Goal: Task Accomplishment & Management: Complete application form

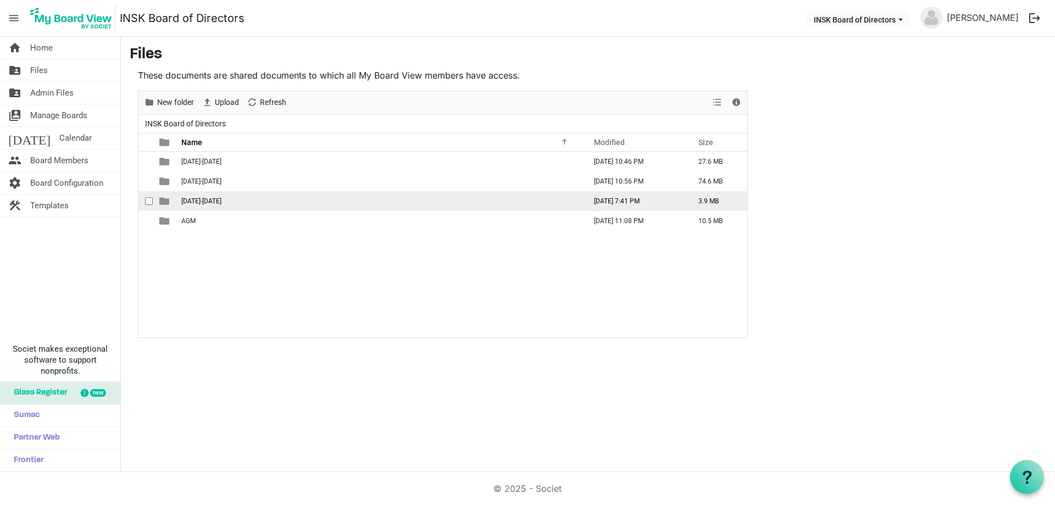
click at [206, 201] on span "[DATE]-[DATE]" at bounding box center [201, 201] width 40 height 8
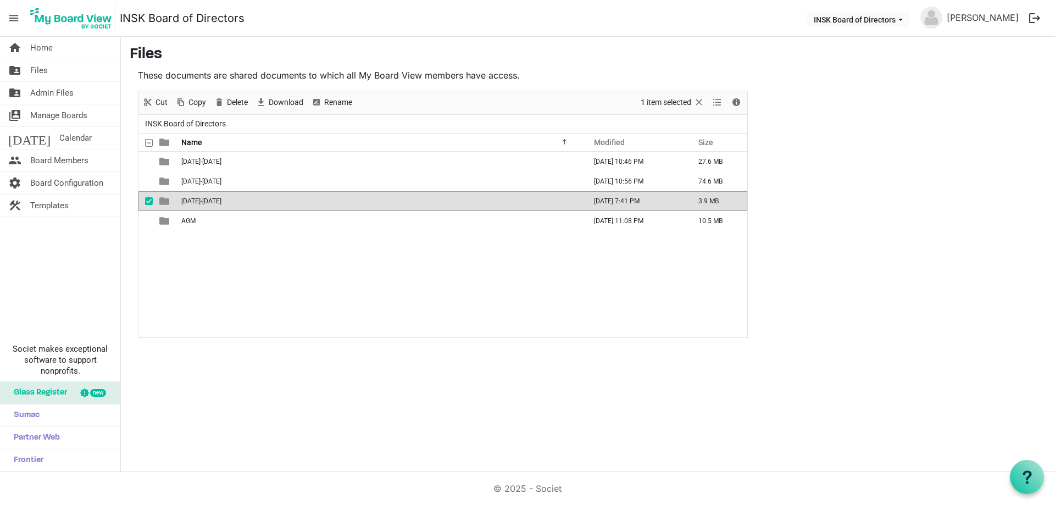
click at [206, 201] on span "[DATE]-[DATE]" at bounding box center [201, 201] width 40 height 8
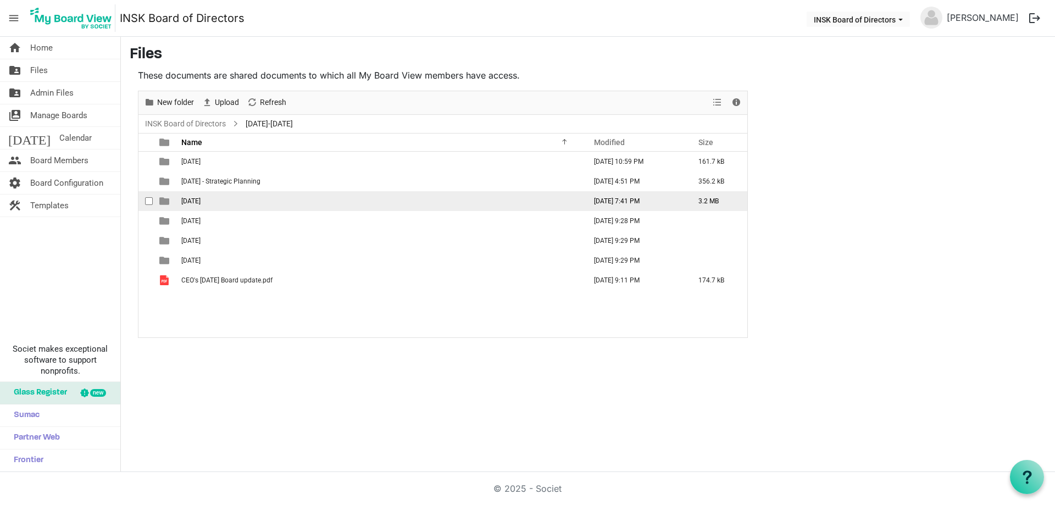
click at [201, 197] on span "2025-09-21" at bounding box center [190, 201] width 19 height 8
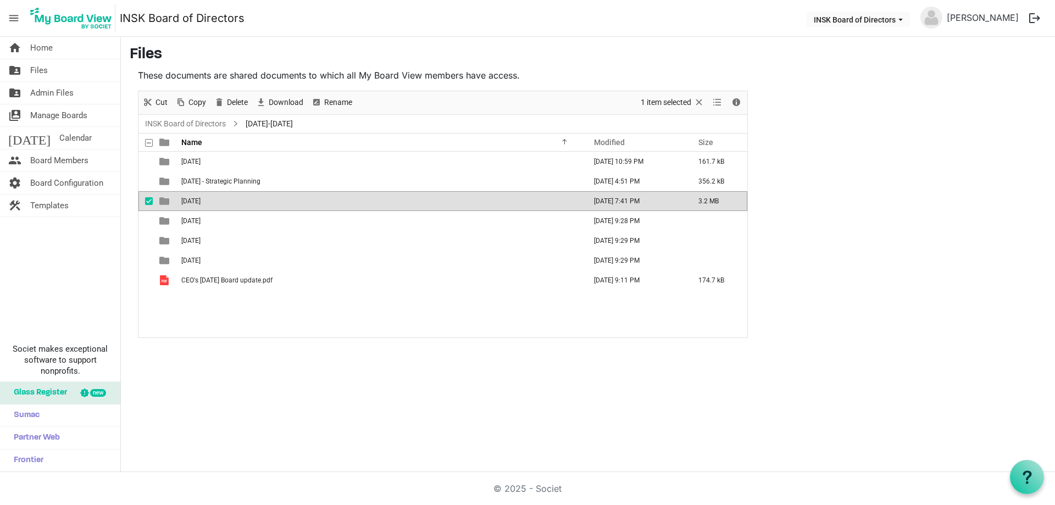
click at [201, 197] on span "2025-09-21" at bounding box center [190, 201] width 19 height 8
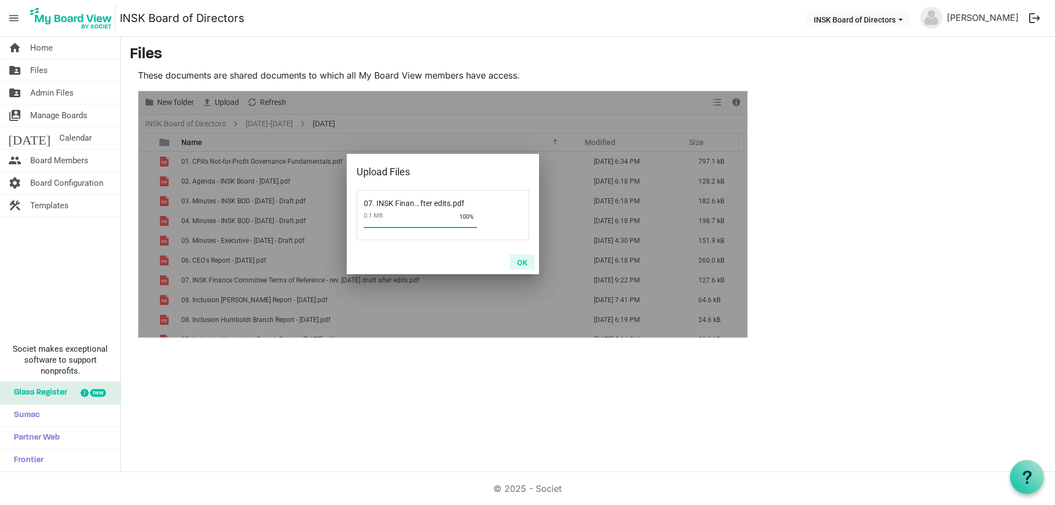
click at [529, 263] on button "OK" at bounding box center [522, 262] width 25 height 15
click at [522, 258] on button "OK" at bounding box center [522, 262] width 25 height 15
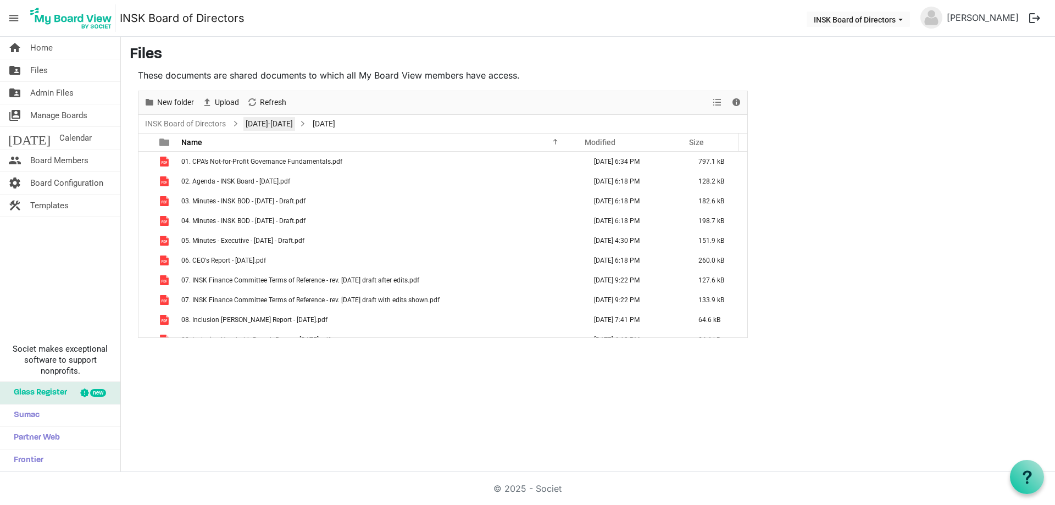
click at [261, 126] on link "[DATE]-[DATE]" at bounding box center [270, 124] width 52 height 14
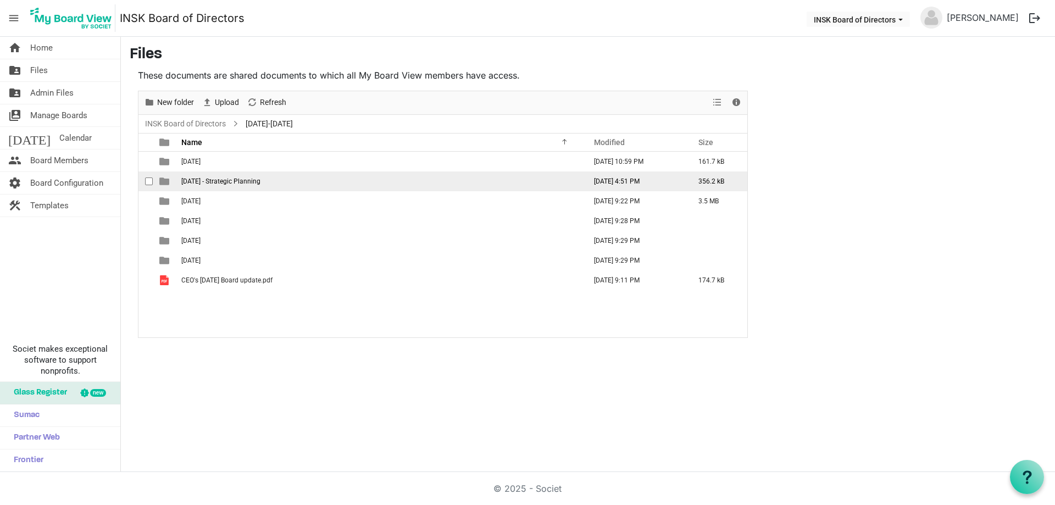
click at [211, 181] on span "2025-09-20 - Strategic Planning" at bounding box center [220, 182] width 79 height 8
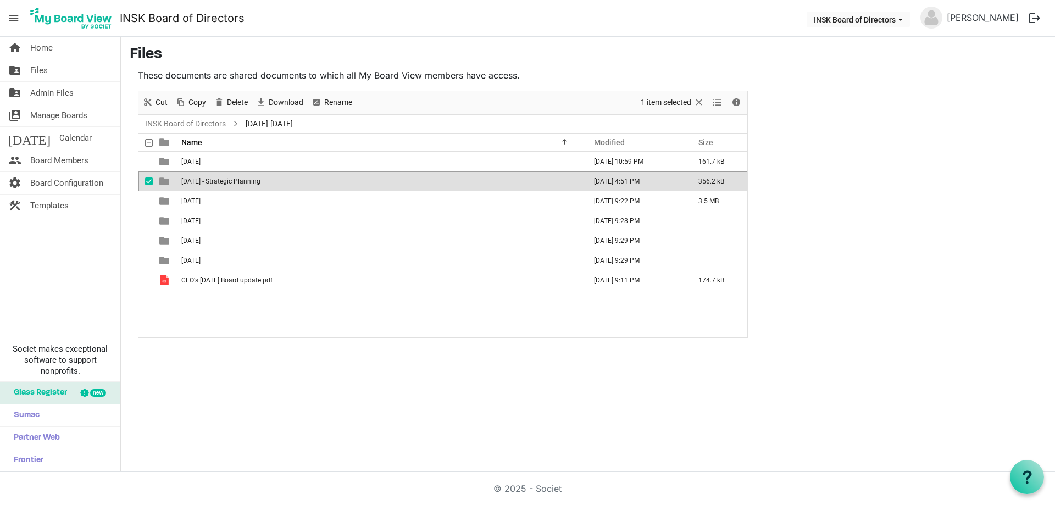
click at [211, 181] on span "2025-09-20 - Strategic Planning" at bounding box center [220, 182] width 79 height 8
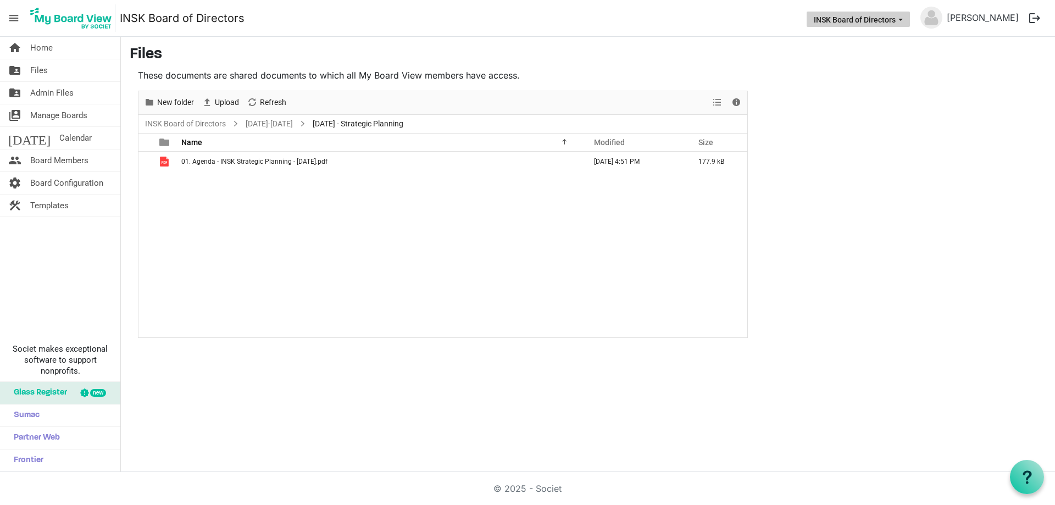
click at [807, 19] on button "INSK Board of Directors" at bounding box center [858, 19] width 103 height 15
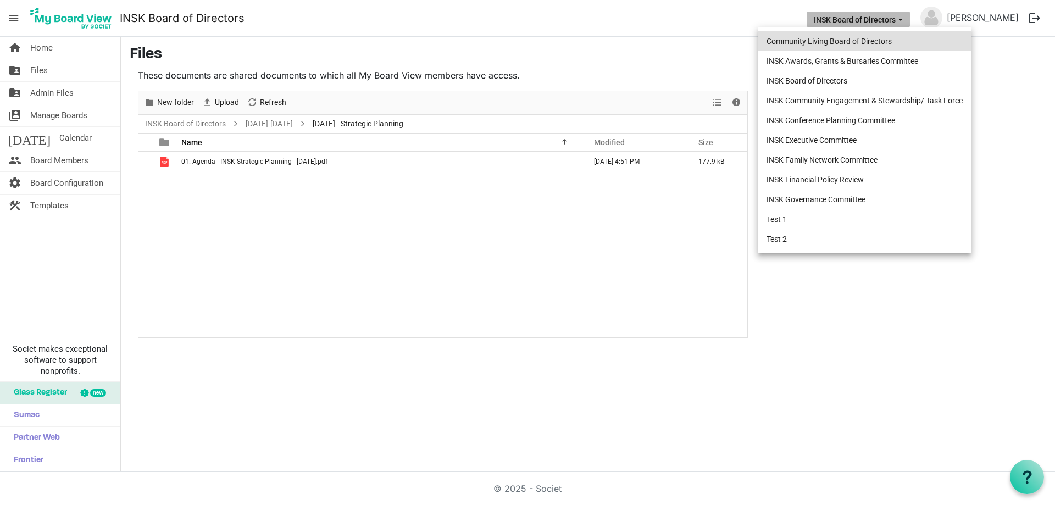
click at [806, 43] on li "Community Living Board of Directors" at bounding box center [865, 41] width 214 height 20
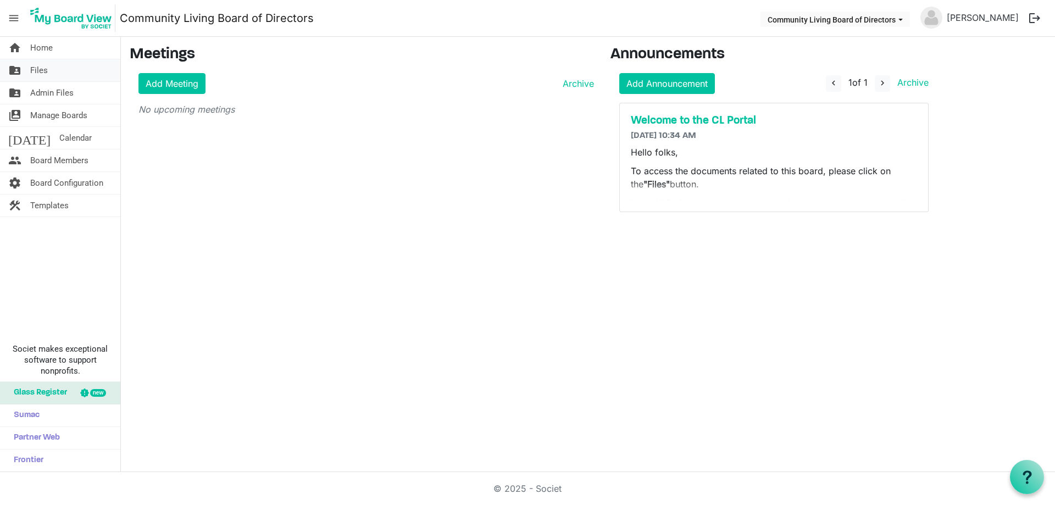
click at [53, 74] on link "folder_shared Files" at bounding box center [60, 70] width 120 height 22
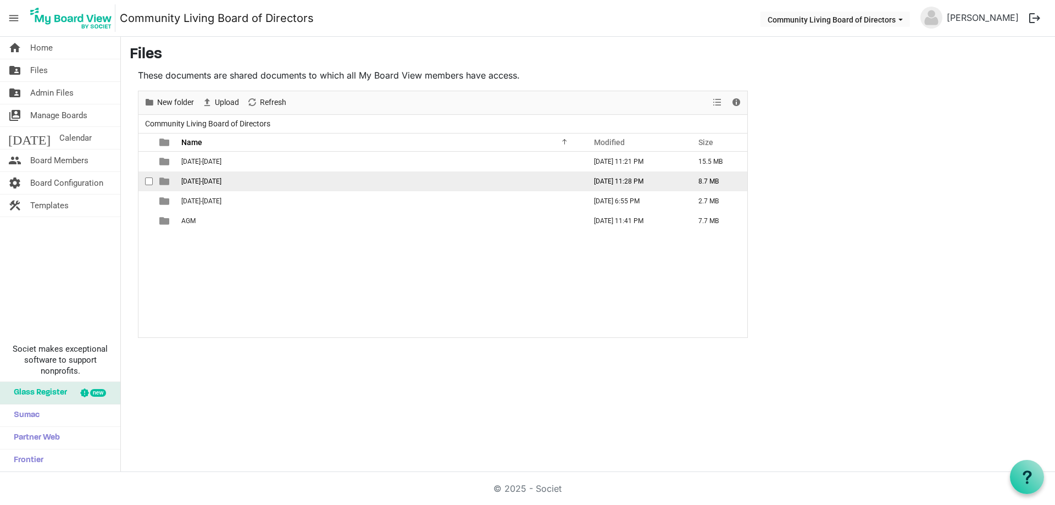
click at [203, 178] on span "[DATE]-[DATE]" at bounding box center [201, 182] width 40 height 8
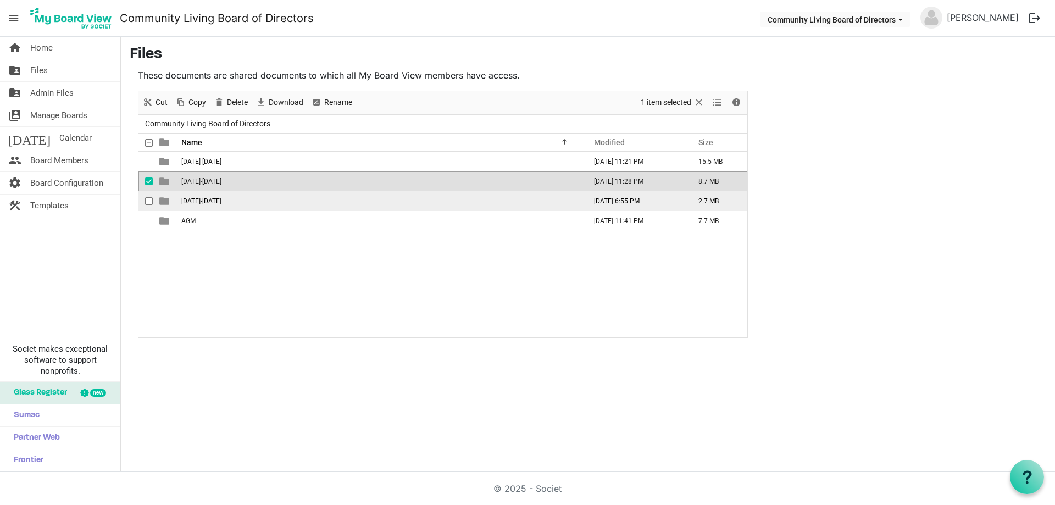
click at [196, 201] on span "2025-2026" at bounding box center [201, 201] width 40 height 8
click at [196, 201] on span "[DATE]-[DATE]" at bounding box center [201, 201] width 40 height 8
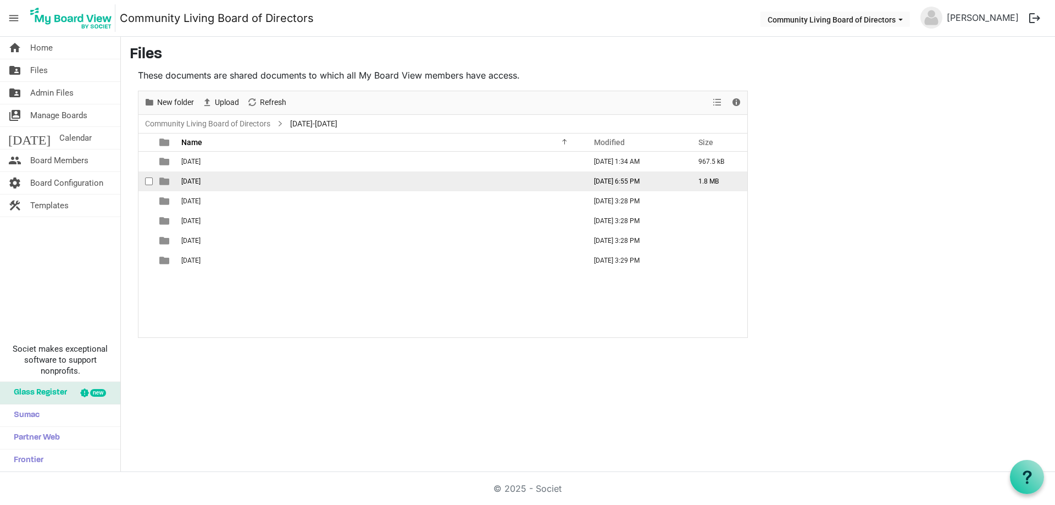
click at [201, 181] on span "2025-09-19th" at bounding box center [190, 182] width 19 height 8
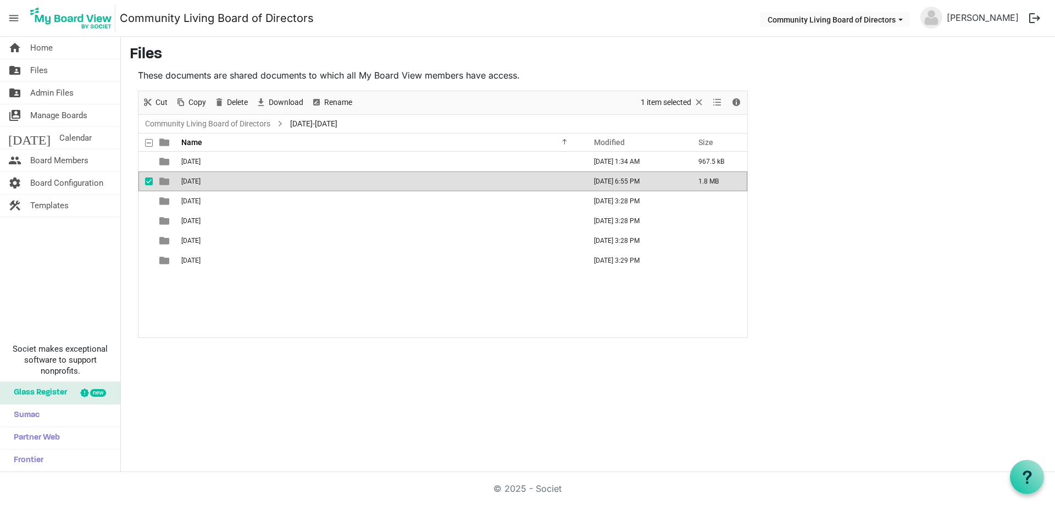
click at [201, 181] on span "2025-09-19th" at bounding box center [190, 182] width 19 height 8
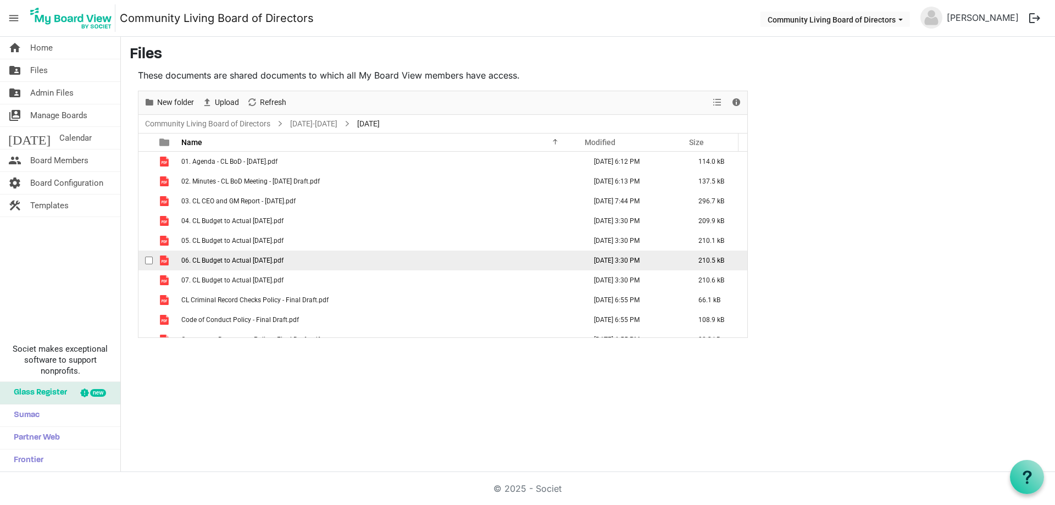
scroll to position [12, 0]
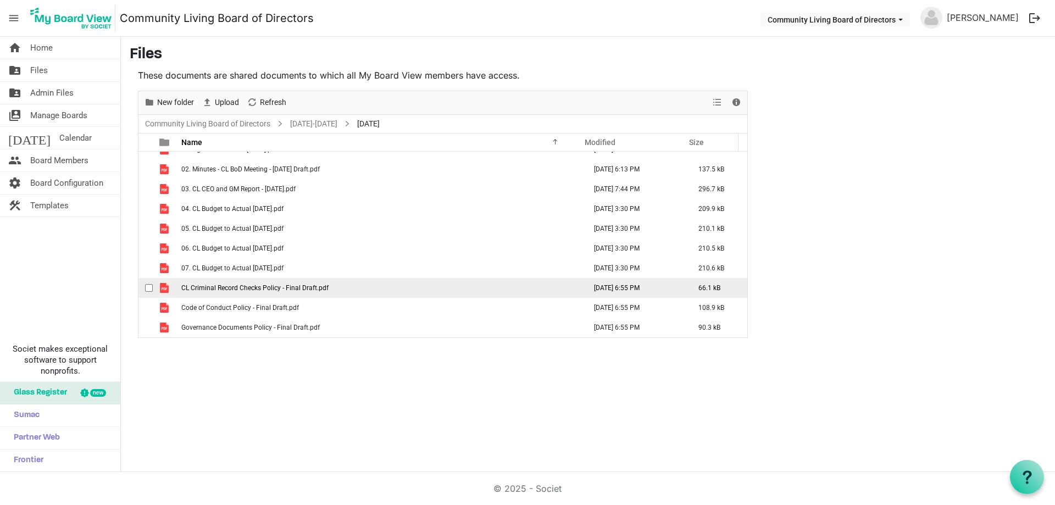
drag, startPoint x: 231, startPoint y: 285, endPoint x: 218, endPoint y: 286, distance: 12.7
click at [231, 285] on span "CL Criminal Record Checks Policy - Final Draft.pdf" at bounding box center [254, 288] width 147 height 8
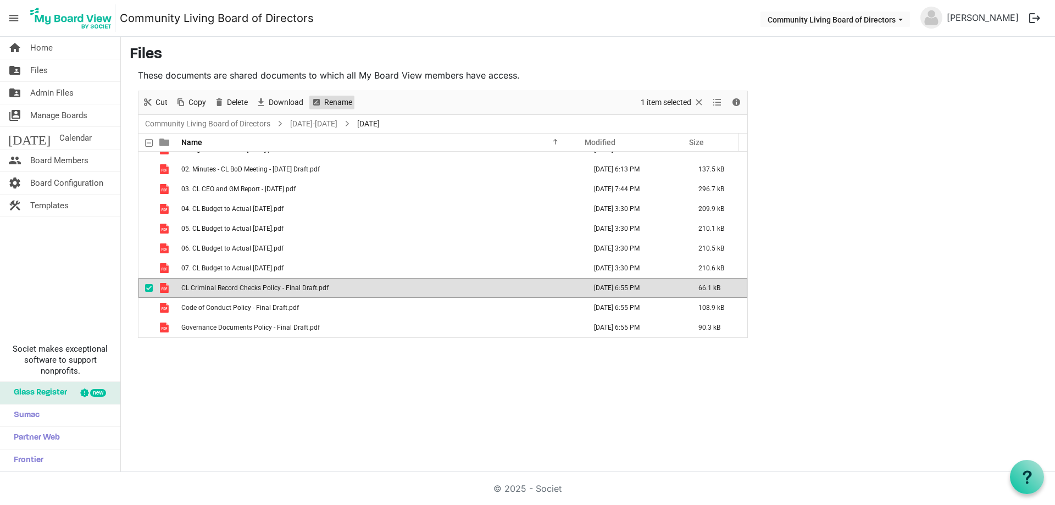
click at [333, 101] on span "Rename" at bounding box center [338, 103] width 30 height 14
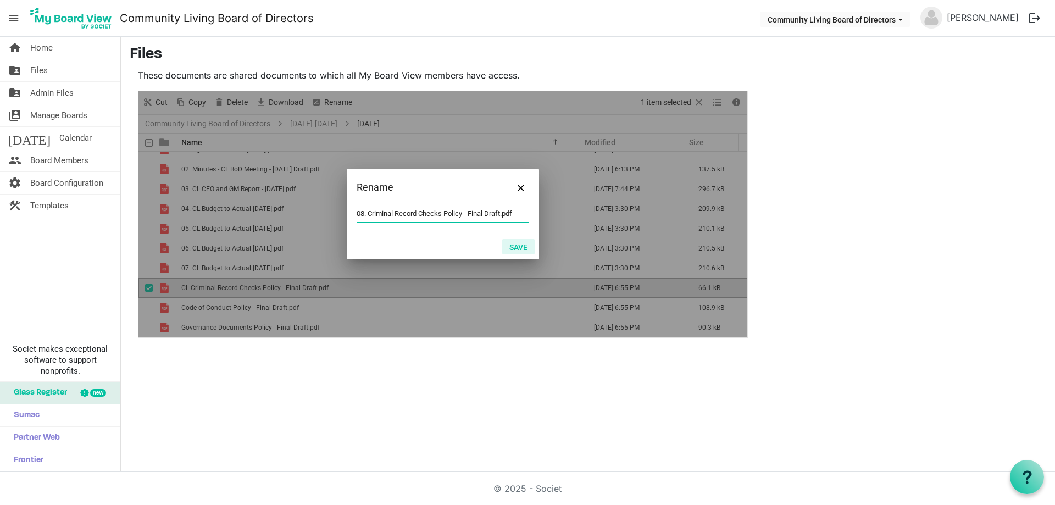
click at [525, 247] on button "Save" at bounding box center [518, 246] width 32 height 15
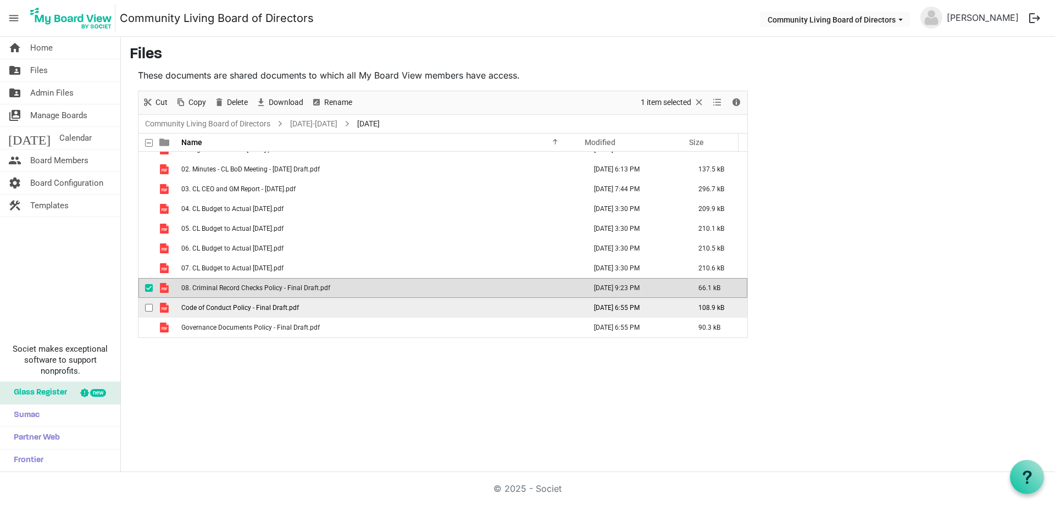
click at [236, 311] on span "Code of Conduct Policy - Final Draft.pdf" at bounding box center [240, 308] width 118 height 8
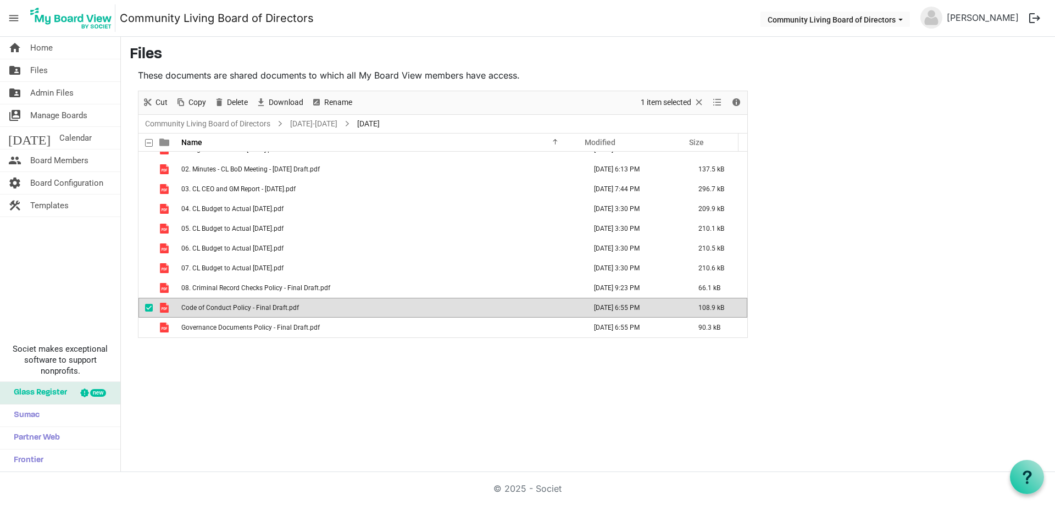
click at [357, 102] on div "New folder Upload Cut Copy Paste Delete Download Rename Sort by Refresh 1 item …" at bounding box center [443, 103] width 609 height 24
click at [343, 102] on span "Rename" at bounding box center [338, 103] width 30 height 14
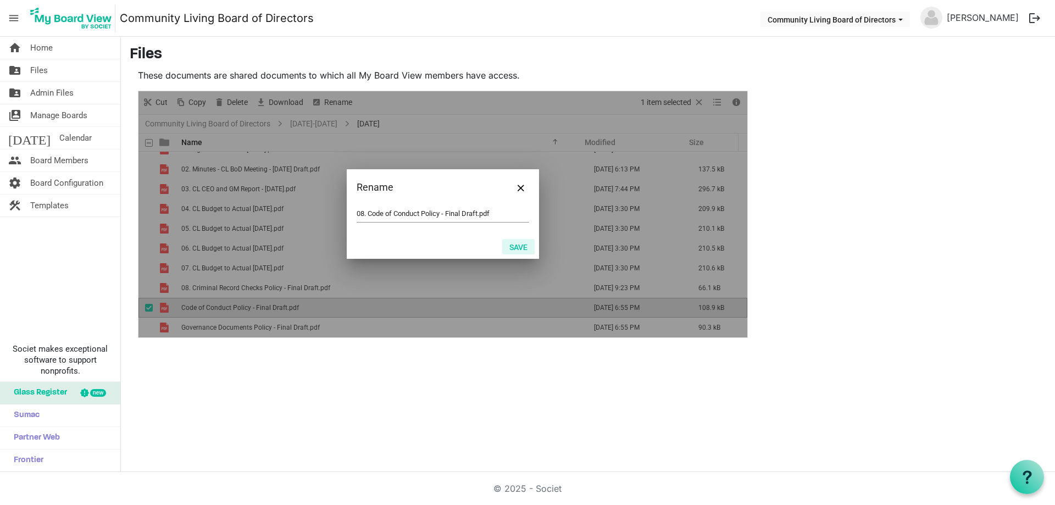
click at [525, 244] on button "Save" at bounding box center [518, 246] width 32 height 15
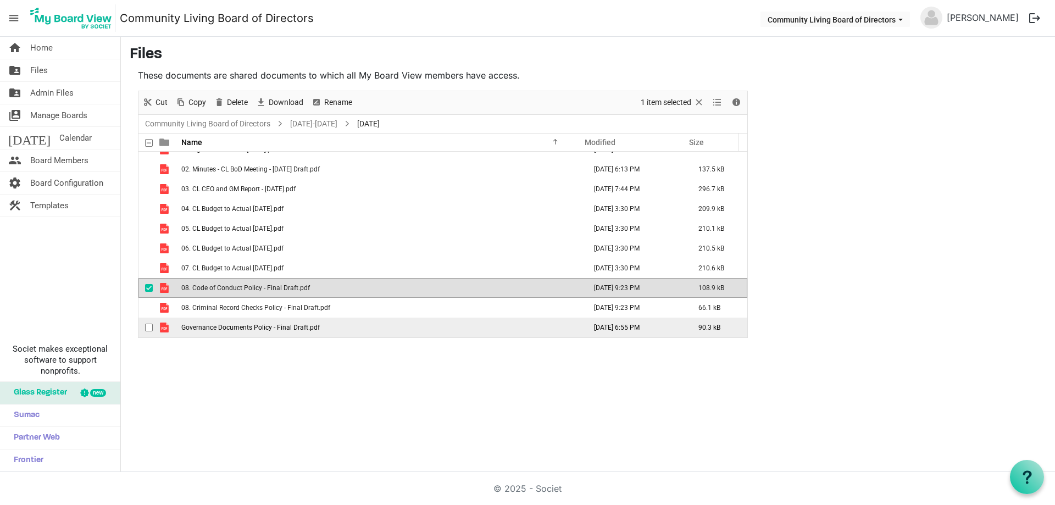
click at [212, 327] on span "Governance Documents Policy - Final Draft.pdf" at bounding box center [250, 328] width 139 height 8
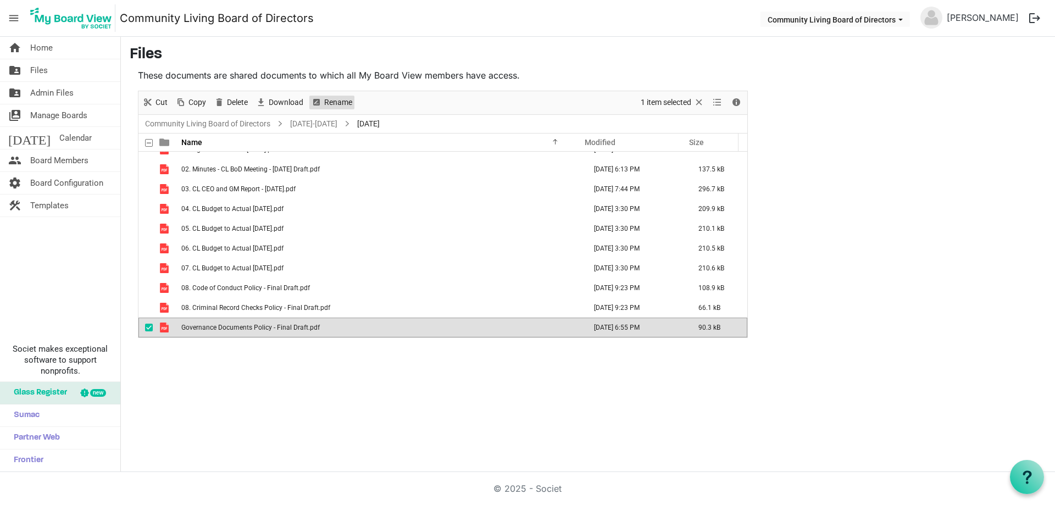
click at [327, 106] on span "Rename" at bounding box center [338, 103] width 30 height 14
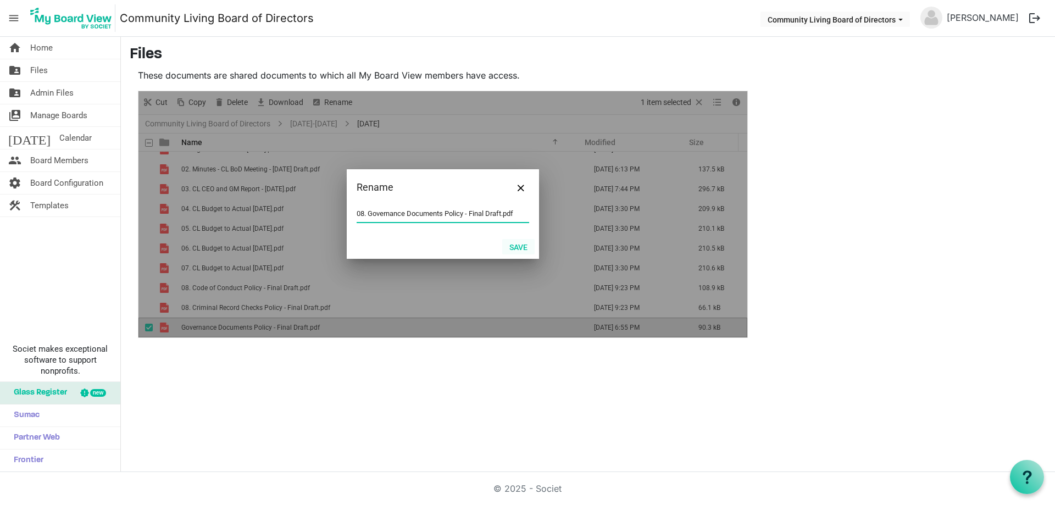
type input "08. Governance Documents Policy - Final Draft.pdf"
click at [515, 248] on button "Save" at bounding box center [518, 246] width 32 height 15
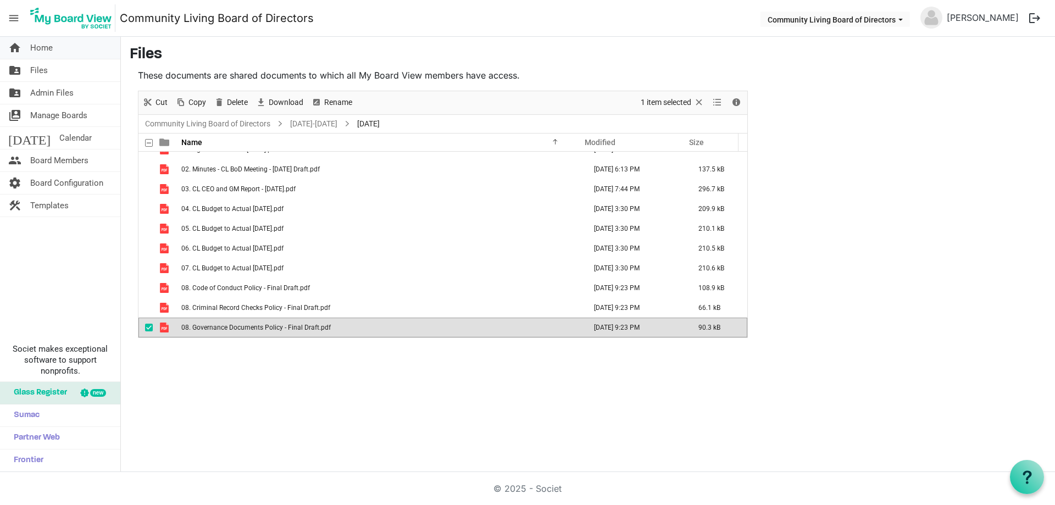
click at [53, 46] on link "home Home" at bounding box center [60, 48] width 120 height 22
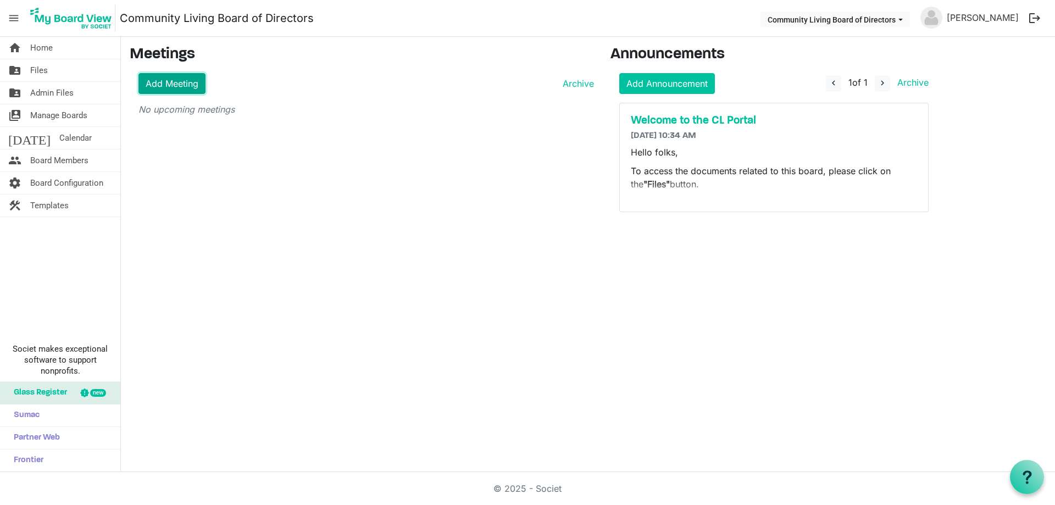
click at [176, 85] on link "Add Meeting" at bounding box center [172, 83] width 67 height 21
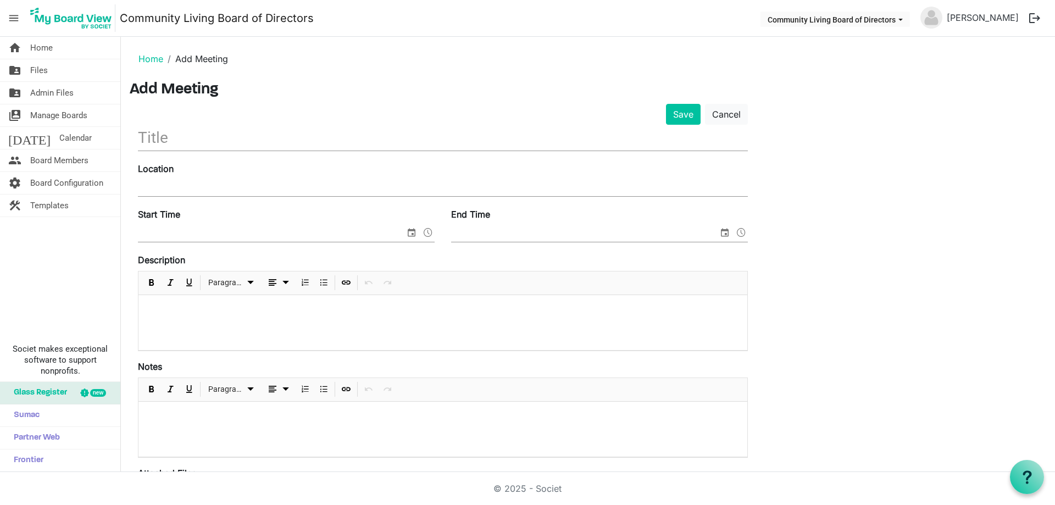
click at [180, 140] on input "text" at bounding box center [443, 138] width 610 height 26
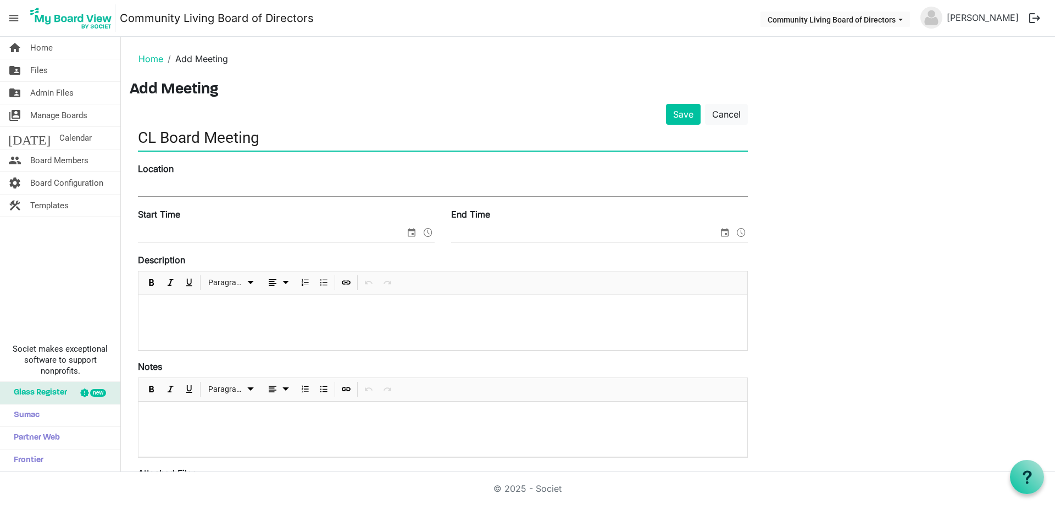
type input "CL Board Meeting"
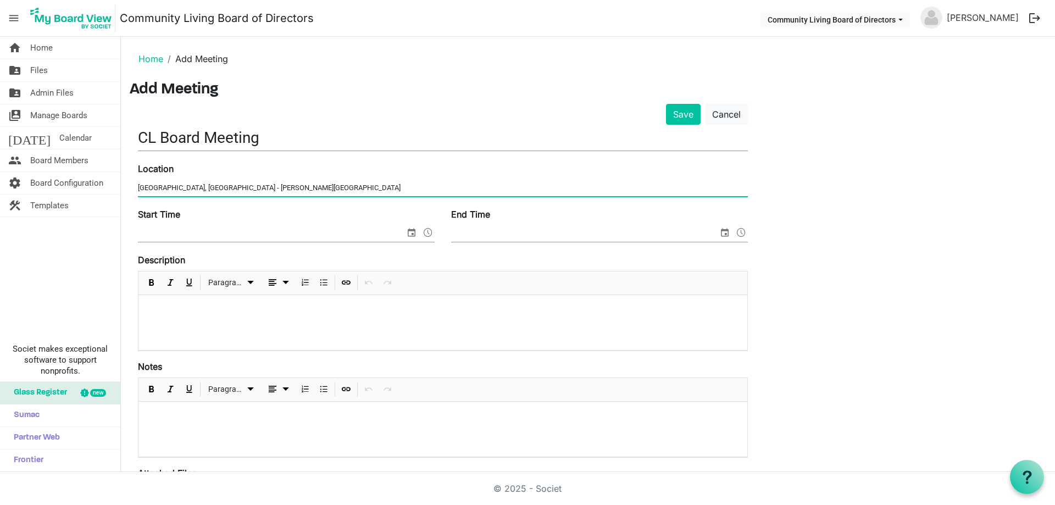
type input "[GEOGRAPHIC_DATA], [GEOGRAPHIC_DATA] - [PERSON_NAME][GEOGRAPHIC_DATA]"
click at [410, 228] on span "select" at bounding box center [411, 232] width 13 height 14
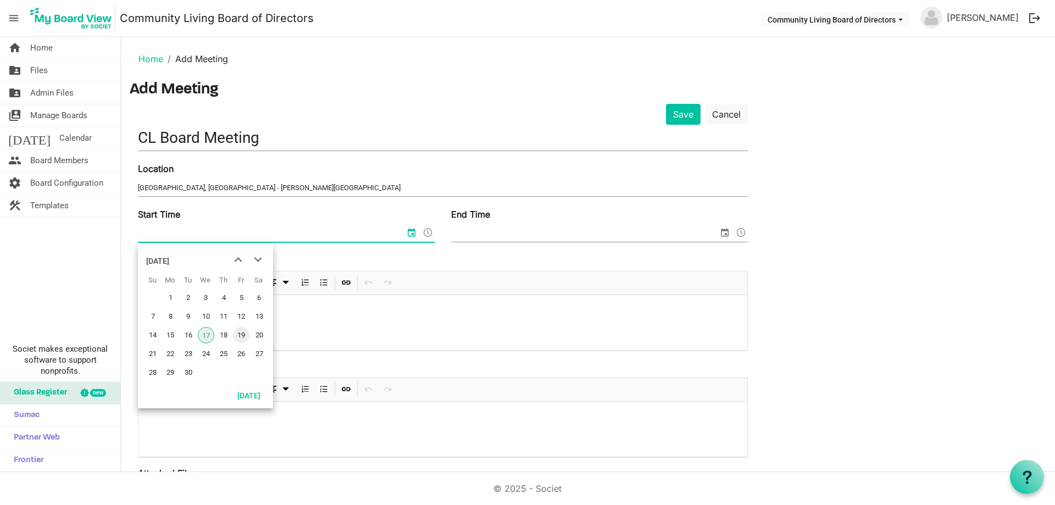
click at [241, 329] on span "19" at bounding box center [241, 335] width 16 height 16
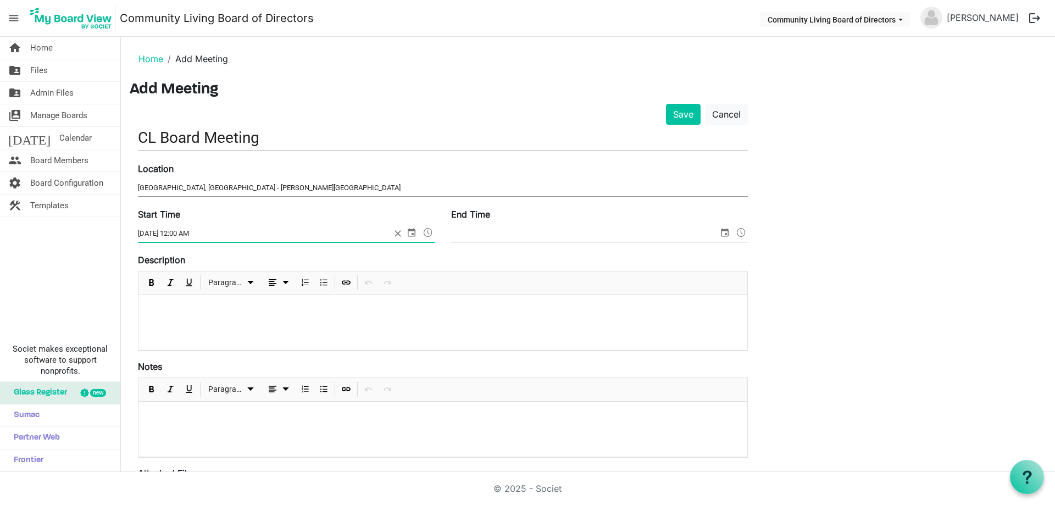
click at [176, 233] on input "9/19/2025 12:00 AM" at bounding box center [264, 233] width 253 height 16
drag, startPoint x: 175, startPoint y: 234, endPoint x: 222, endPoint y: 230, distance: 46.3
click at [222, 230] on input "9/19/2025 12:00 AM" at bounding box center [264, 233] width 253 height 16
type input "[DATE] 3:30 PM"
click at [488, 234] on input "End Time" at bounding box center [584, 233] width 267 height 16
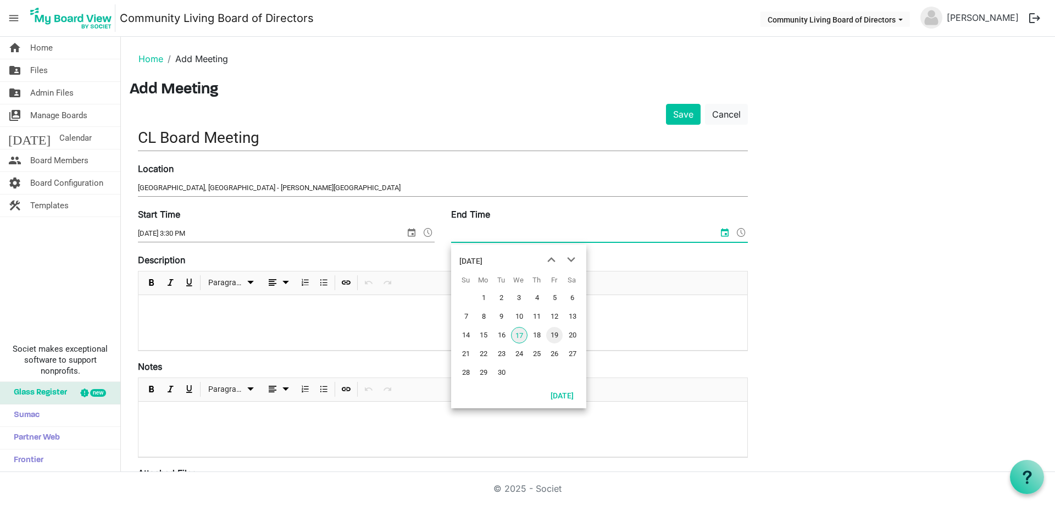
click at [550, 330] on span "19" at bounding box center [554, 335] width 16 height 16
click at [745, 230] on span at bounding box center [741, 232] width 13 height 14
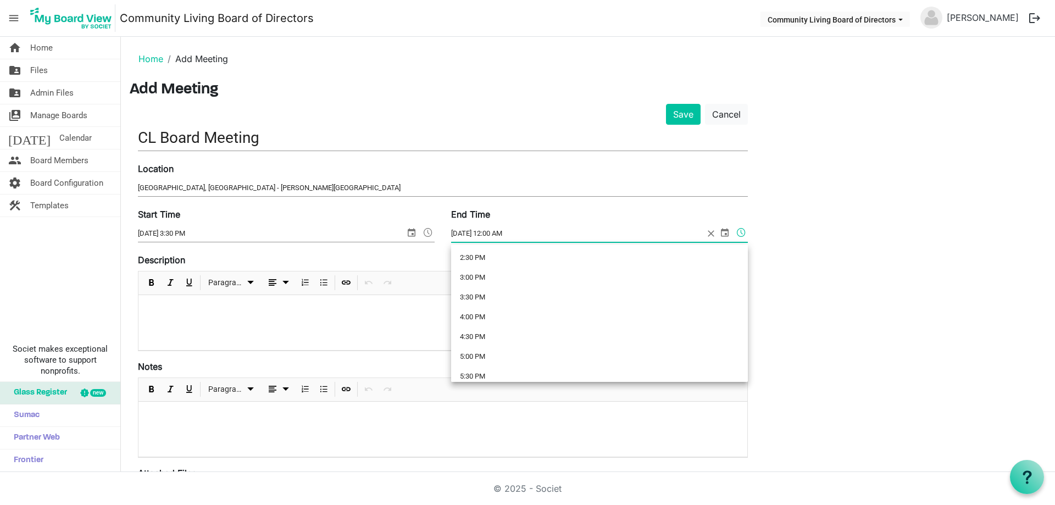
scroll to position [605, 0]
click at [507, 322] on li "5:00 PM" at bounding box center [599, 327] width 297 height 20
type input "[DATE] 5:00 PM"
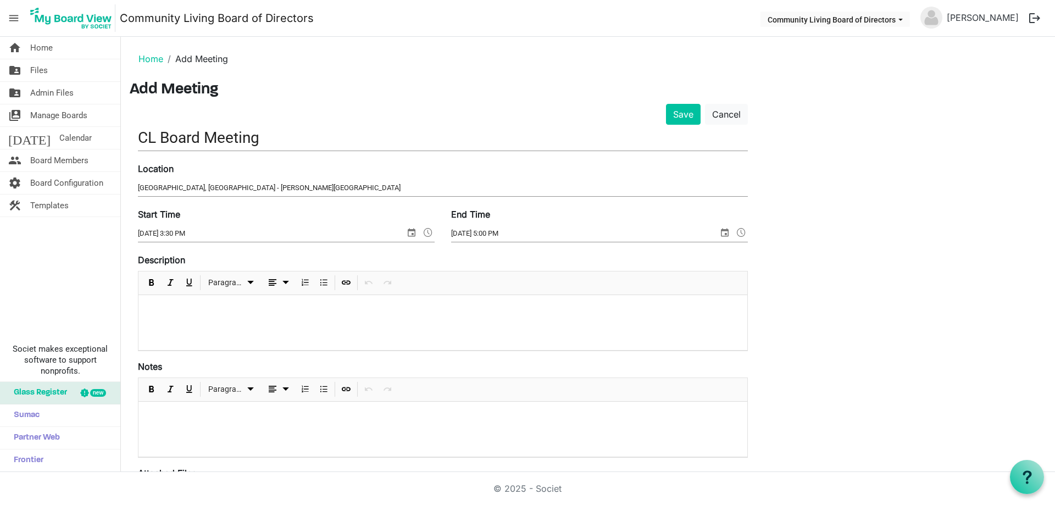
click at [400, 313] on p at bounding box center [442, 310] width 591 height 12
click at [212, 311] on p "To enrich screen reader interactions, please activate Accessibility in Grammarl…" at bounding box center [442, 310] width 591 height 12
click at [810, 265] on div "Save Cancel CL Board Meeting Location Sandman Hotel South, Saskatoon - Sid Buck…" at bounding box center [588, 399] width 917 height 590
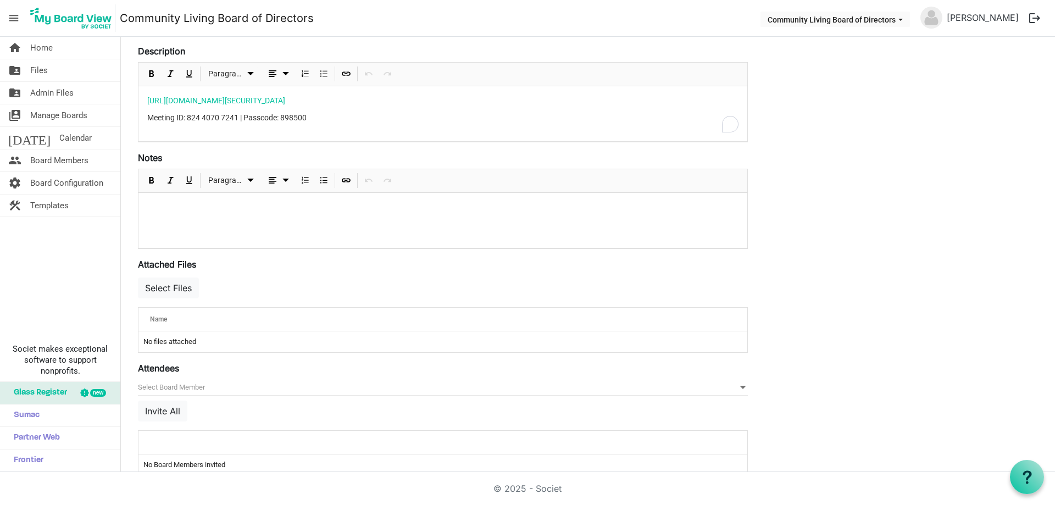
scroll to position [230, 0]
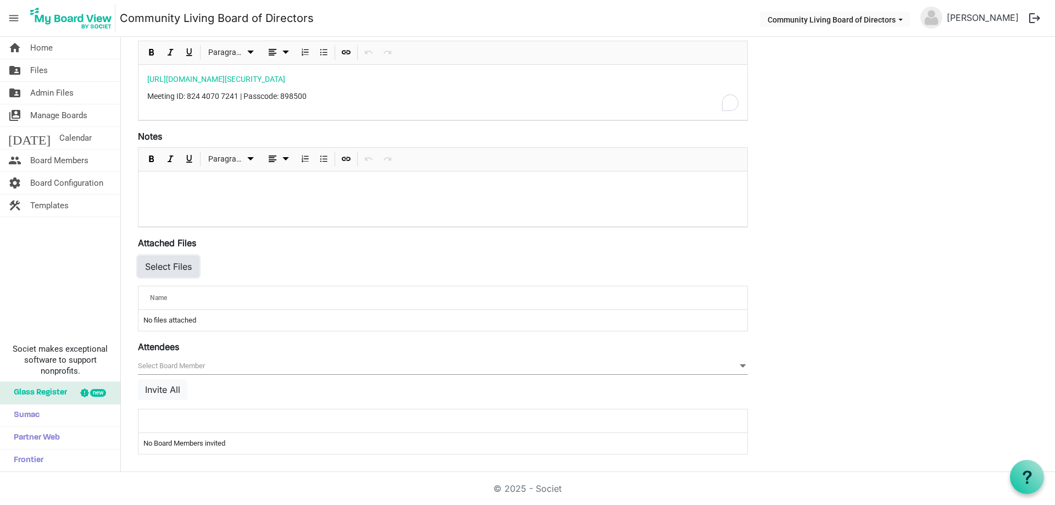
click at [165, 267] on button "Select Files" at bounding box center [168, 266] width 61 height 21
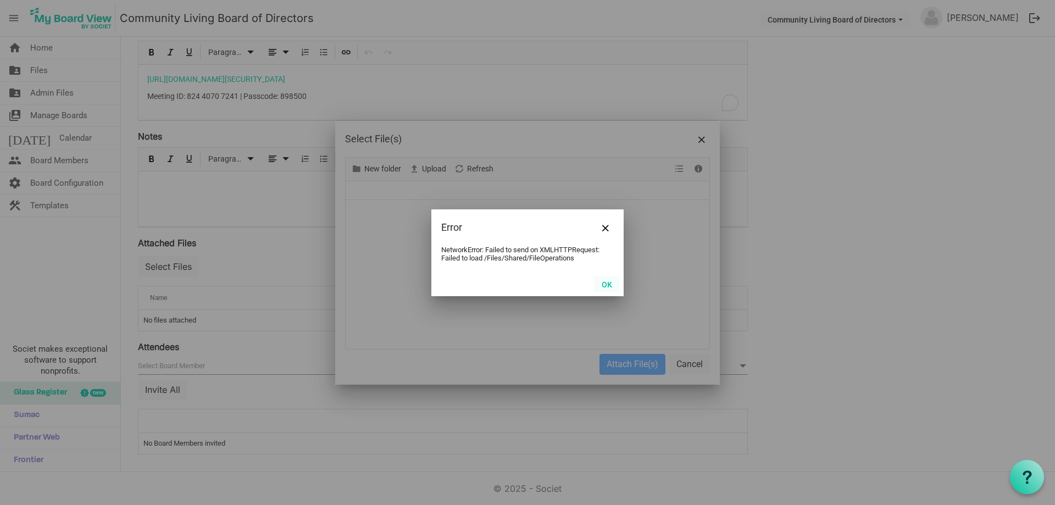
click at [603, 284] on button "OK" at bounding box center [607, 283] width 25 height 15
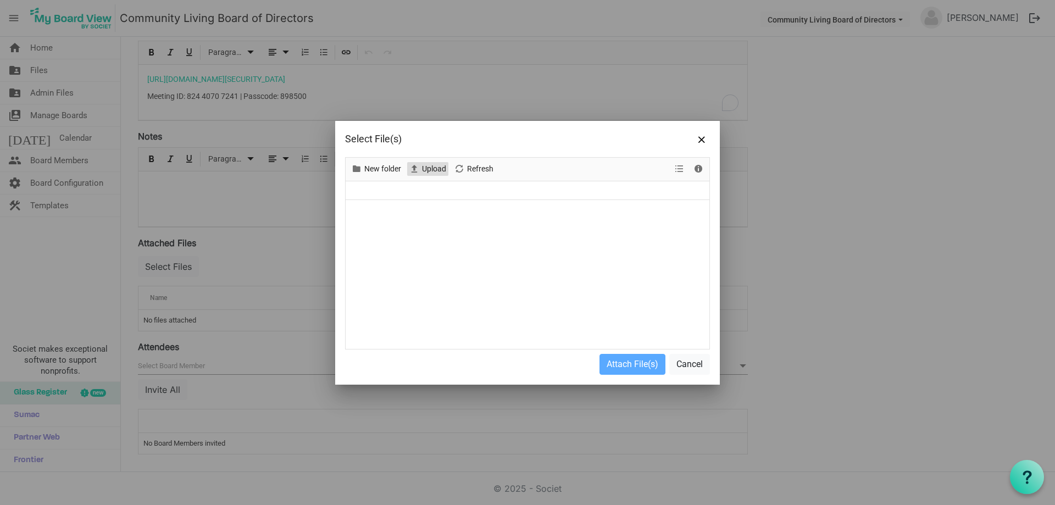
click at [433, 170] on span "Upload" at bounding box center [434, 169] width 26 height 14
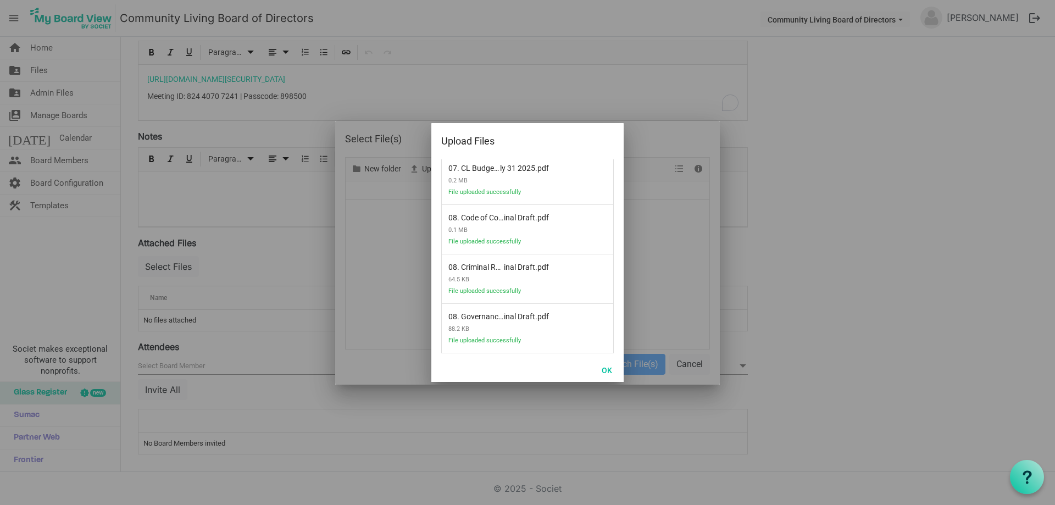
scroll to position [307, 0]
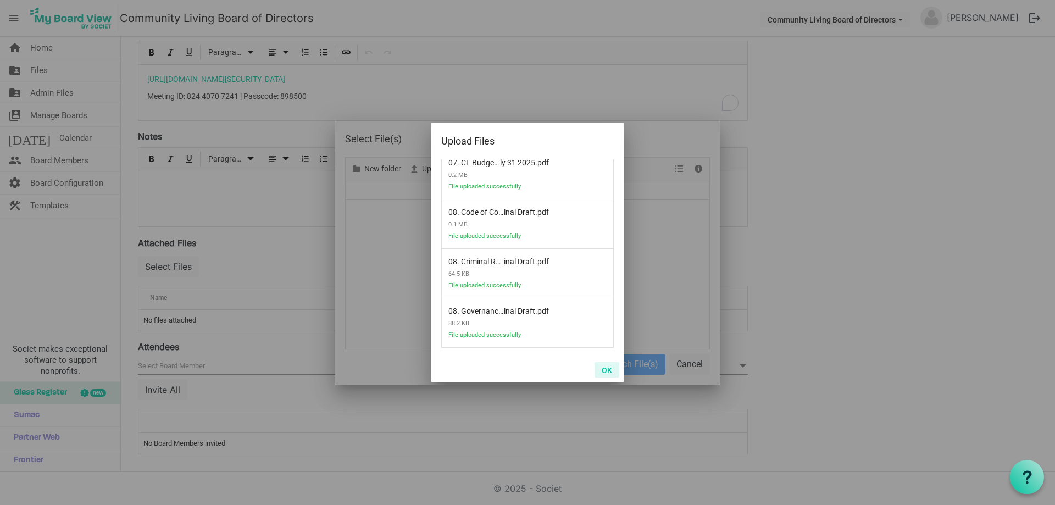
click at [604, 368] on button "OK" at bounding box center [607, 369] width 25 height 15
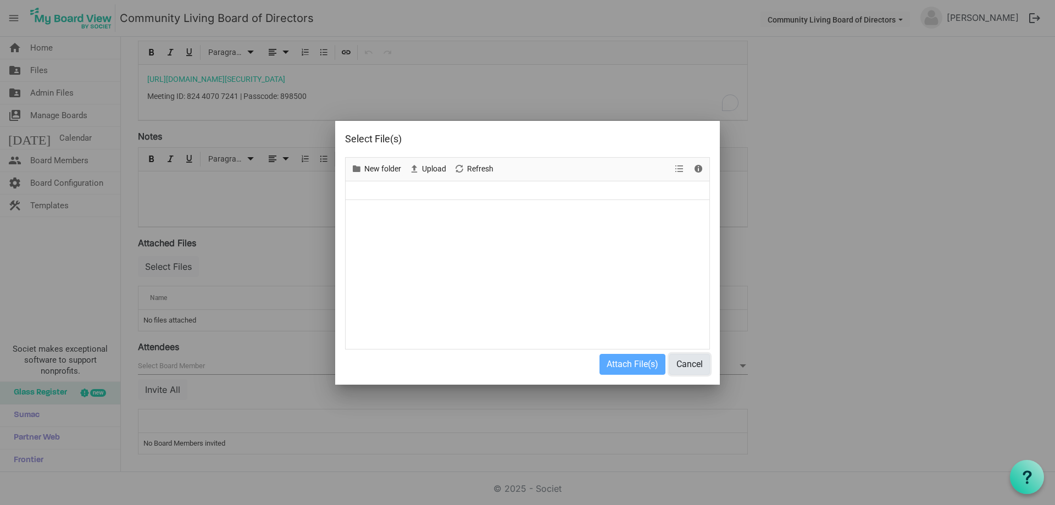
click at [691, 366] on button "Cancel" at bounding box center [690, 364] width 41 height 21
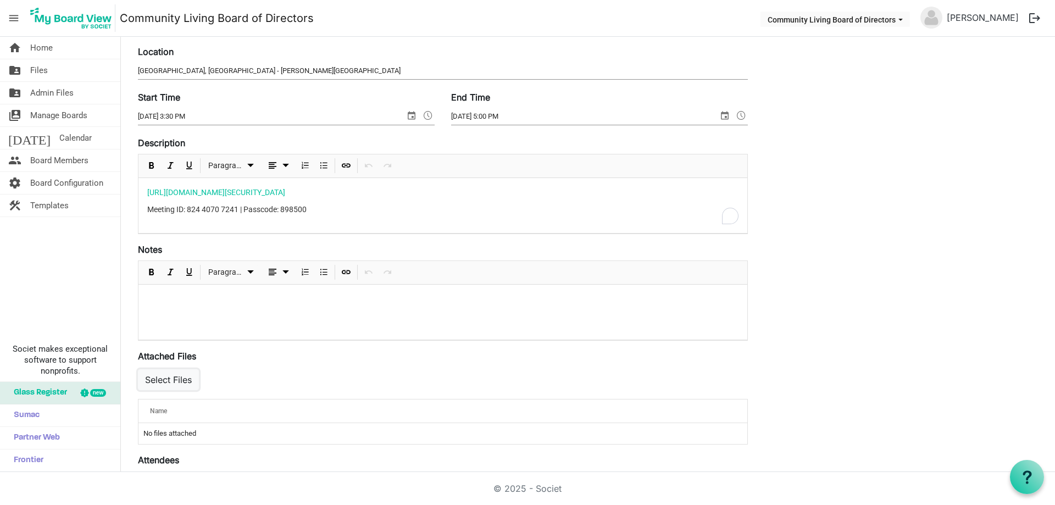
scroll to position [0, 0]
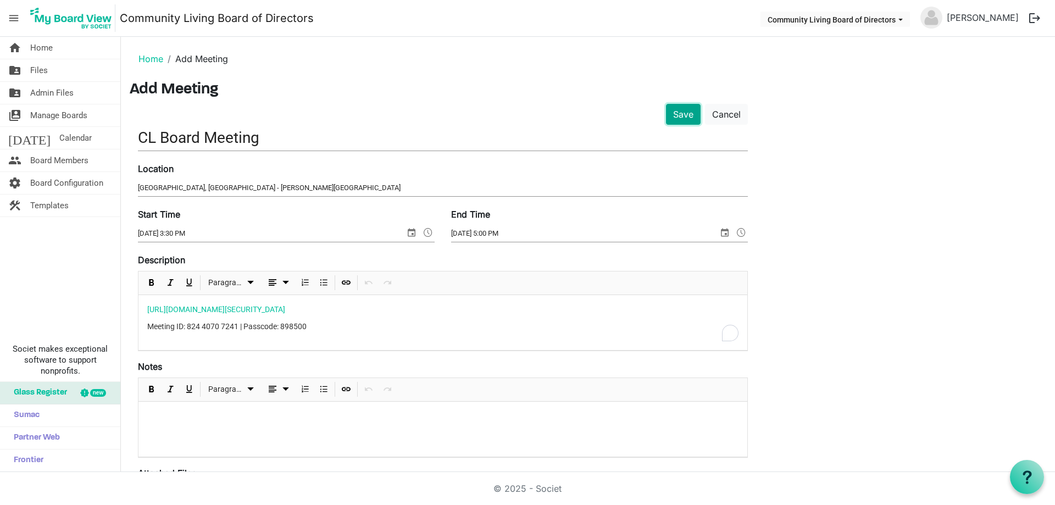
click at [683, 116] on button "Save" at bounding box center [683, 114] width 35 height 21
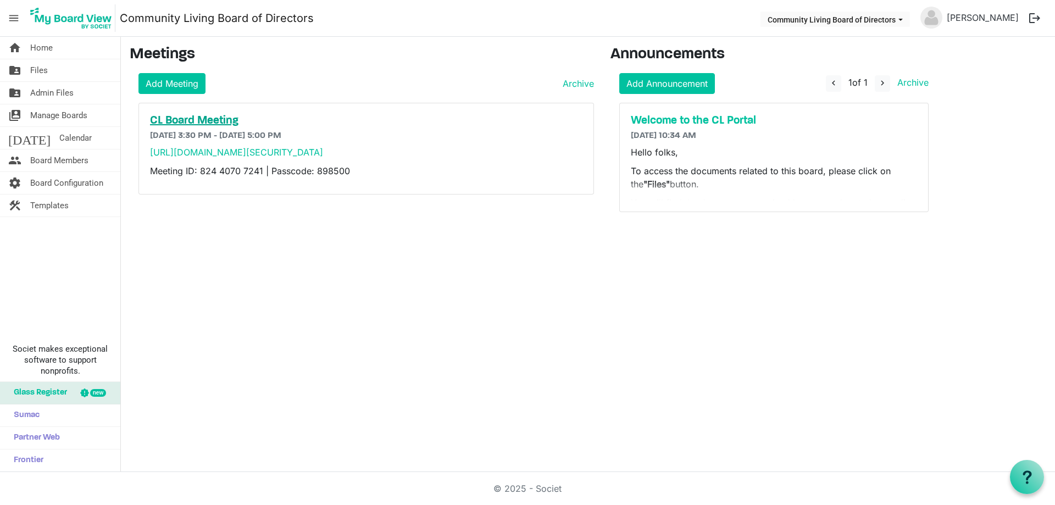
click at [195, 117] on h5 "CL Board Meeting" at bounding box center [366, 120] width 433 height 13
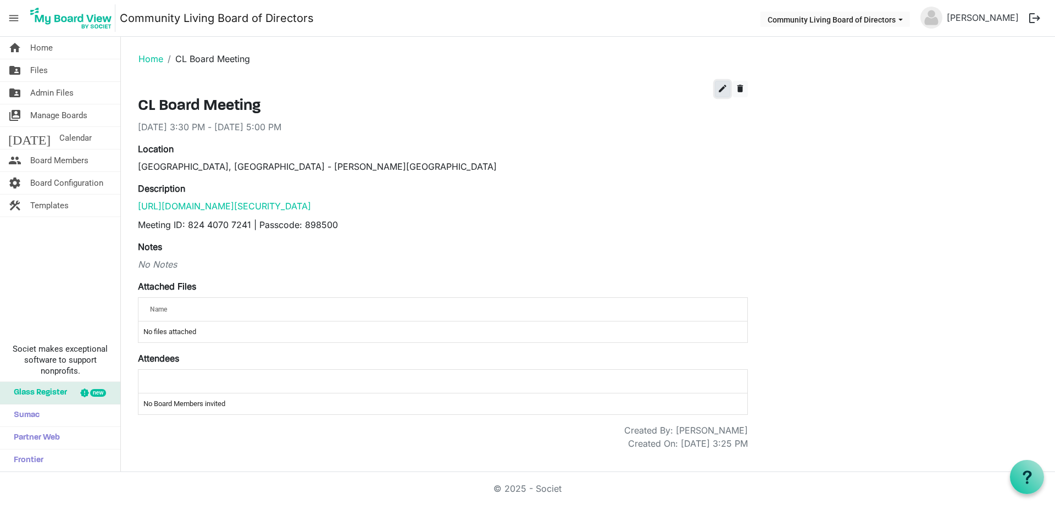
click at [718, 86] on span "edit" at bounding box center [723, 89] width 10 height 10
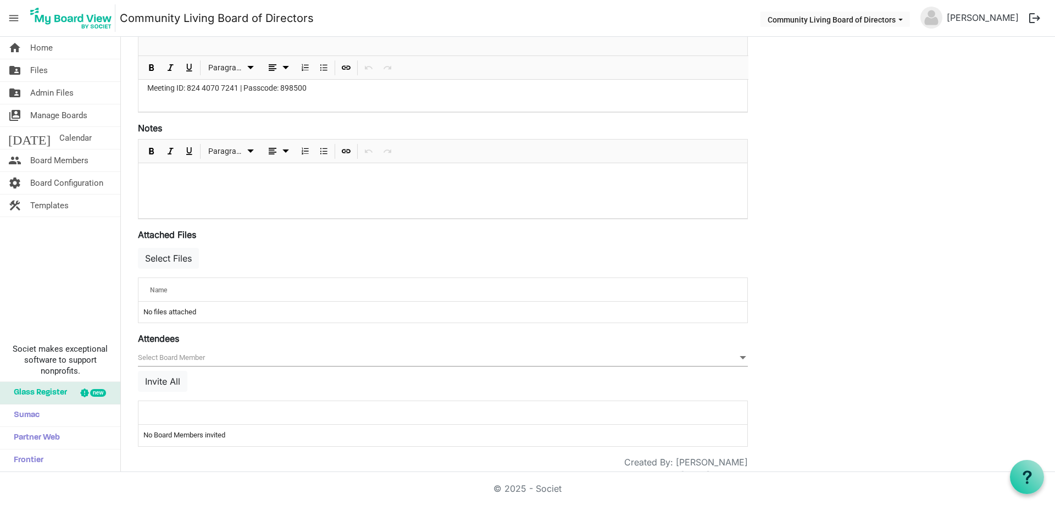
scroll to position [234, 0]
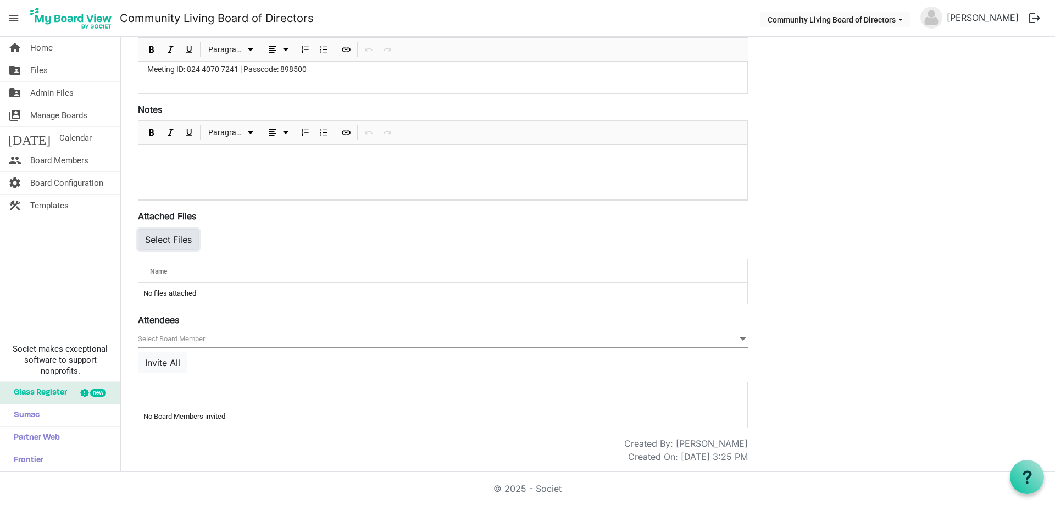
click at [172, 239] on button "Select Files" at bounding box center [168, 239] width 61 height 21
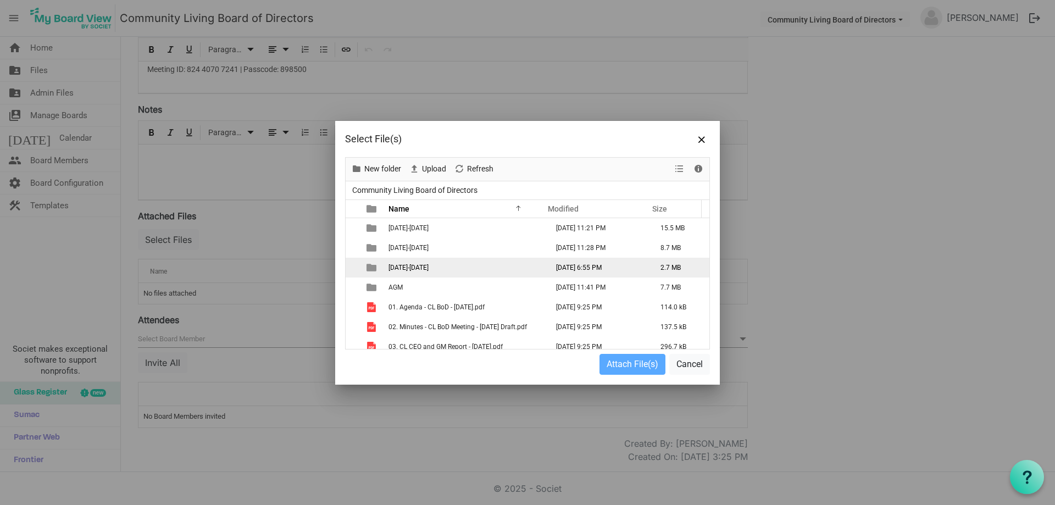
click at [400, 267] on span "[DATE]-[DATE]" at bounding box center [409, 268] width 40 height 8
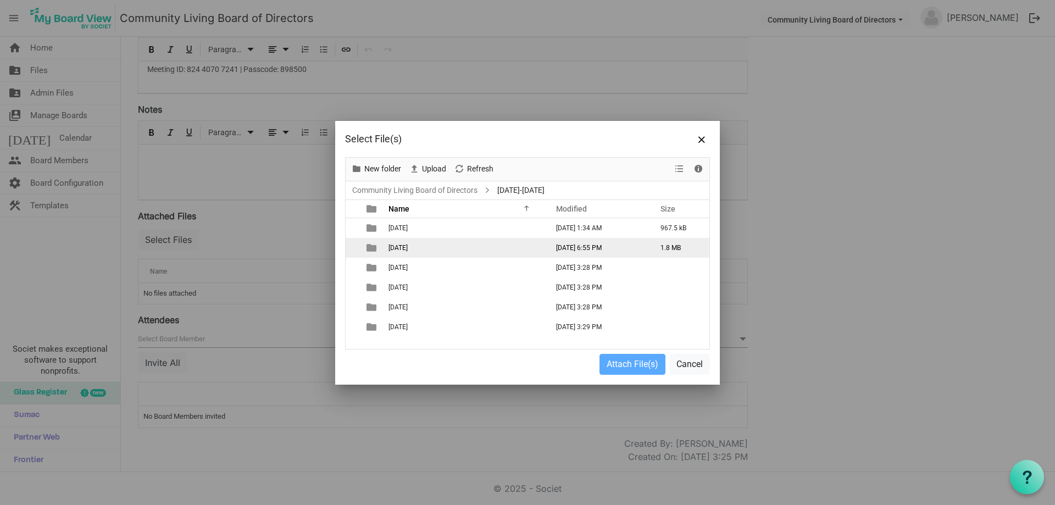
click at [408, 250] on span "[DATE]" at bounding box center [398, 248] width 19 height 8
click at [408, 250] on span "2025-09-19th" at bounding box center [398, 248] width 19 height 8
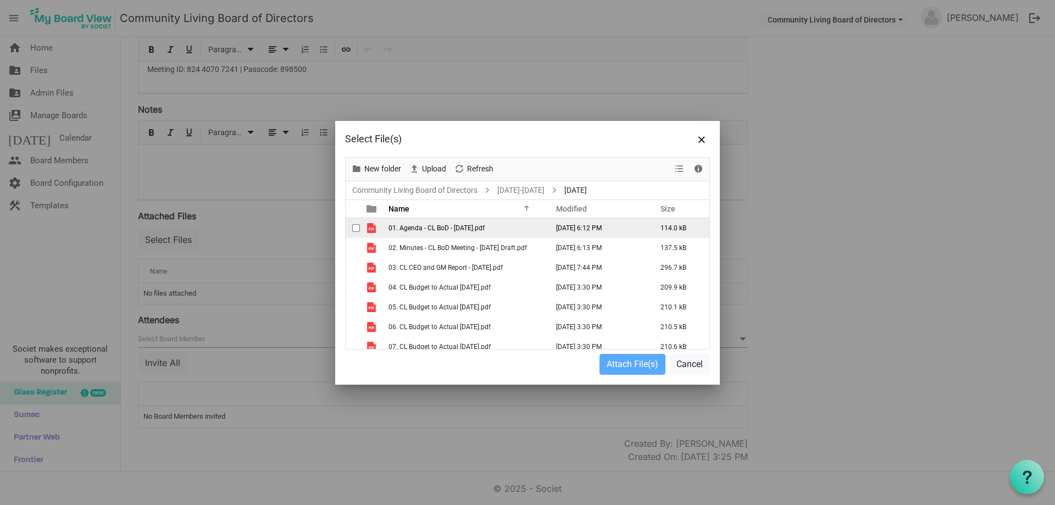
click at [360, 230] on span "checkbox" at bounding box center [356, 228] width 8 height 8
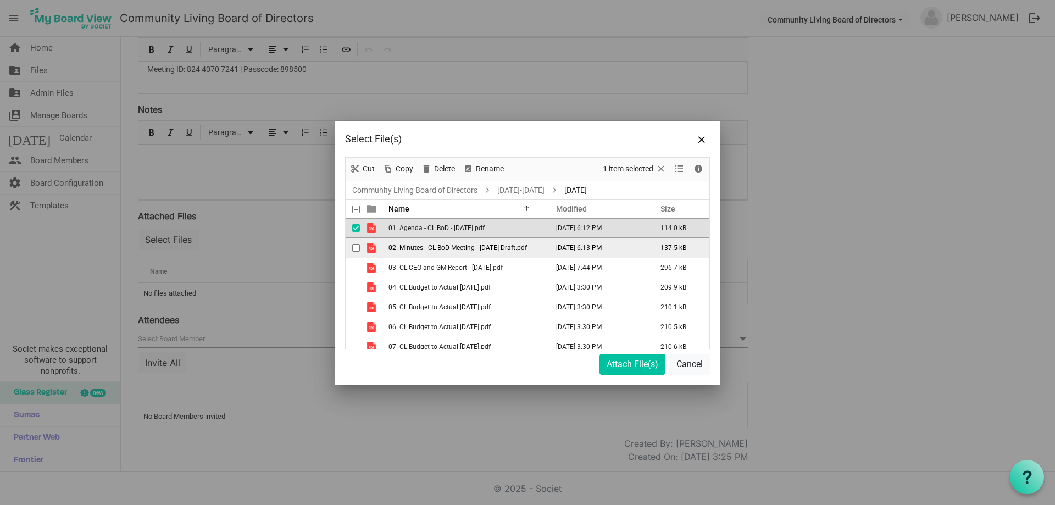
click at [358, 248] on span "checkbox" at bounding box center [356, 248] width 8 height 8
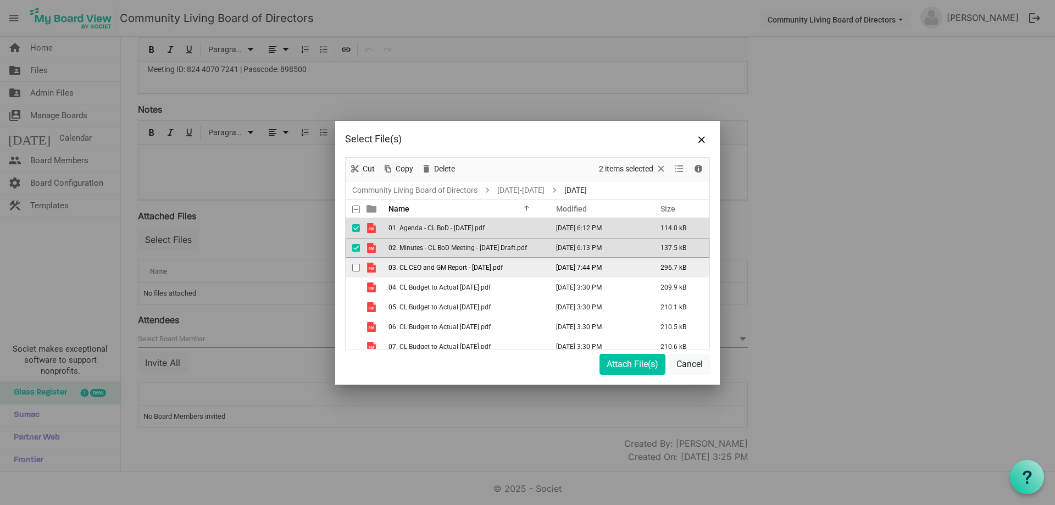
click at [355, 266] on span "checkbox" at bounding box center [356, 268] width 8 height 8
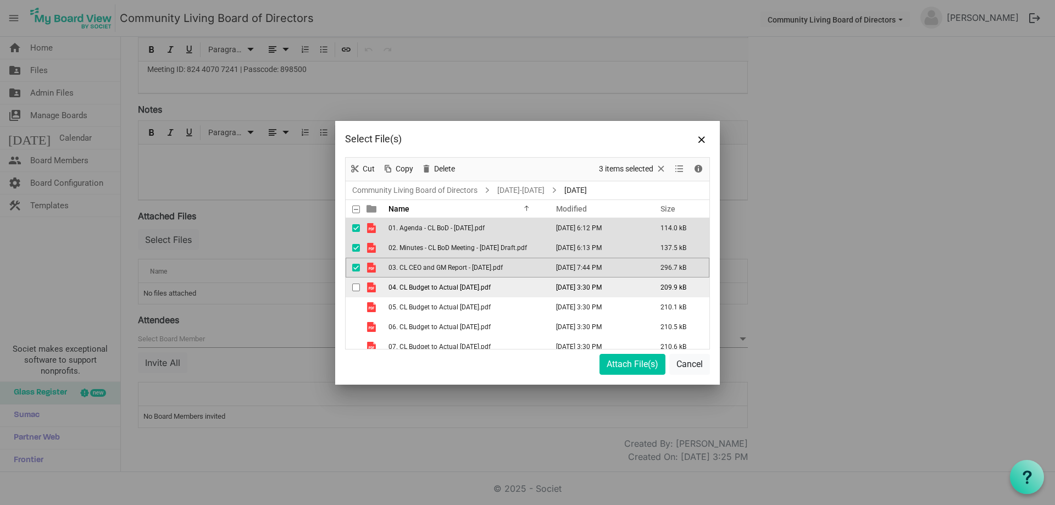
click at [356, 285] on span "checkbox" at bounding box center [356, 288] width 8 height 8
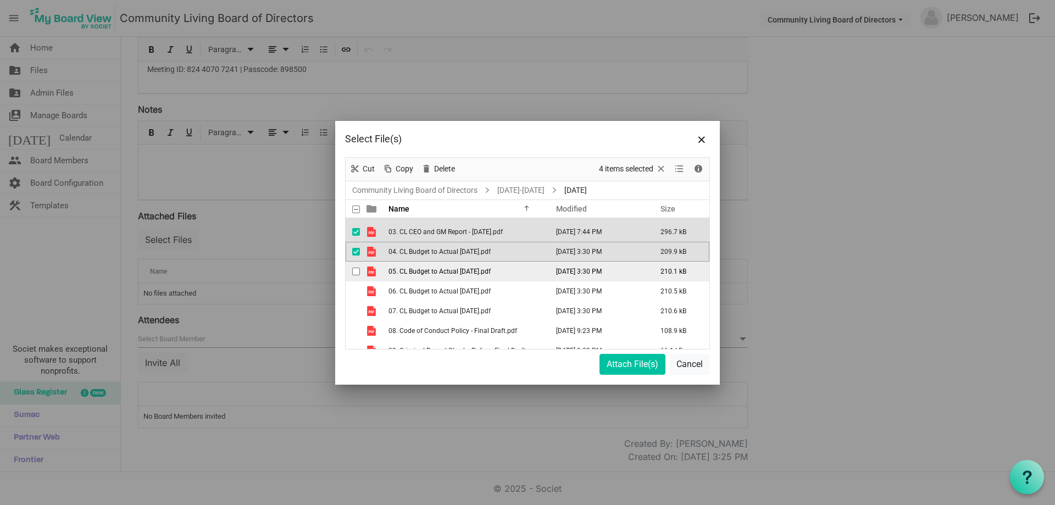
scroll to position [55, 0]
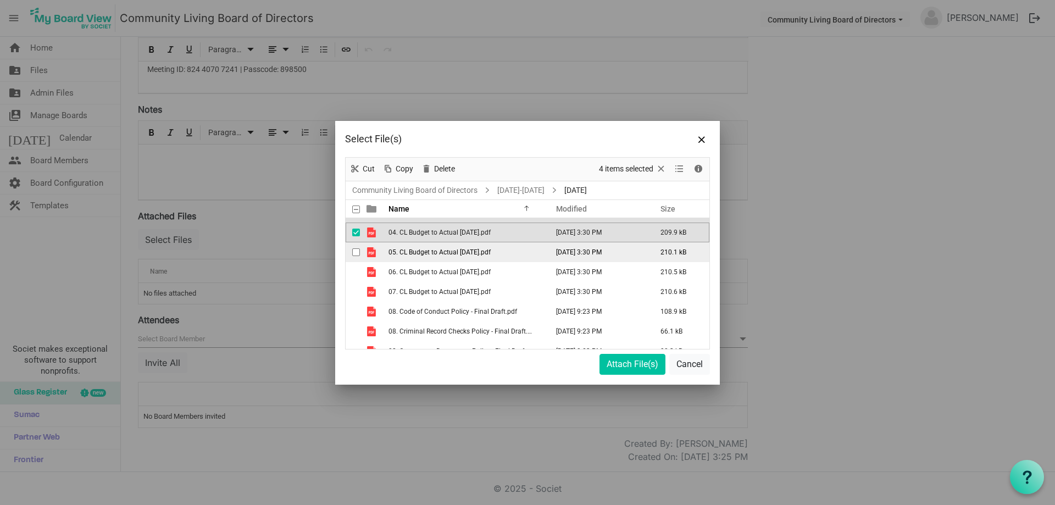
click at [355, 253] on span "checkbox" at bounding box center [356, 252] width 8 height 8
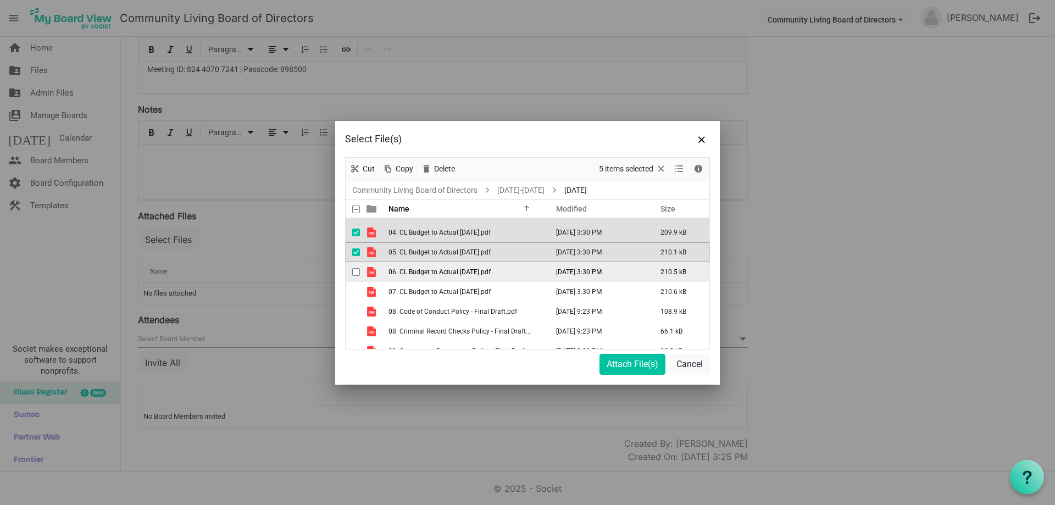
click at [355, 270] on span "checkbox" at bounding box center [356, 272] width 8 height 8
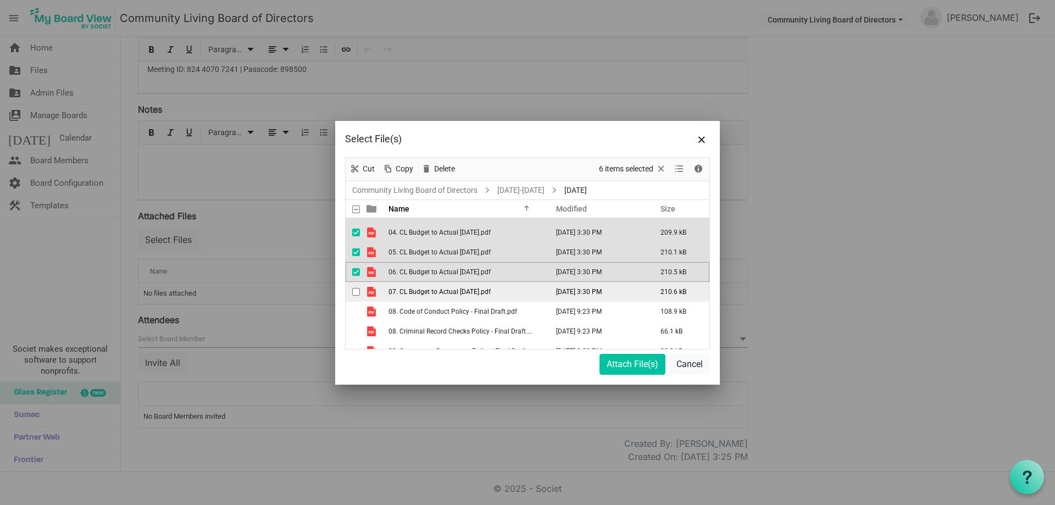
click at [357, 292] on span "checkbox" at bounding box center [356, 292] width 8 height 8
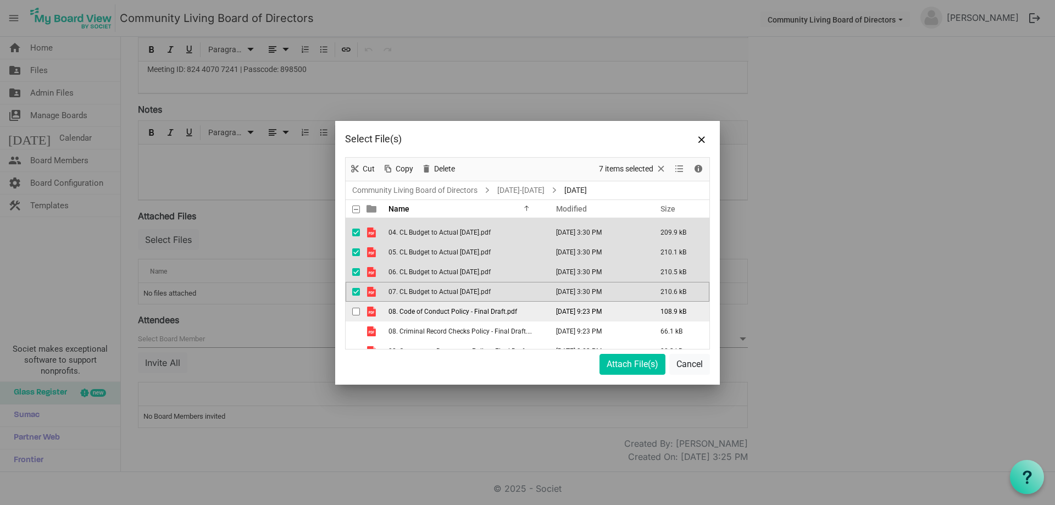
click at [357, 308] on span "checkbox" at bounding box center [356, 312] width 8 height 8
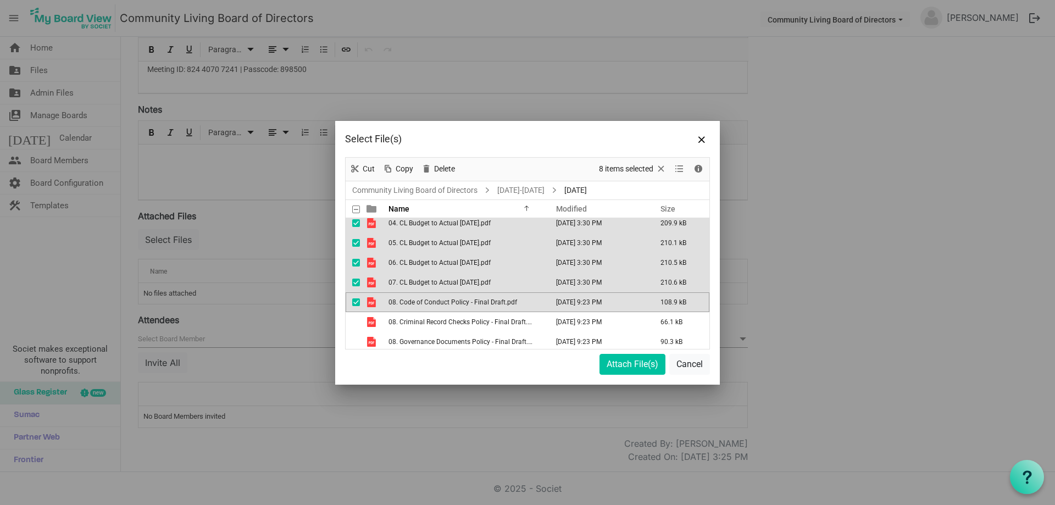
scroll to position [67, 0]
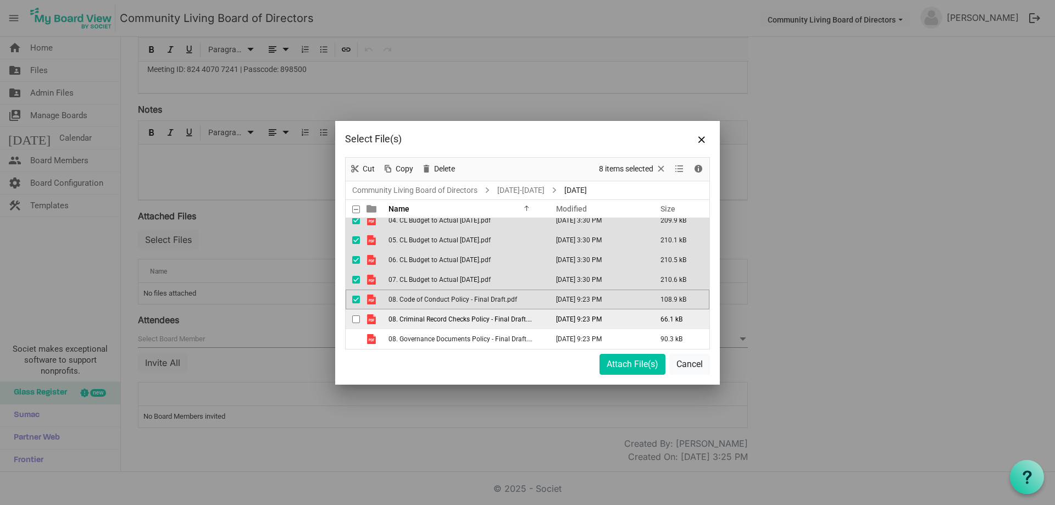
click at [360, 319] on span "checkbox" at bounding box center [356, 320] width 8 height 8
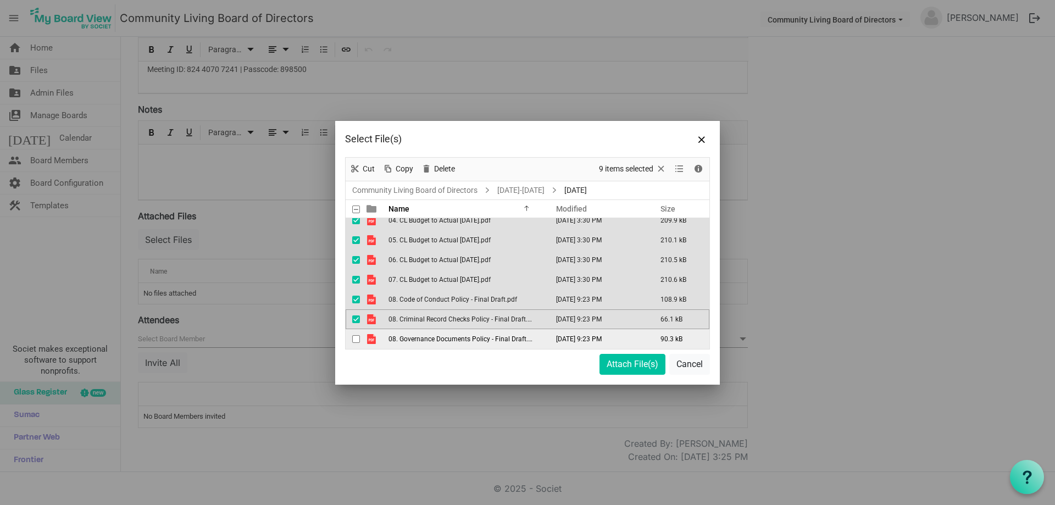
drag, startPoint x: 356, startPoint y: 336, endPoint x: 362, endPoint y: 337, distance: 6.1
click at [356, 337] on span "checkbox" at bounding box center [356, 339] width 8 height 8
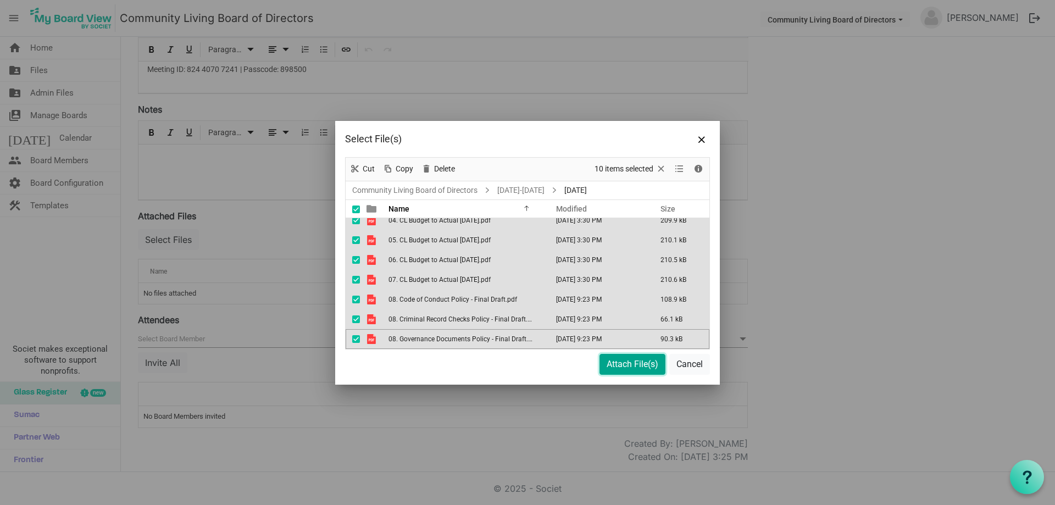
click at [640, 364] on button "Attach File(s)" at bounding box center [633, 364] width 66 height 21
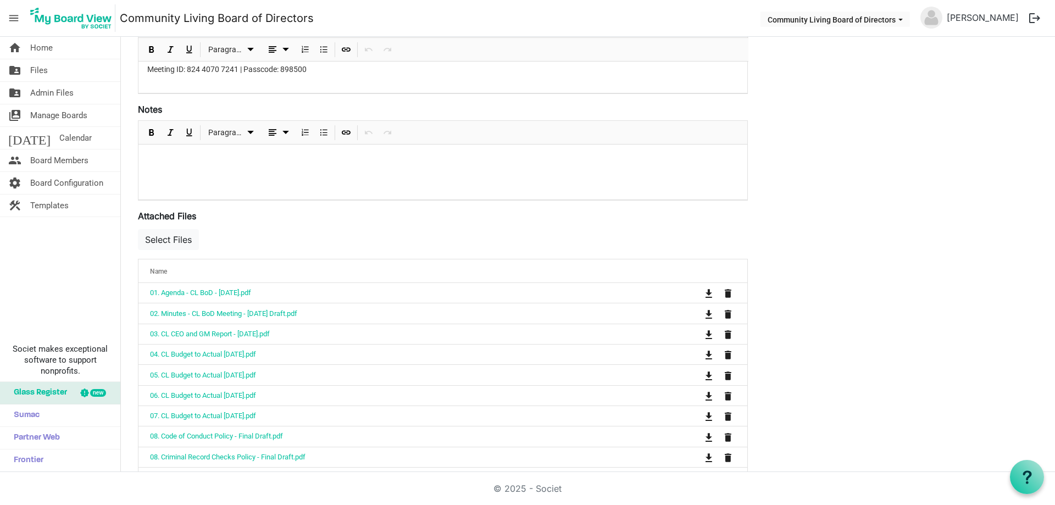
click at [799, 207] on div "Save Cancel CL Board Meeting Start Time 9/19/2025 3:30 PM End Time 9/19/2025 5:…" at bounding box center [588, 247] width 917 height 800
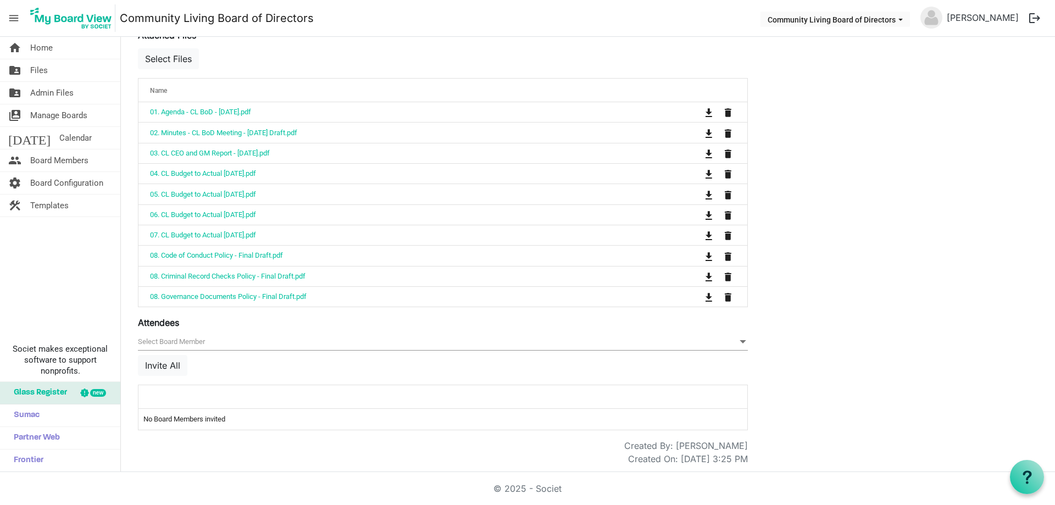
scroll to position [416, 0]
click at [168, 361] on button "Invite All" at bounding box center [162, 365] width 49 height 21
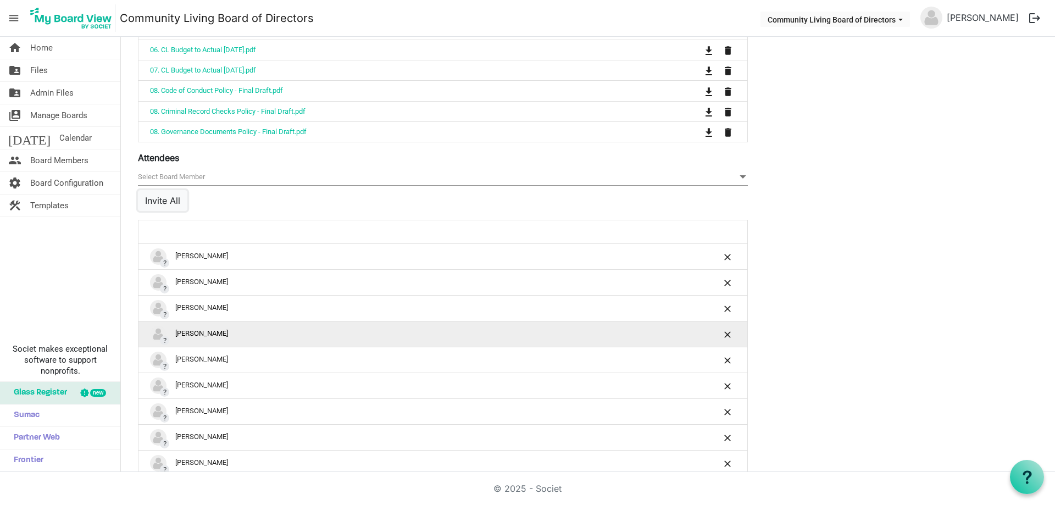
scroll to position [580, 0]
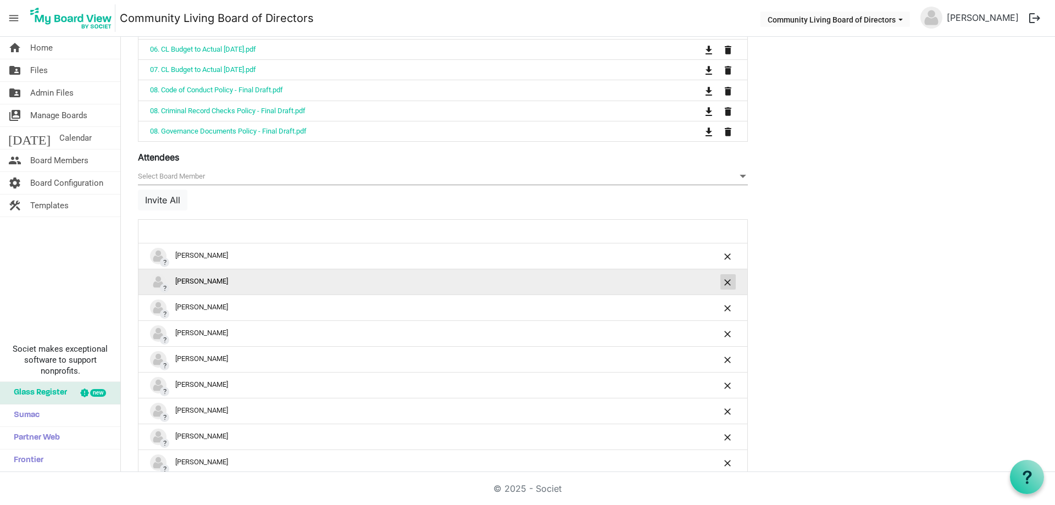
click at [729, 281] on span "is Command column column header" at bounding box center [728, 282] width 7 height 7
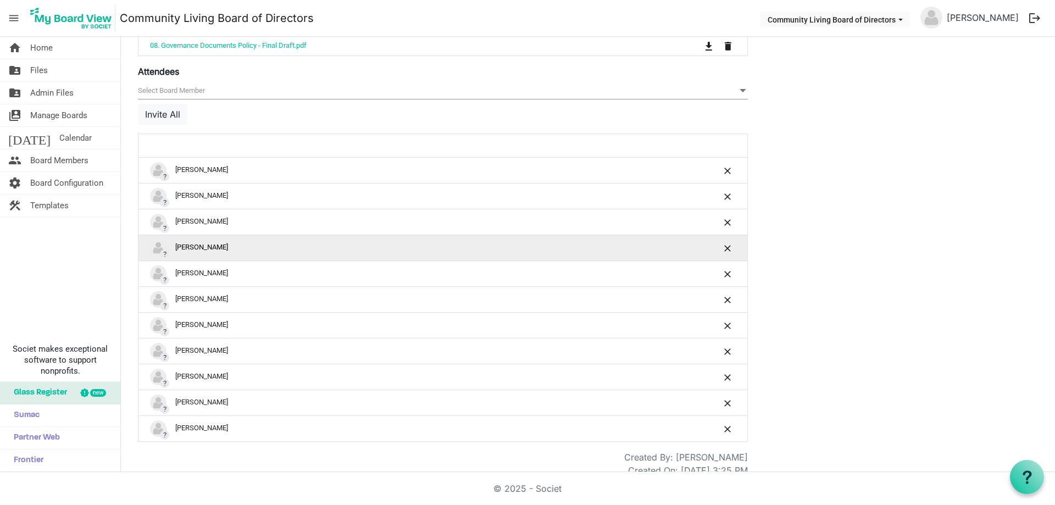
scroll to position [678, 0]
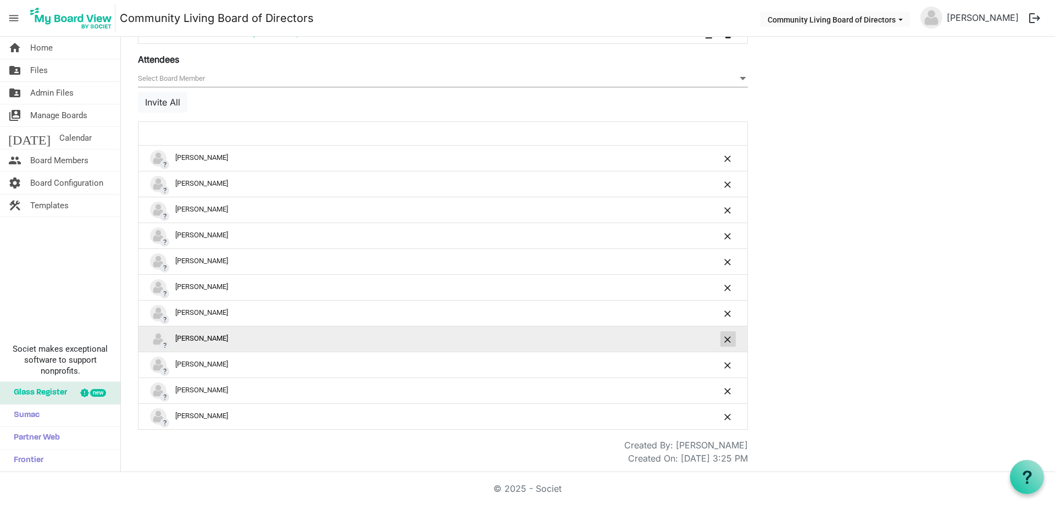
click at [726, 338] on span "is Command column column header" at bounding box center [728, 339] width 7 height 7
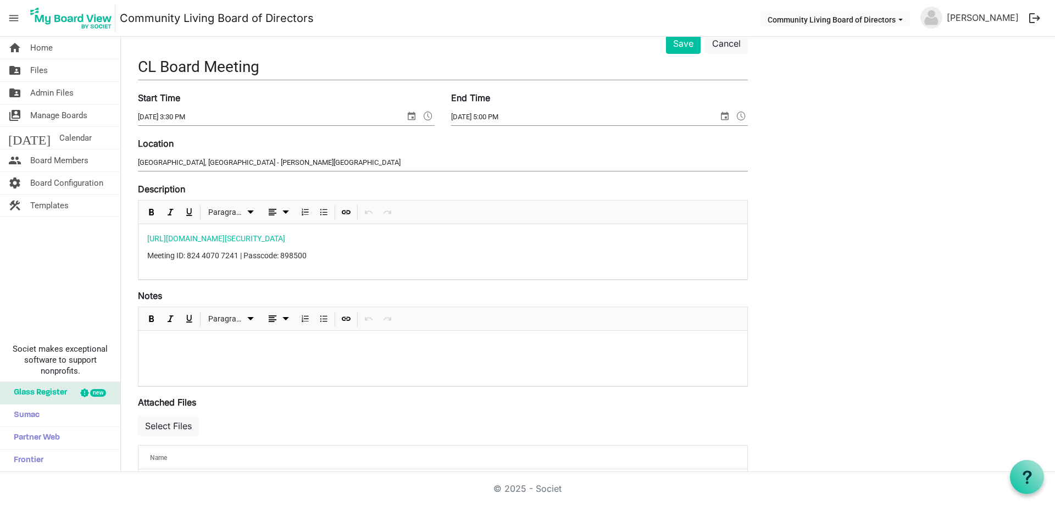
scroll to position [0, 0]
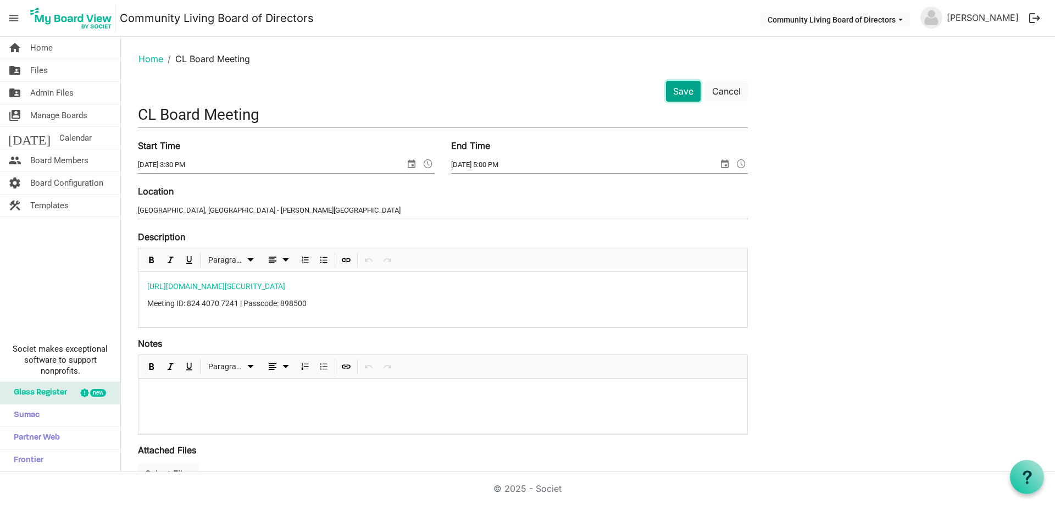
click at [687, 90] on button "Save" at bounding box center [683, 91] width 35 height 21
click at [684, 90] on button "Save" at bounding box center [683, 91] width 35 height 21
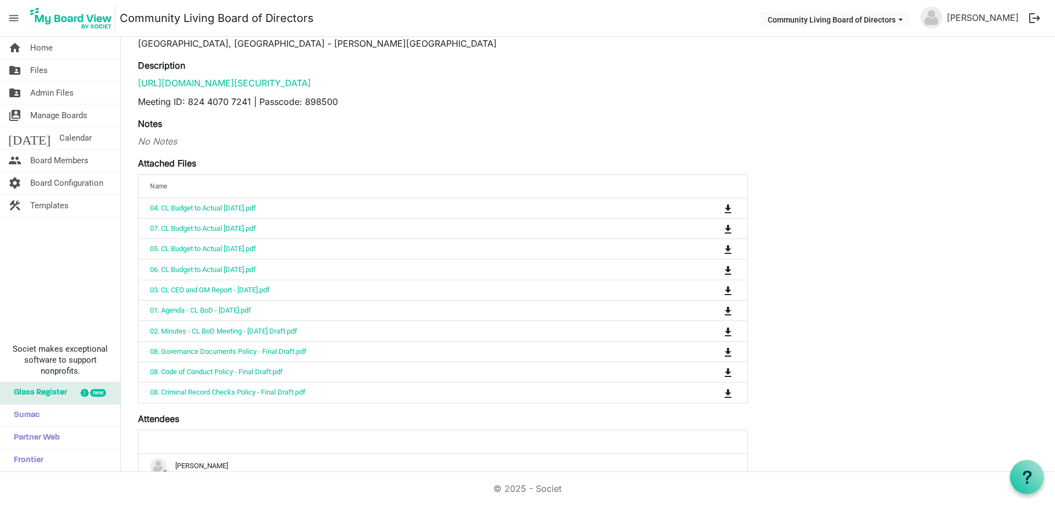
scroll to position [165, 0]
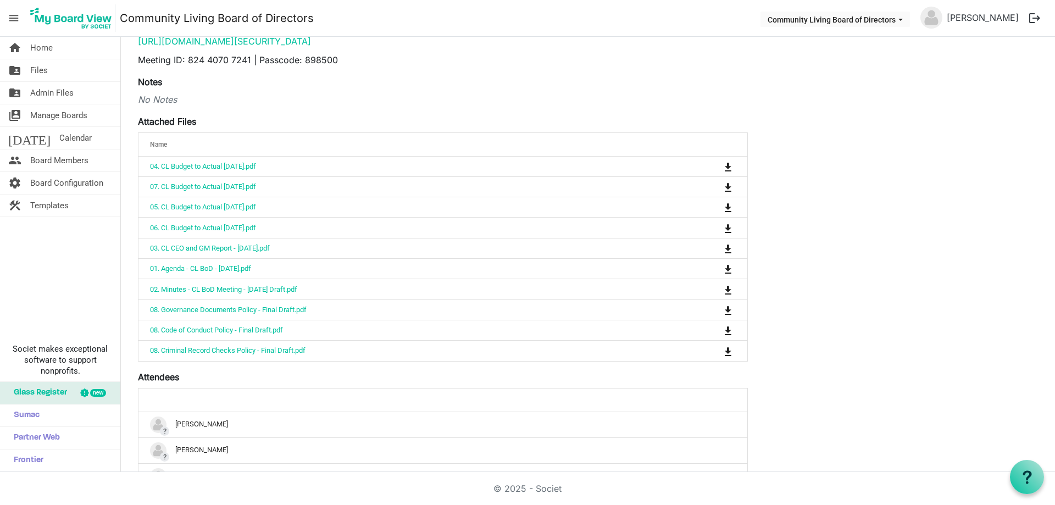
click at [844, 219] on div "edit delete CL Board Meeting 9/19/2025 3:30 PM - 9/19/2025 5:00 PM Location San…" at bounding box center [588, 323] width 917 height 814
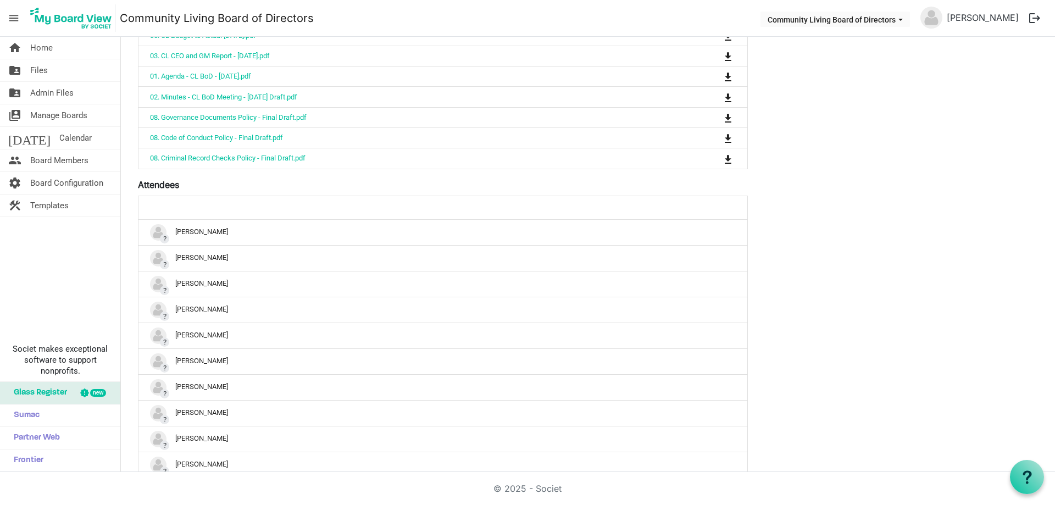
scroll to position [430, 0]
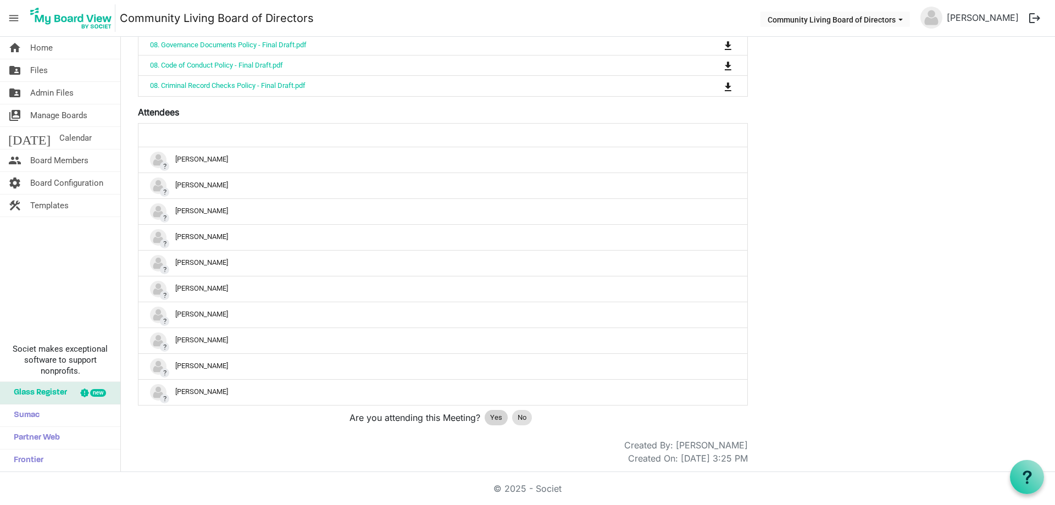
click at [495, 417] on span "Yes" at bounding box center [496, 417] width 12 height 11
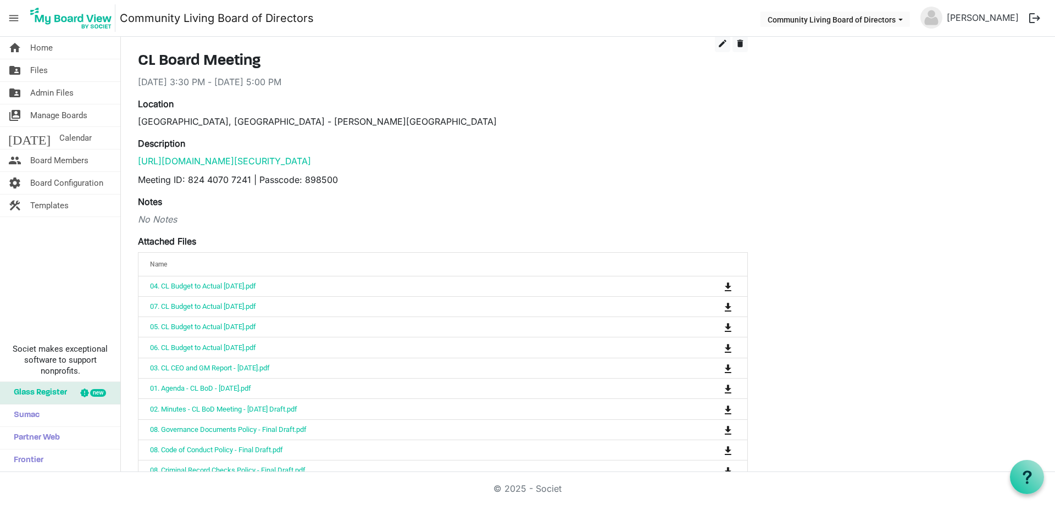
scroll to position [0, 0]
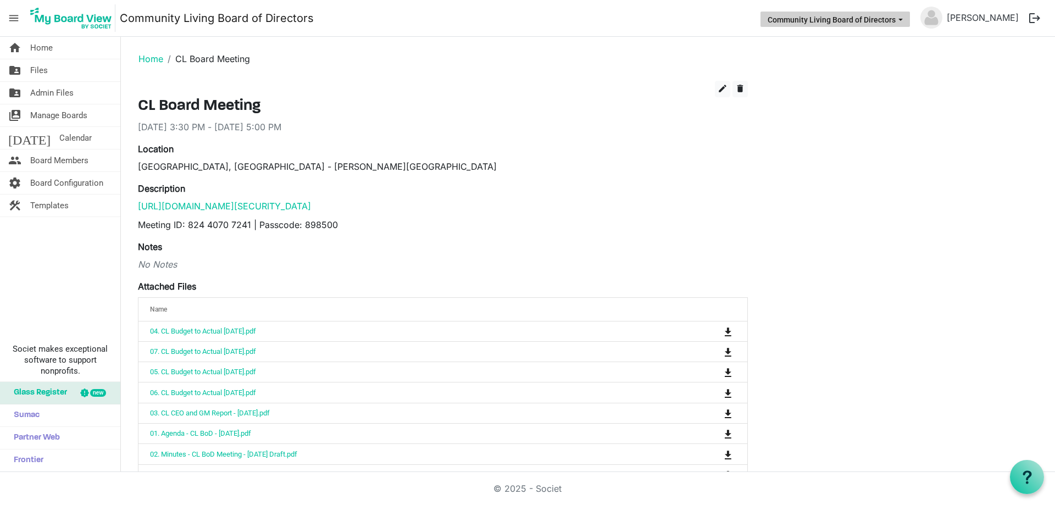
click at [821, 15] on button "Community Living Board of Directors" at bounding box center [836, 19] width 150 height 15
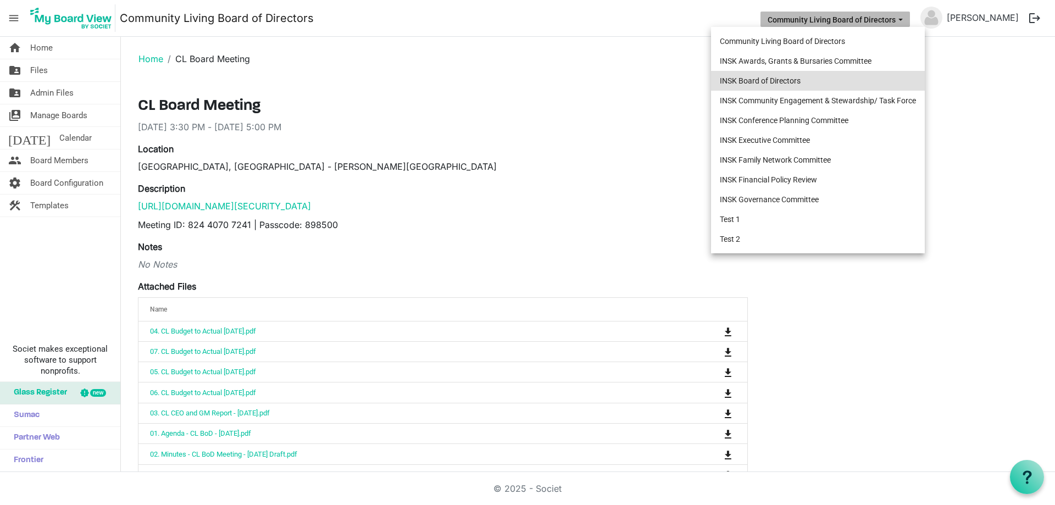
click at [759, 75] on li "INSK Board of Directors" at bounding box center [818, 81] width 214 height 20
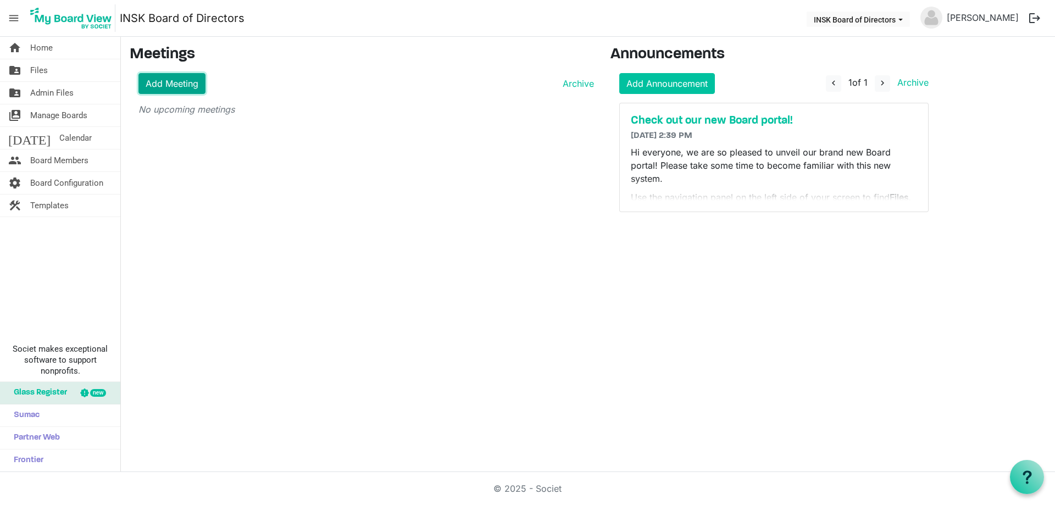
click at [174, 84] on link "Add Meeting" at bounding box center [172, 83] width 67 height 21
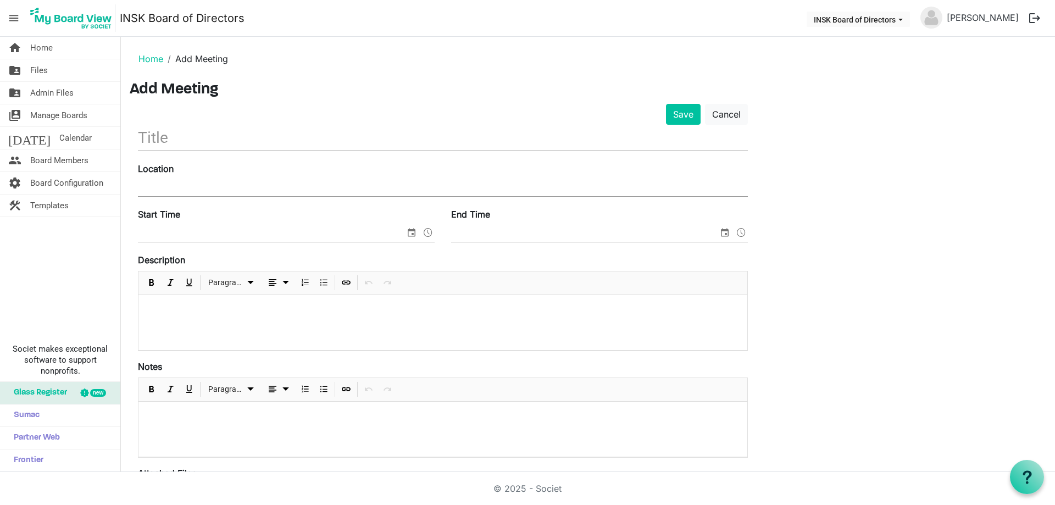
click at [261, 134] on input "text" at bounding box center [443, 138] width 610 height 26
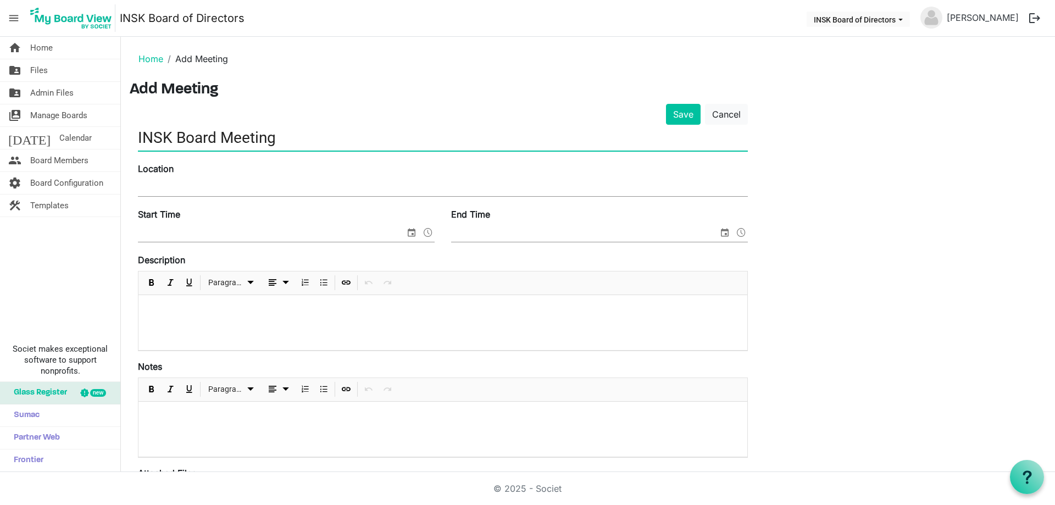
type input "INSK Board Meeting"
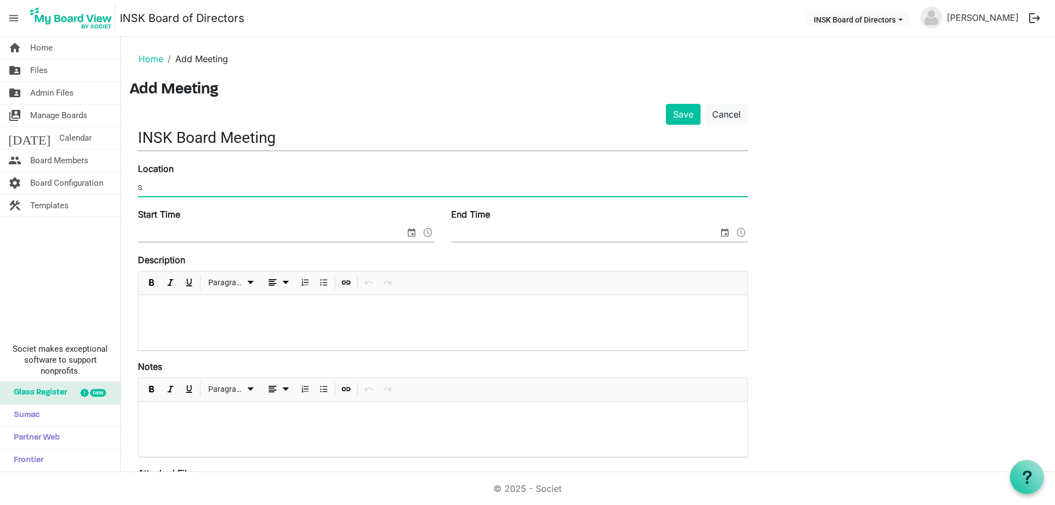
type input "[GEOGRAPHIC_DATA], [GEOGRAPHIC_DATA] - [PERSON_NAME][GEOGRAPHIC_DATA]"
click at [411, 231] on span "select" at bounding box center [411, 232] width 13 height 14
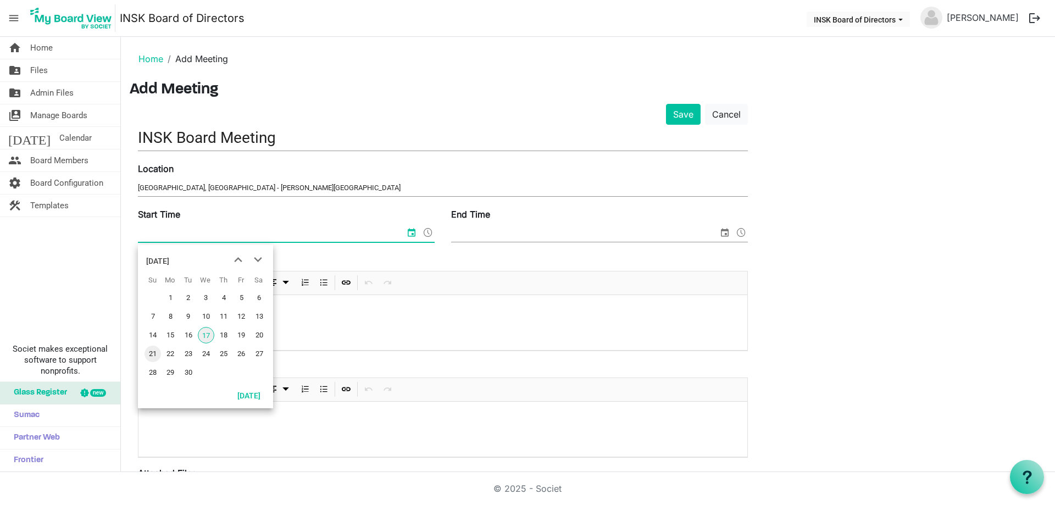
click at [154, 352] on span "21" at bounding box center [153, 354] width 16 height 16
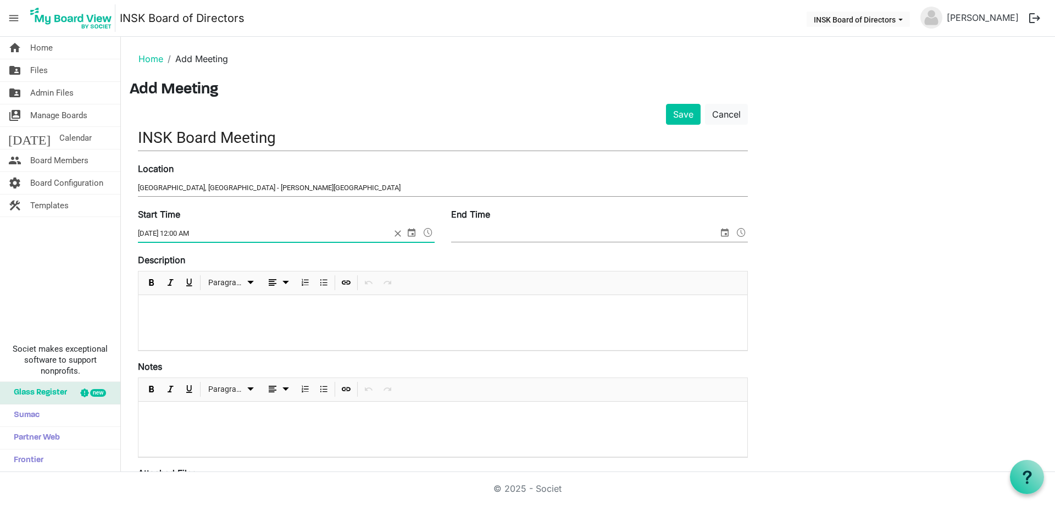
click at [427, 233] on span at bounding box center [428, 232] width 13 height 14
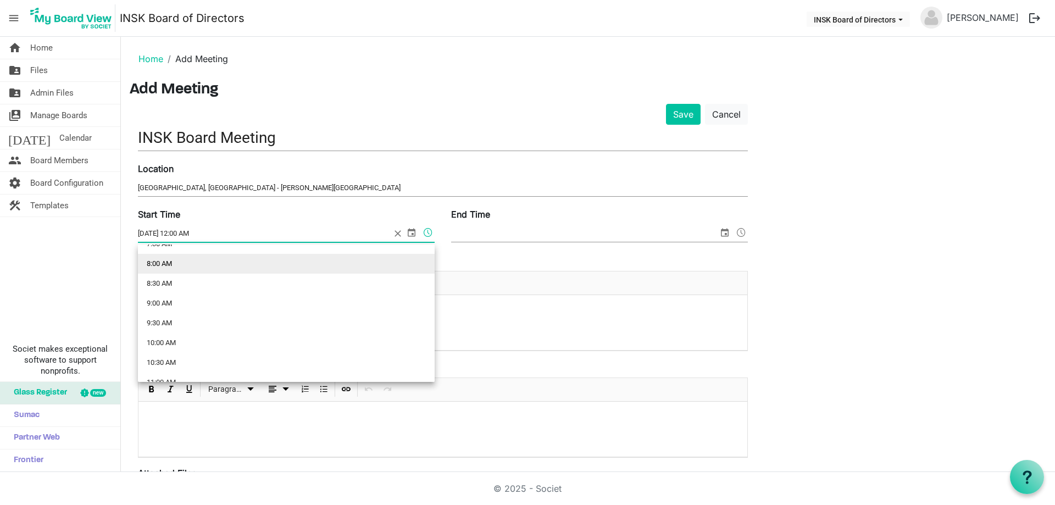
scroll to position [330, 0]
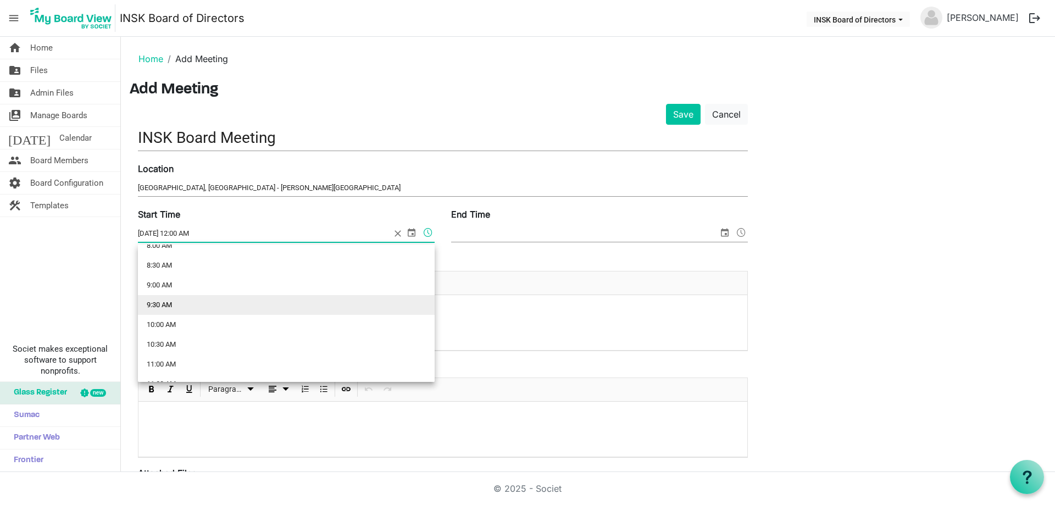
click at [182, 301] on li "9:30 AM" at bounding box center [286, 305] width 297 height 20
type input "[DATE] 9:30 AM"
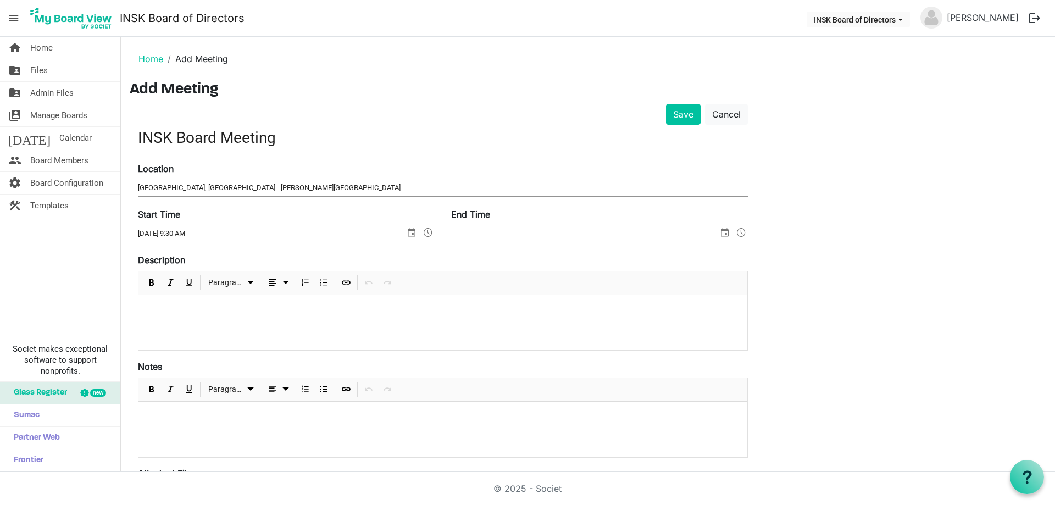
drag, startPoint x: 529, startPoint y: 231, endPoint x: 640, endPoint y: 231, distance: 111.0
click at [529, 231] on input "End Time" at bounding box center [584, 233] width 267 height 16
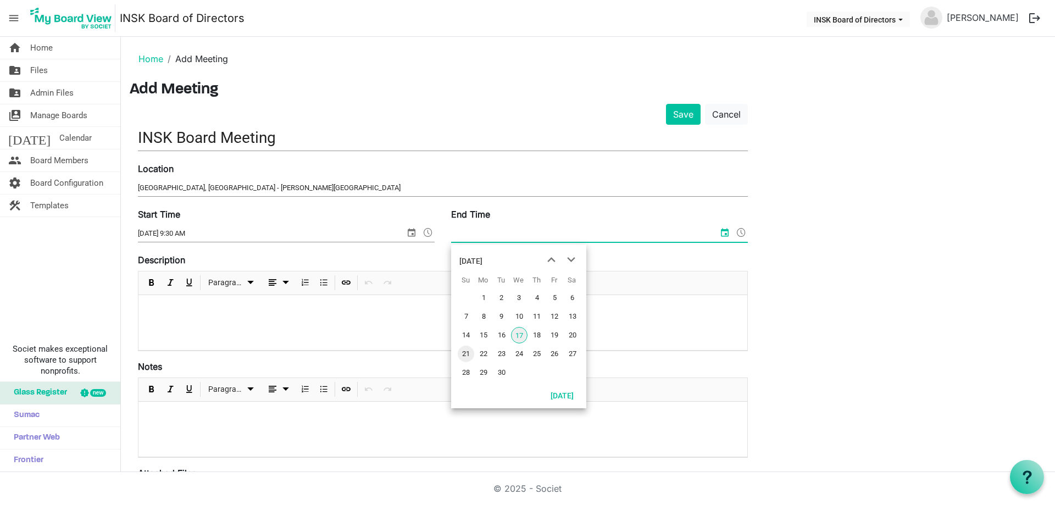
click at [469, 353] on span "21" at bounding box center [466, 354] width 16 height 16
click at [738, 233] on span at bounding box center [741, 232] width 13 height 14
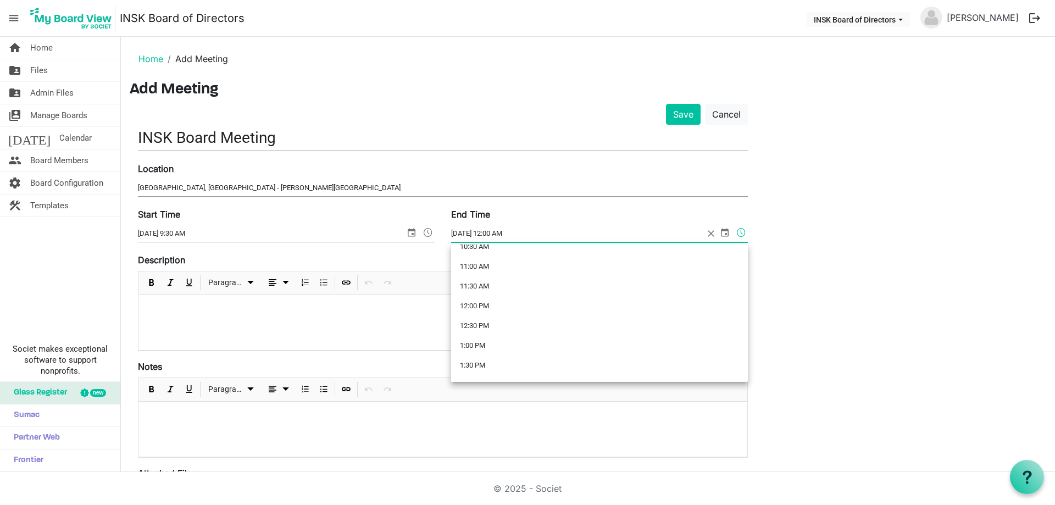
scroll to position [440, 0]
click at [506, 295] on li "12:00 PM" at bounding box center [599, 294] width 297 height 20
type input "9/21/2025 12:00 PM"
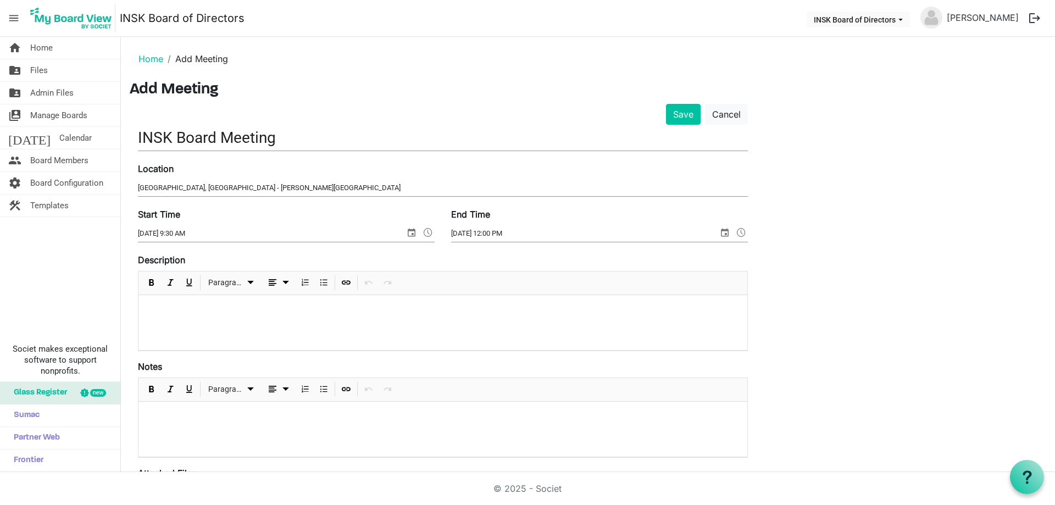
click at [316, 318] on div at bounding box center [443, 322] width 609 height 55
click at [894, 253] on div "Save Cancel INSK Board Meeting Location Sandman Hotel South, Saskatoon - Sid Bu…" at bounding box center [588, 399] width 917 height 590
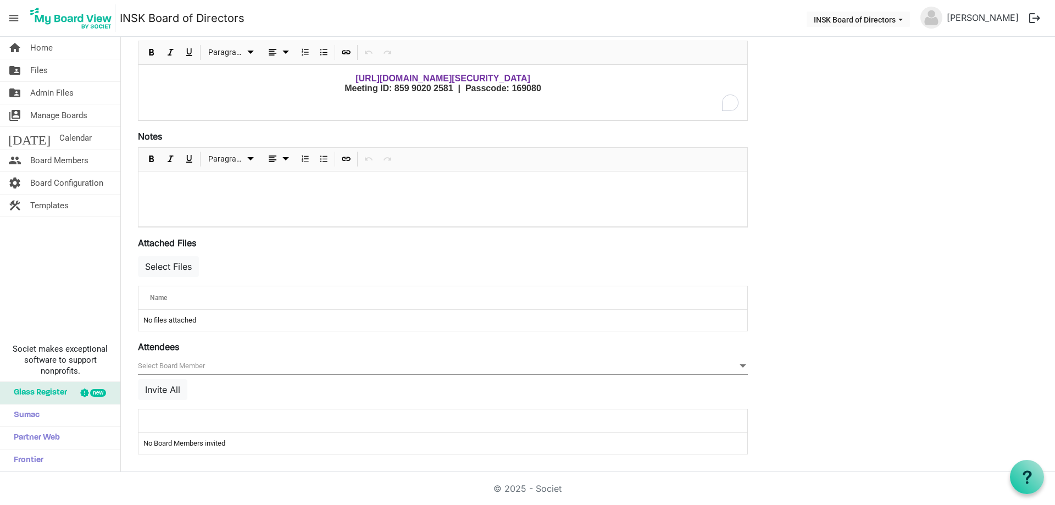
scroll to position [0, 0]
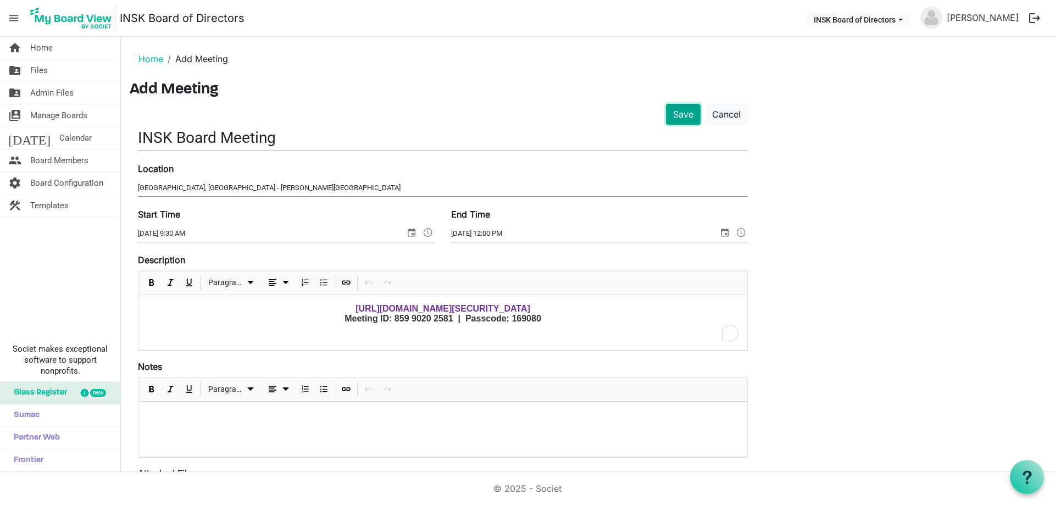
click at [679, 115] on button "Save" at bounding box center [683, 114] width 35 height 21
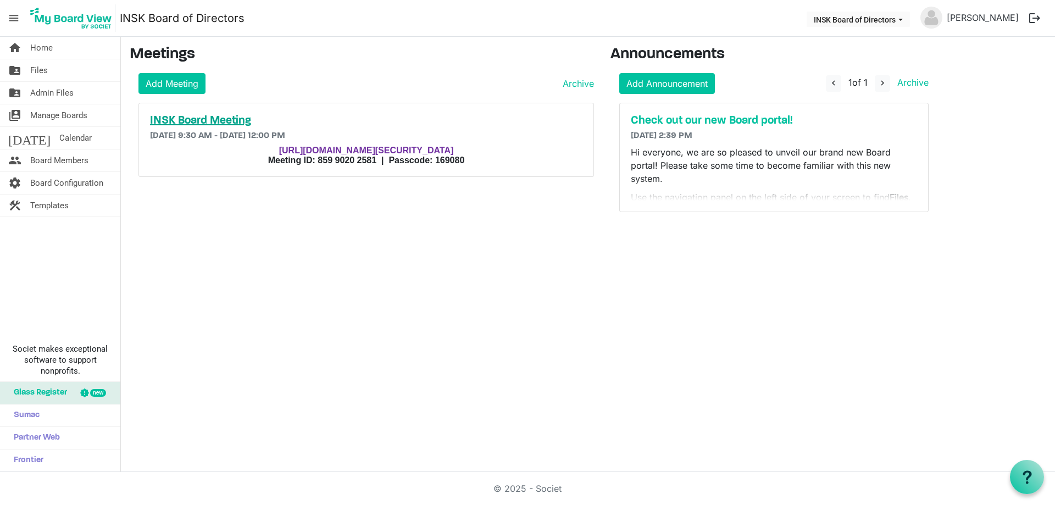
click at [209, 122] on h5 "INSK Board Meeting" at bounding box center [366, 120] width 433 height 13
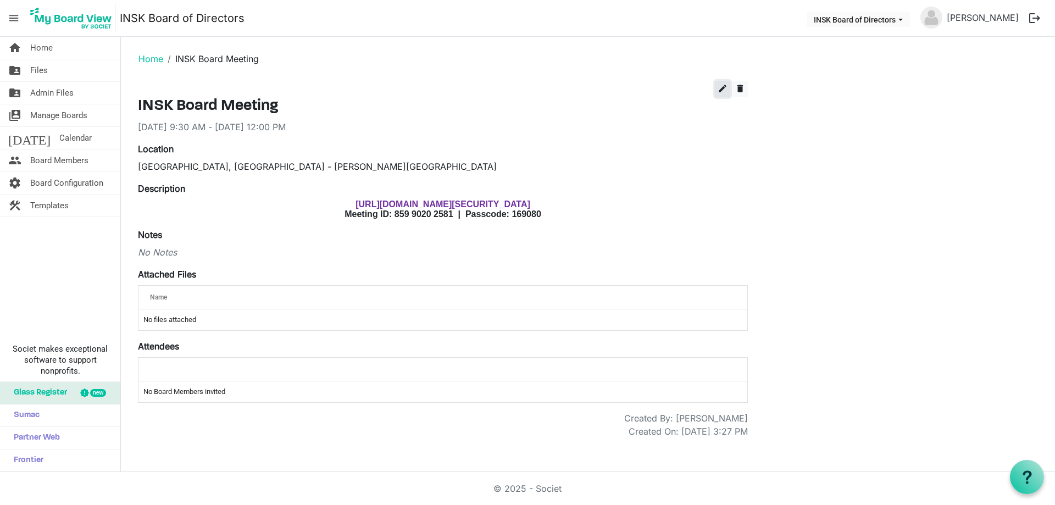
click at [718, 91] on span "edit" at bounding box center [723, 89] width 10 height 10
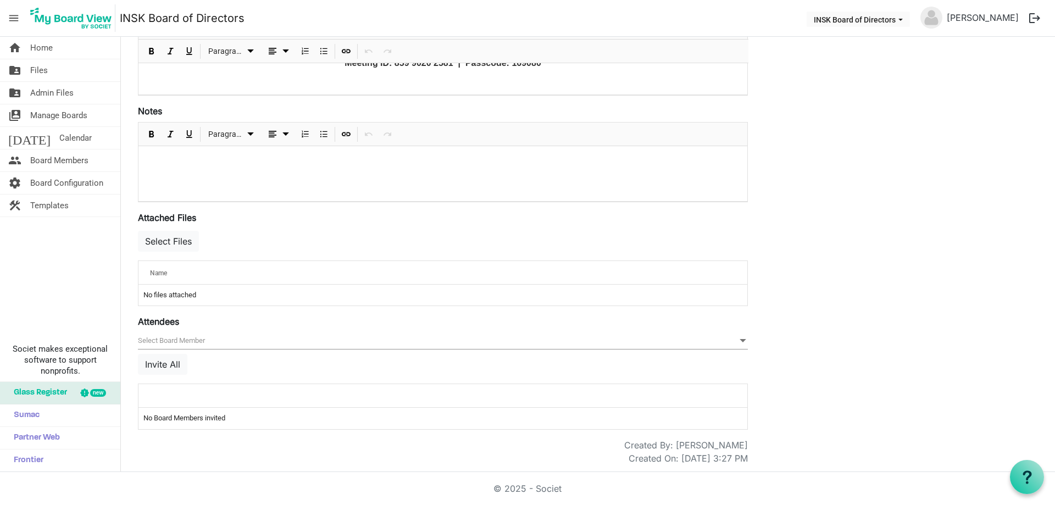
scroll to position [234, 0]
click at [185, 236] on button "Select Files" at bounding box center [168, 239] width 61 height 21
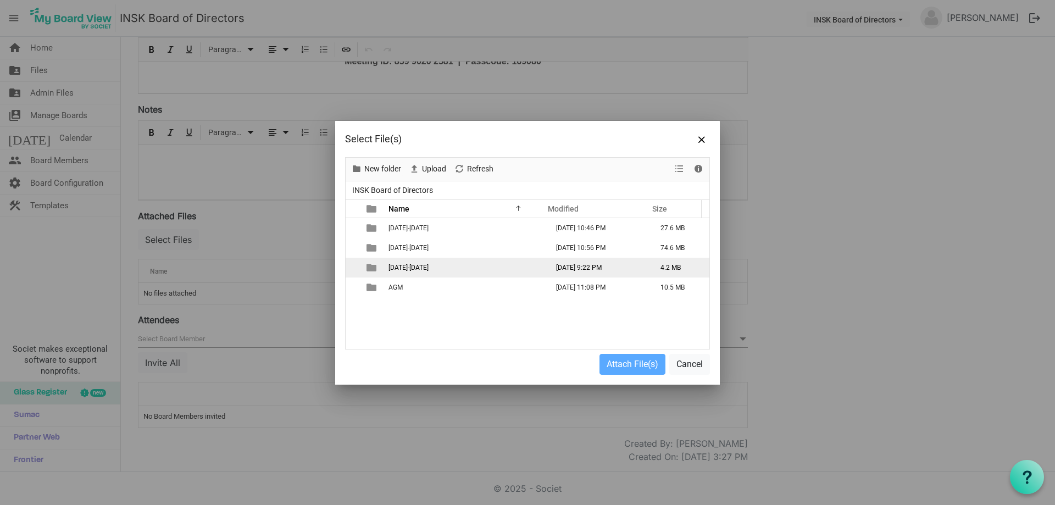
click at [402, 265] on span "2025-2026" at bounding box center [409, 268] width 40 height 8
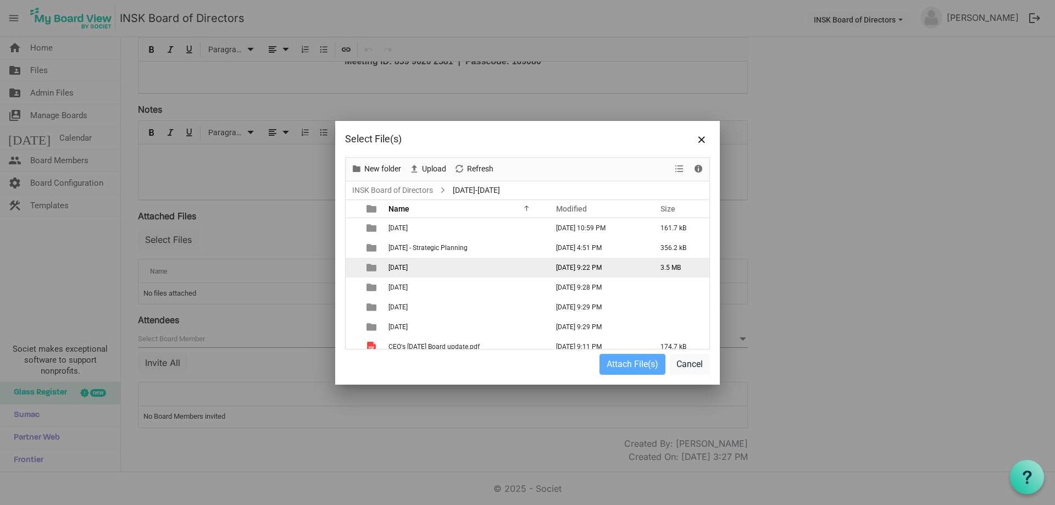
click at [396, 261] on td "2025-09-21" at bounding box center [464, 268] width 159 height 20
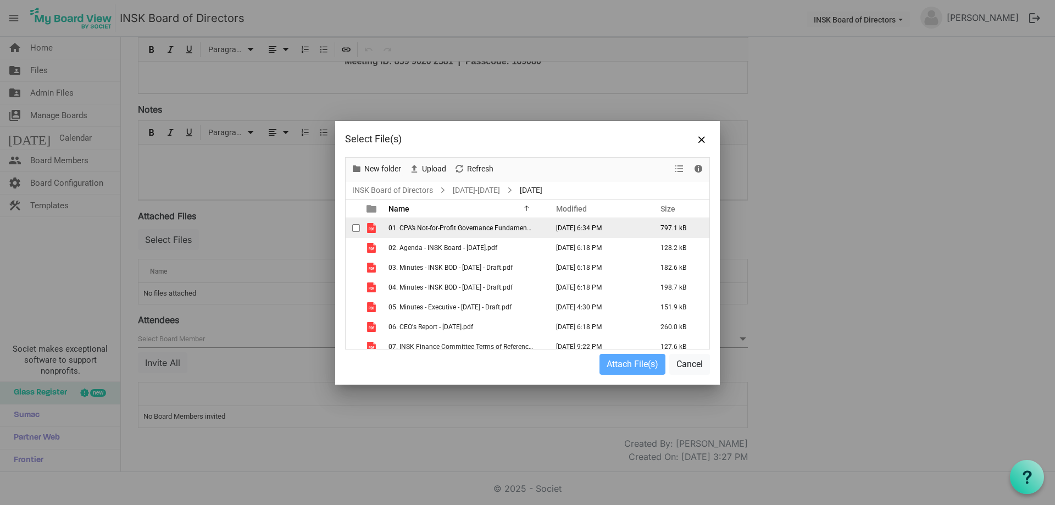
click at [359, 231] on span "checkbox" at bounding box center [356, 228] width 8 height 8
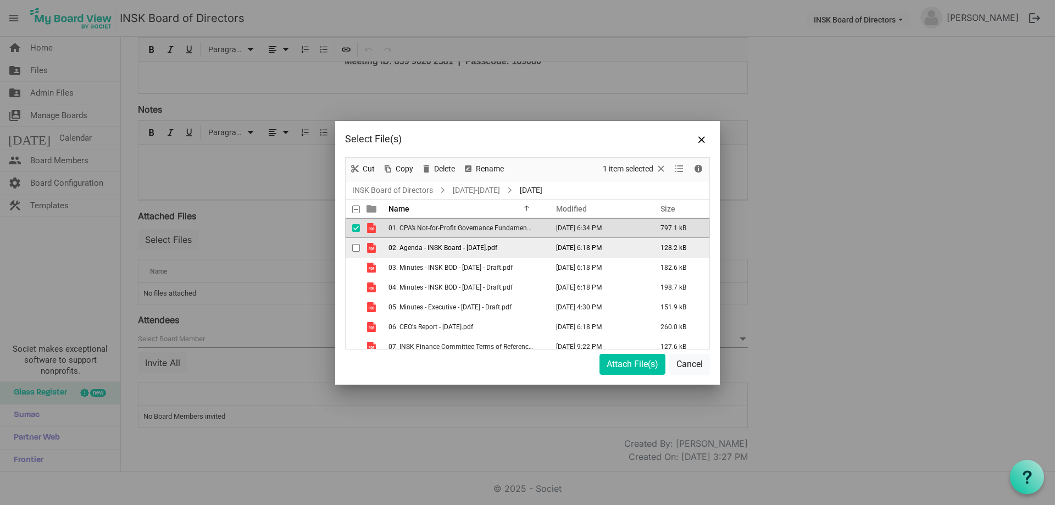
click at [357, 245] on span "checkbox" at bounding box center [356, 248] width 8 height 8
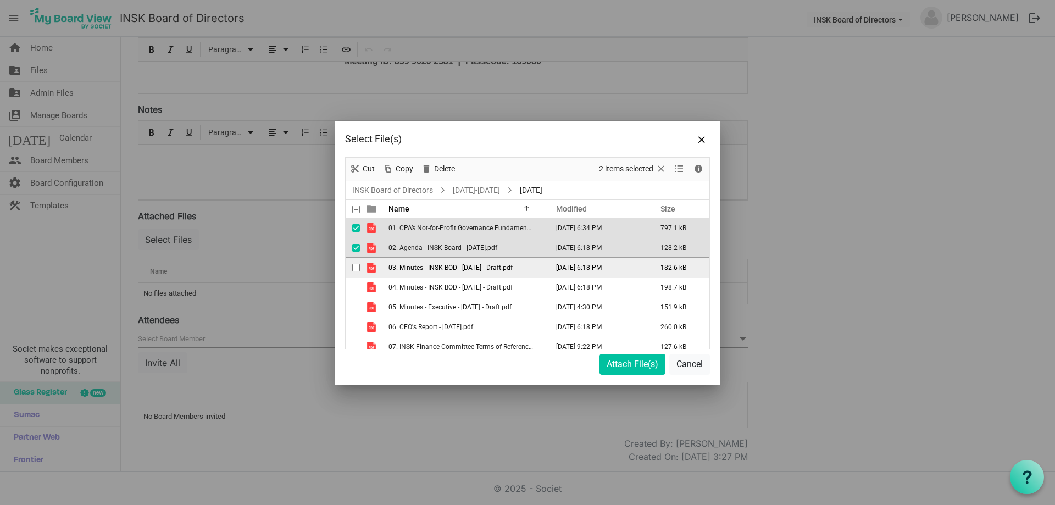
click at [356, 262] on div "checkbox" at bounding box center [358, 267] width 13 height 11
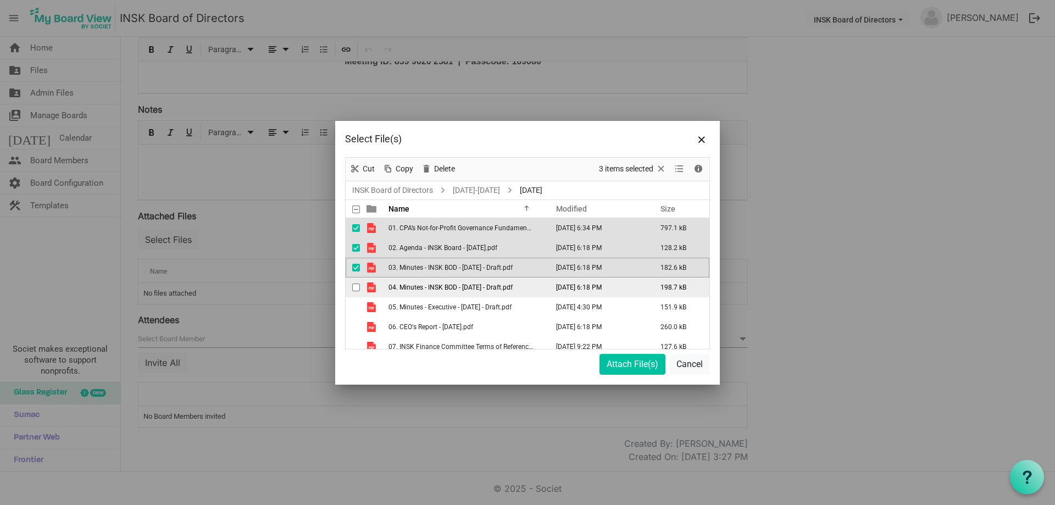
click at [358, 283] on div "checkbox" at bounding box center [358, 287] width 13 height 11
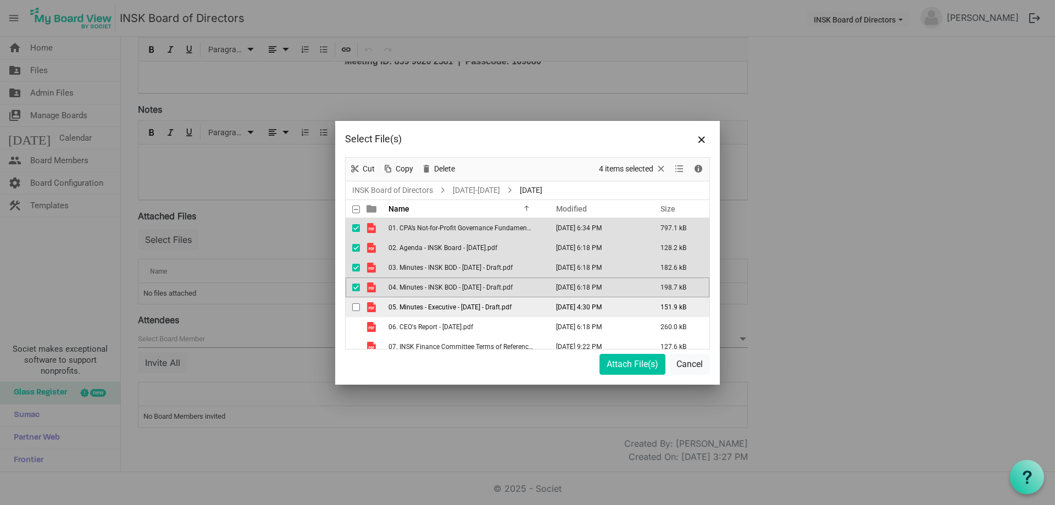
click at [356, 307] on span "checkbox" at bounding box center [356, 307] width 8 height 8
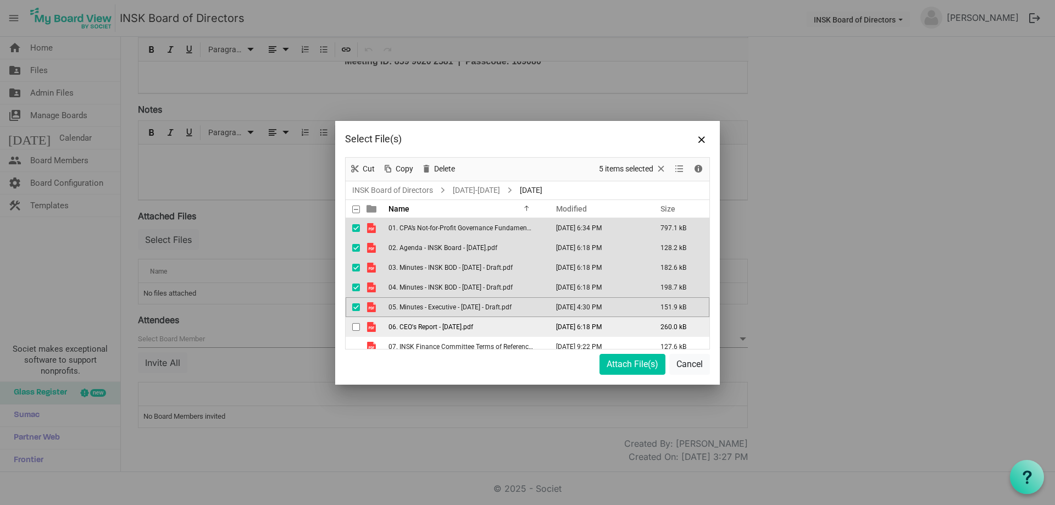
click at [357, 330] on span "checkbox" at bounding box center [356, 327] width 8 height 8
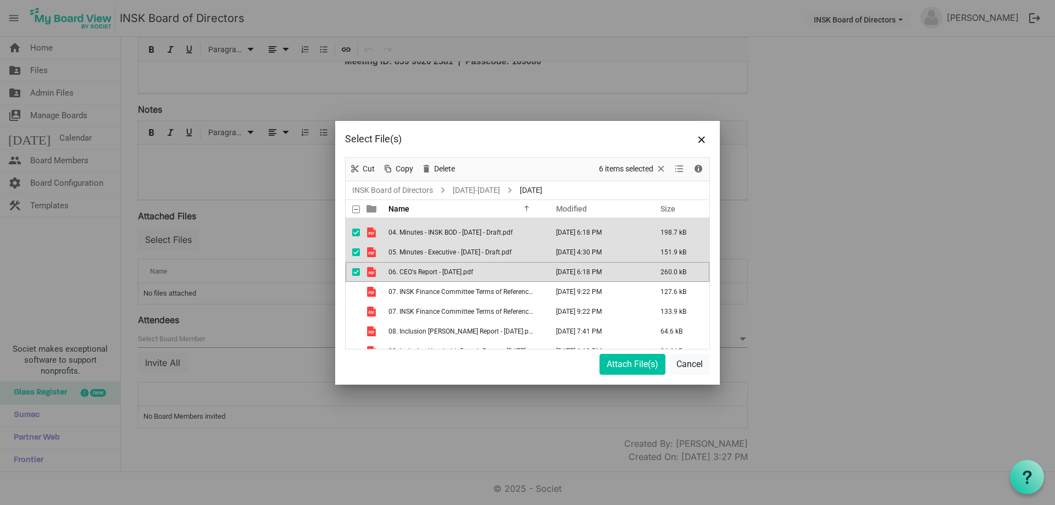
scroll to position [110, 0]
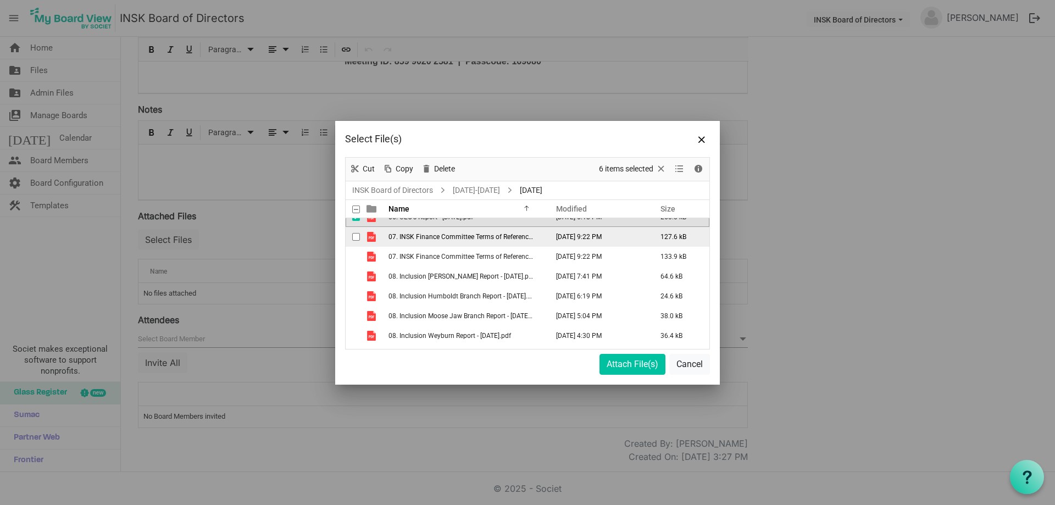
click at [357, 239] on span "checkbox" at bounding box center [356, 237] width 8 height 8
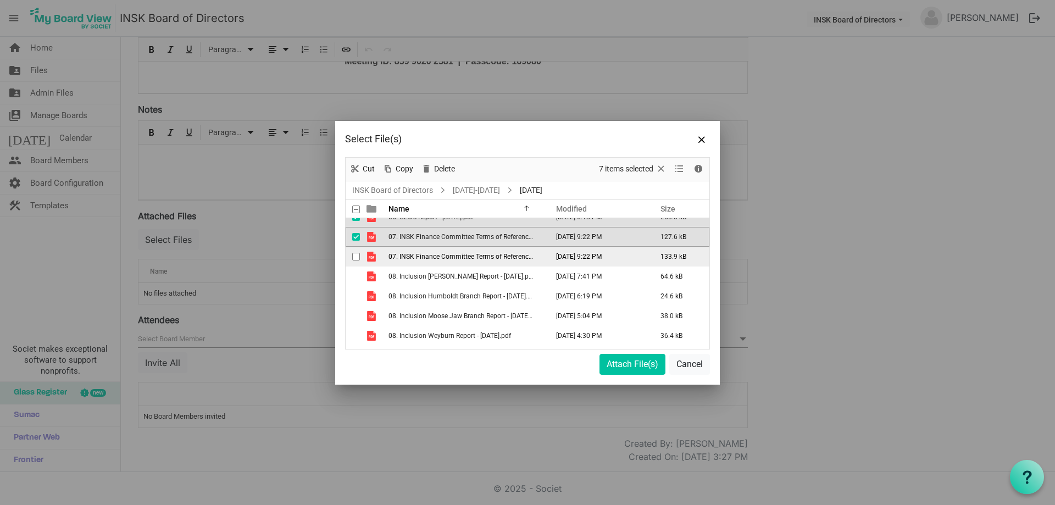
click at [353, 256] on span "checkbox" at bounding box center [356, 257] width 8 height 8
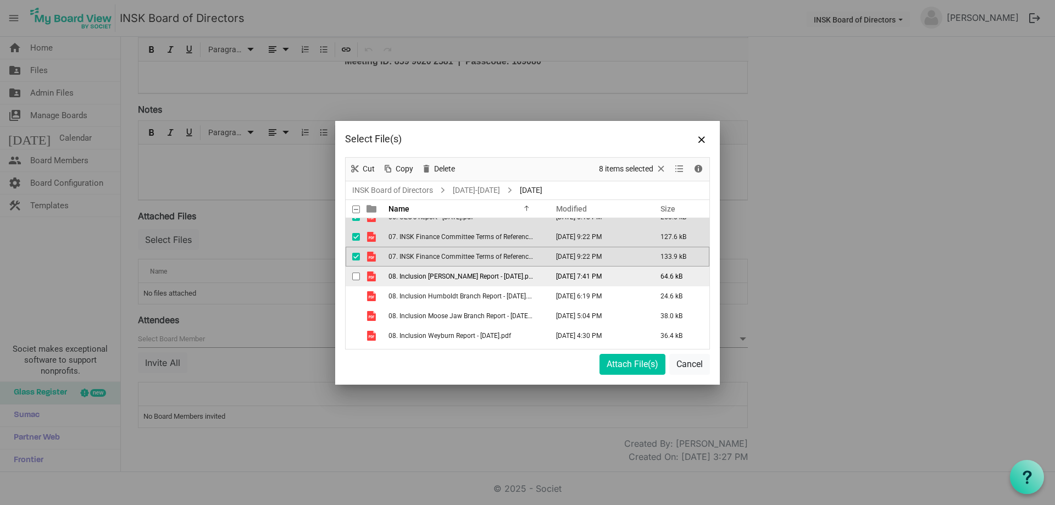
click at [356, 275] on span "checkbox" at bounding box center [356, 277] width 8 height 8
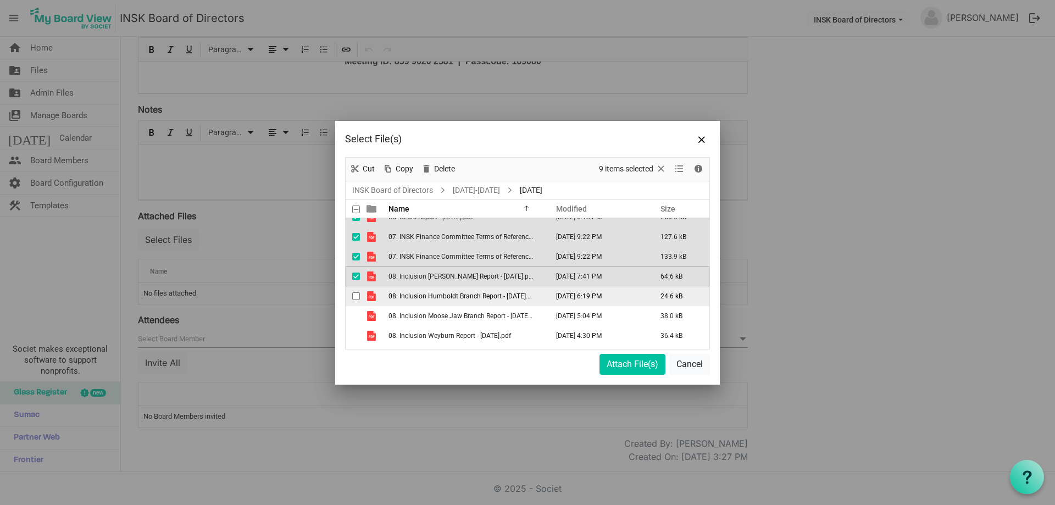
click at [358, 296] on span "checkbox" at bounding box center [356, 296] width 8 height 8
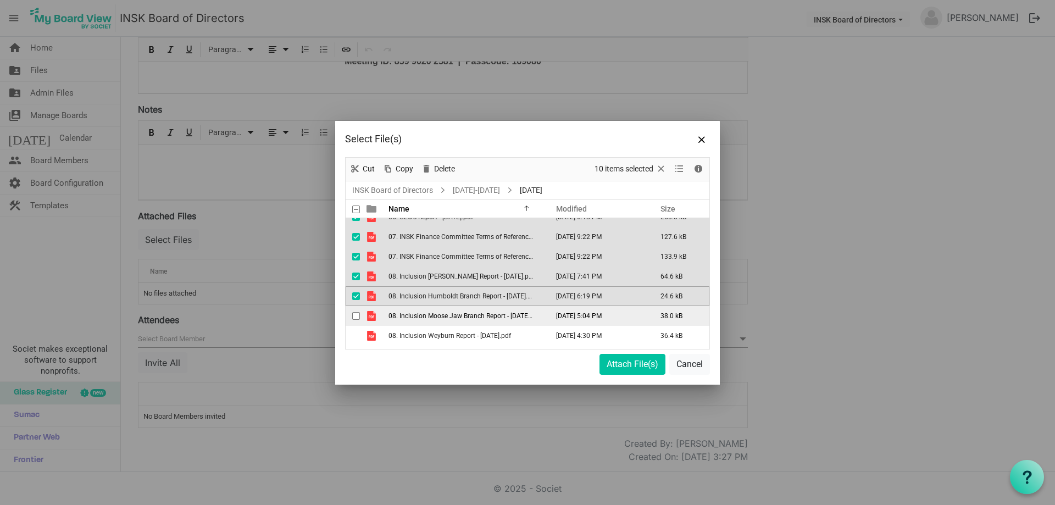
click at [356, 316] on span "checkbox" at bounding box center [356, 316] width 8 height 8
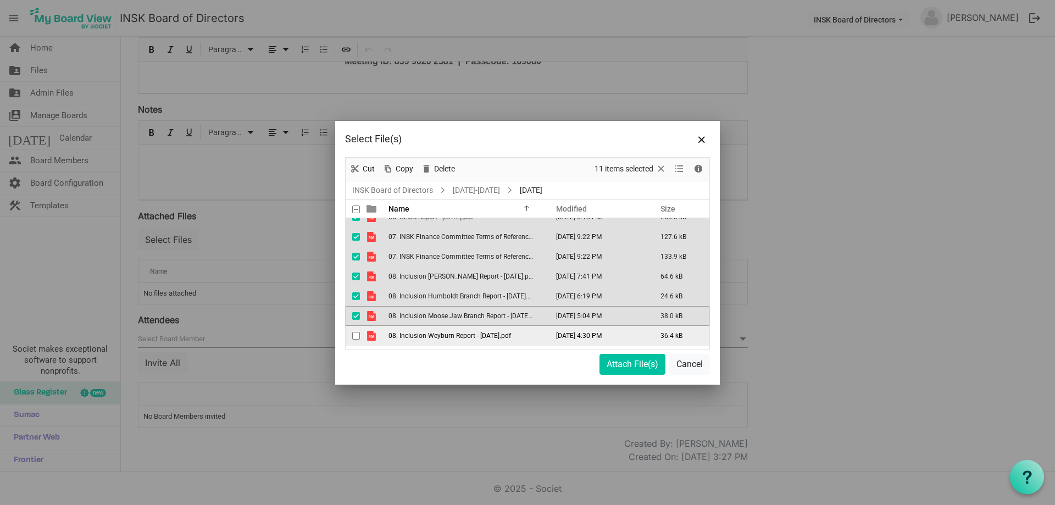
click at [358, 336] on span "checkbox" at bounding box center [356, 336] width 8 height 8
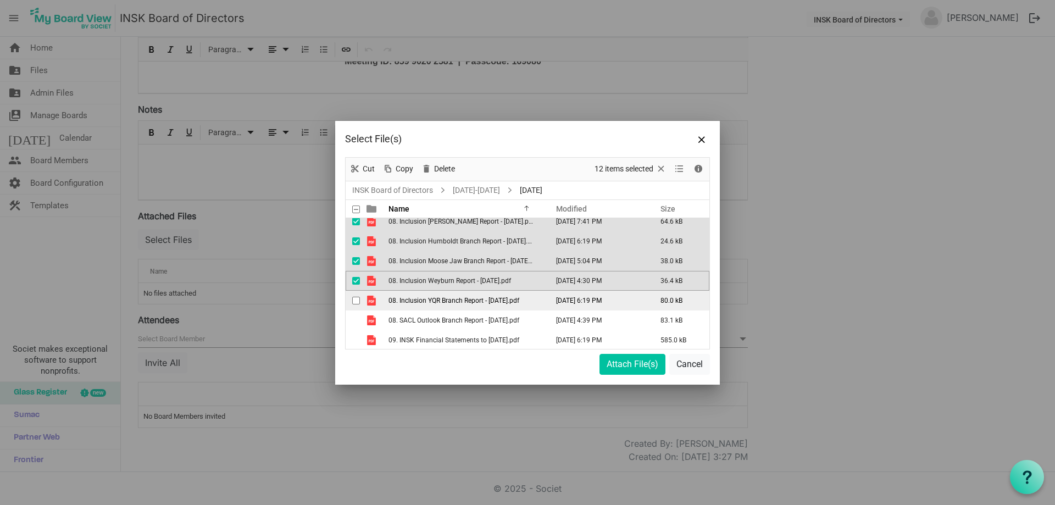
scroll to position [166, 0]
click at [357, 299] on span "checkbox" at bounding box center [356, 300] width 8 height 8
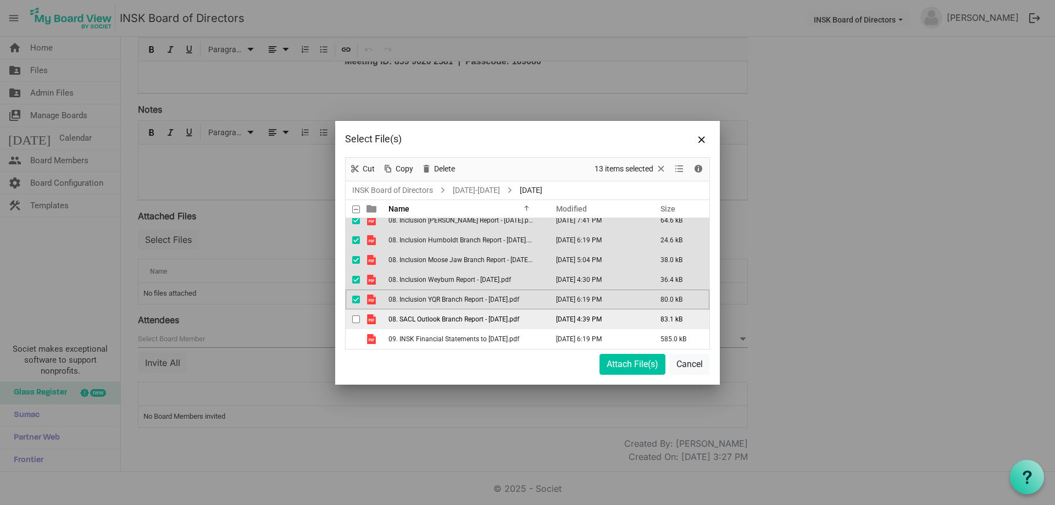
click at [356, 320] on span "checkbox" at bounding box center [356, 320] width 8 height 8
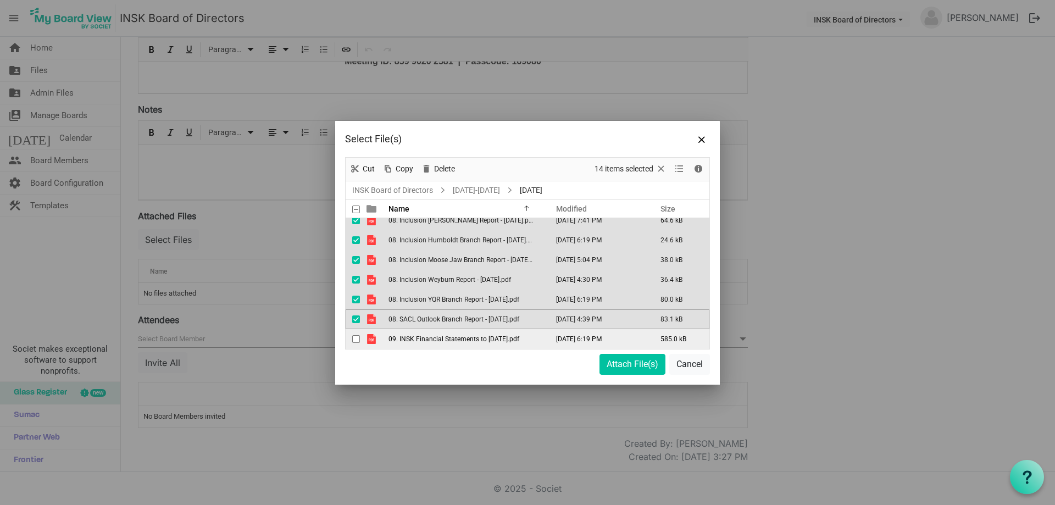
click at [358, 338] on span "checkbox" at bounding box center [356, 339] width 8 height 8
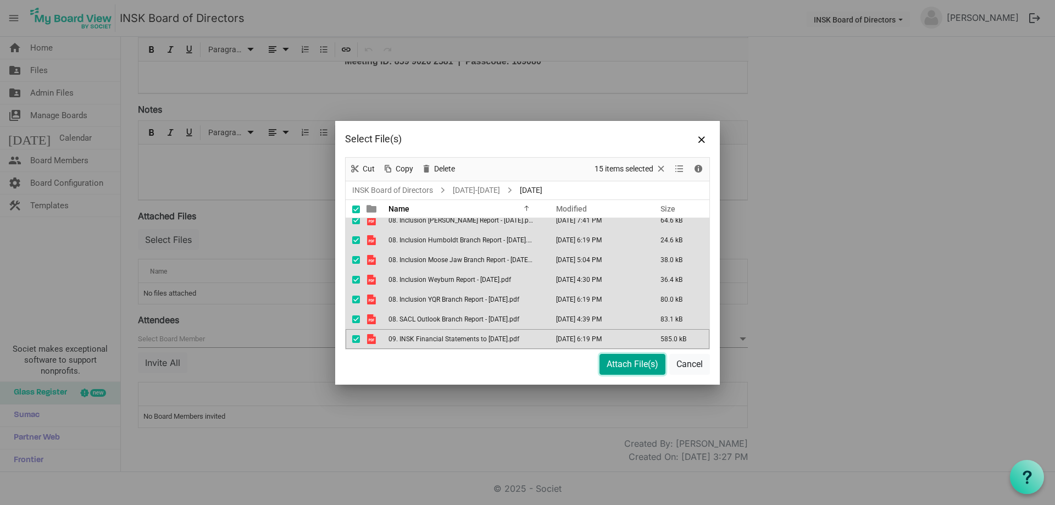
click at [630, 361] on button "Attach File(s)" at bounding box center [633, 364] width 66 height 21
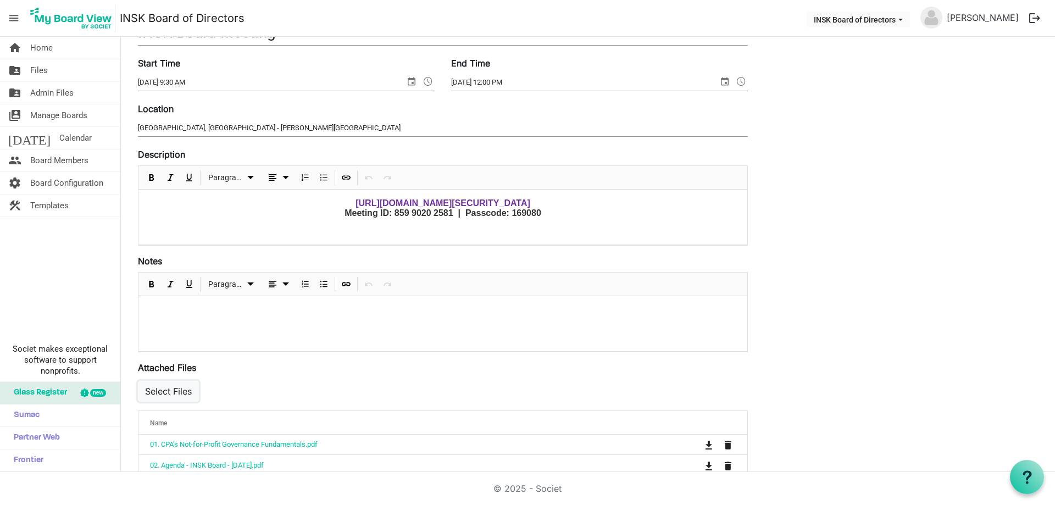
scroll to position [0, 0]
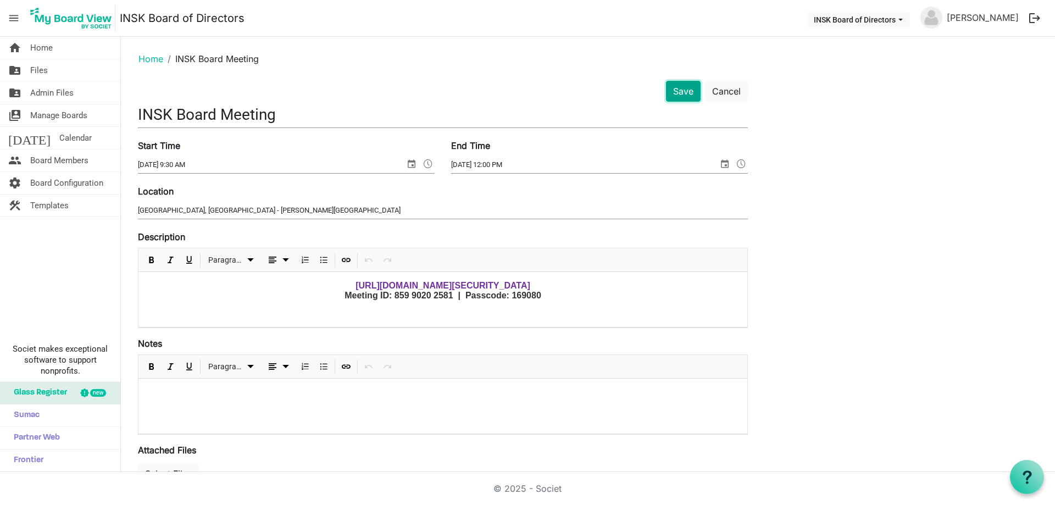
click at [683, 89] on button "Save" at bounding box center [683, 91] width 35 height 21
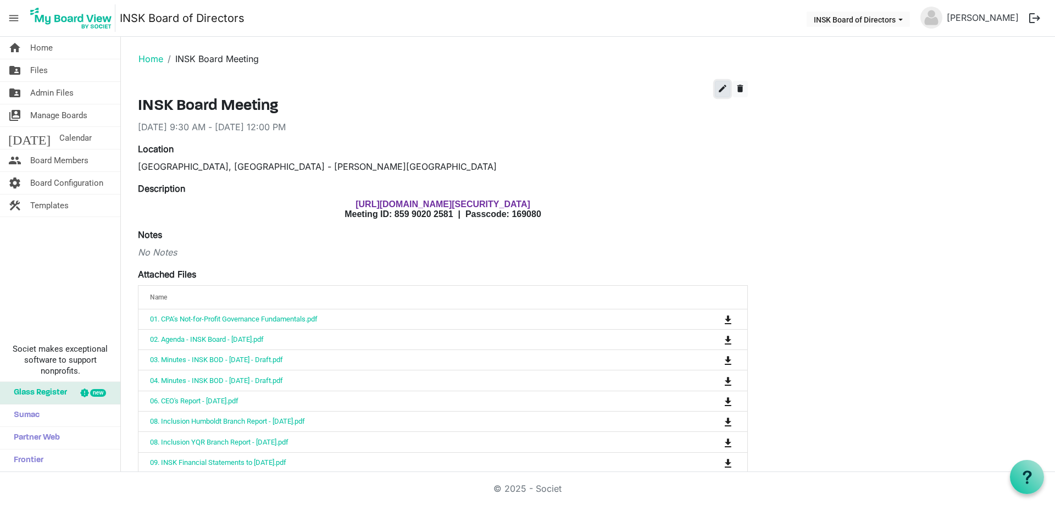
click at [726, 88] on span "edit" at bounding box center [723, 89] width 10 height 10
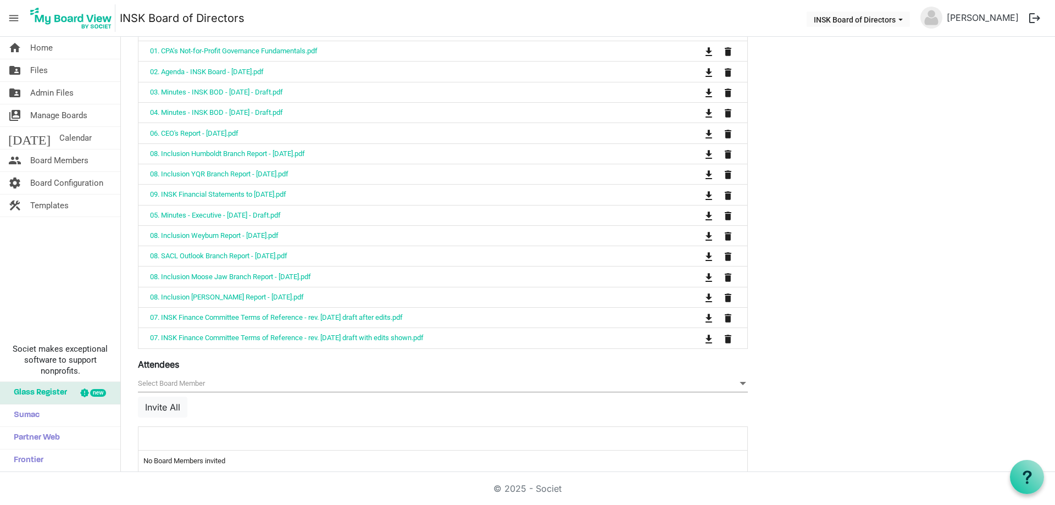
scroll to position [495, 0]
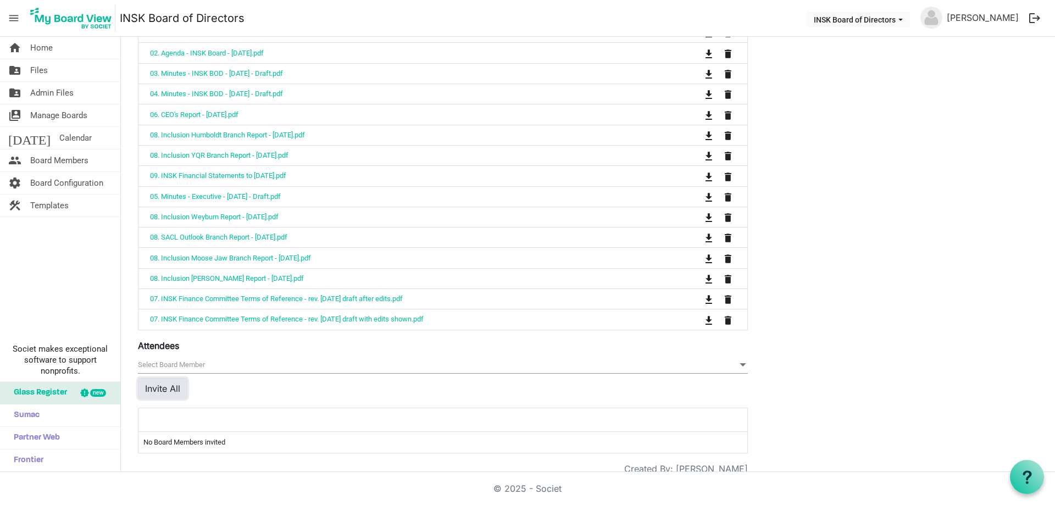
click at [163, 388] on button "Invite All" at bounding box center [162, 388] width 49 height 21
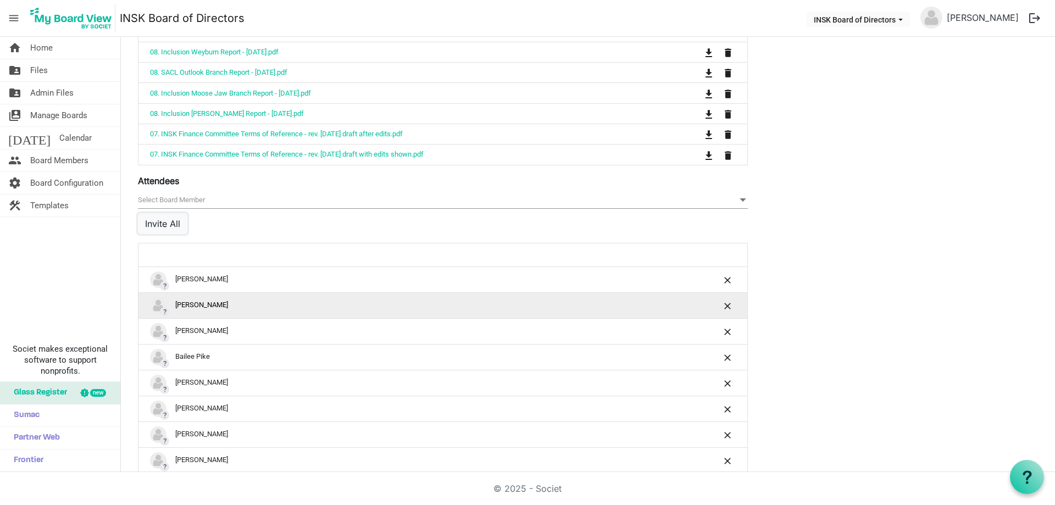
scroll to position [715, 0]
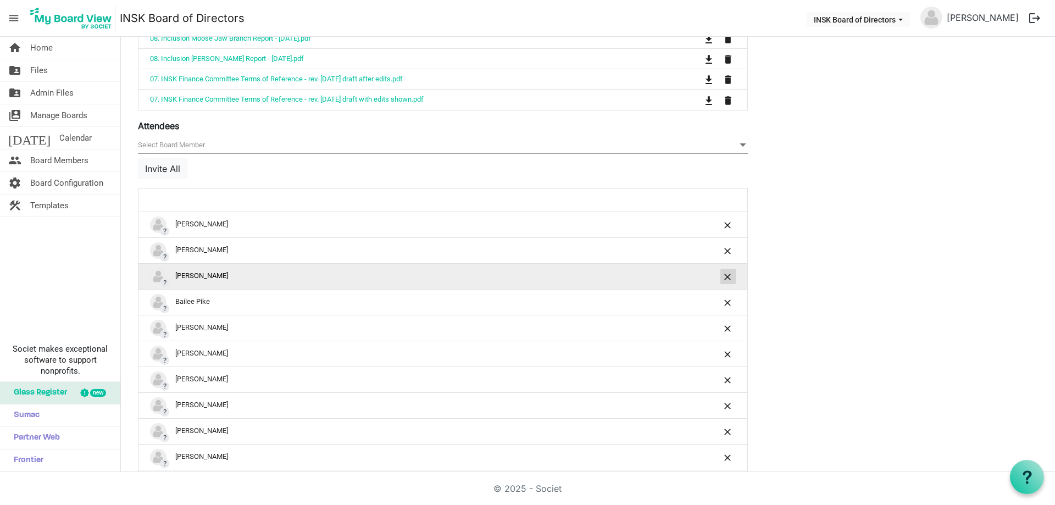
click at [725, 274] on span "is Command column column header" at bounding box center [728, 277] width 7 height 7
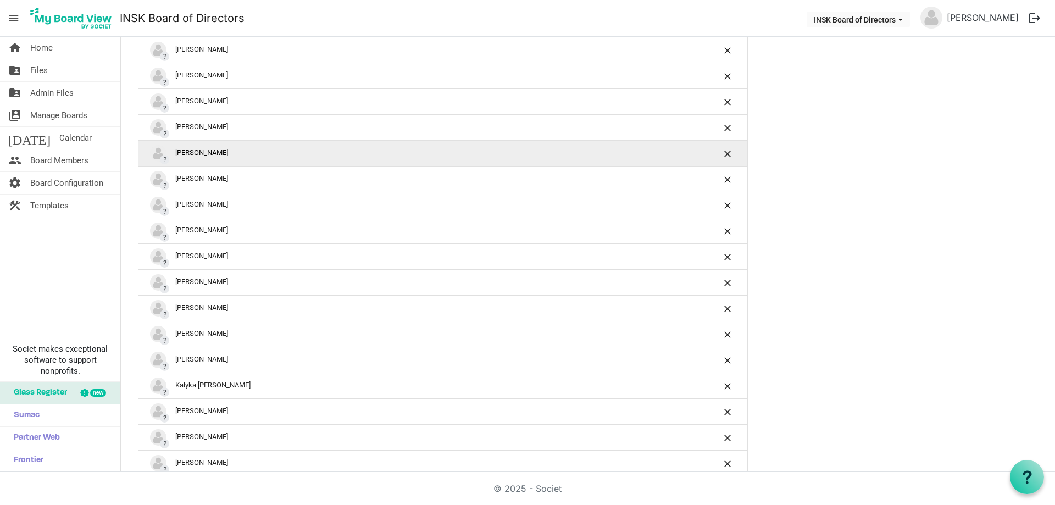
scroll to position [1099, 0]
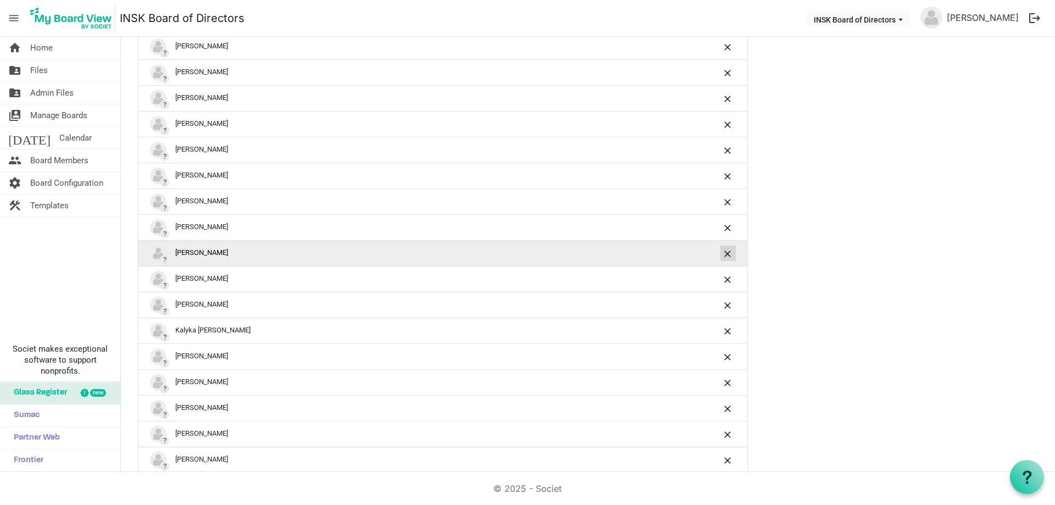
click at [726, 251] on span "is Command column column header" at bounding box center [728, 254] width 7 height 7
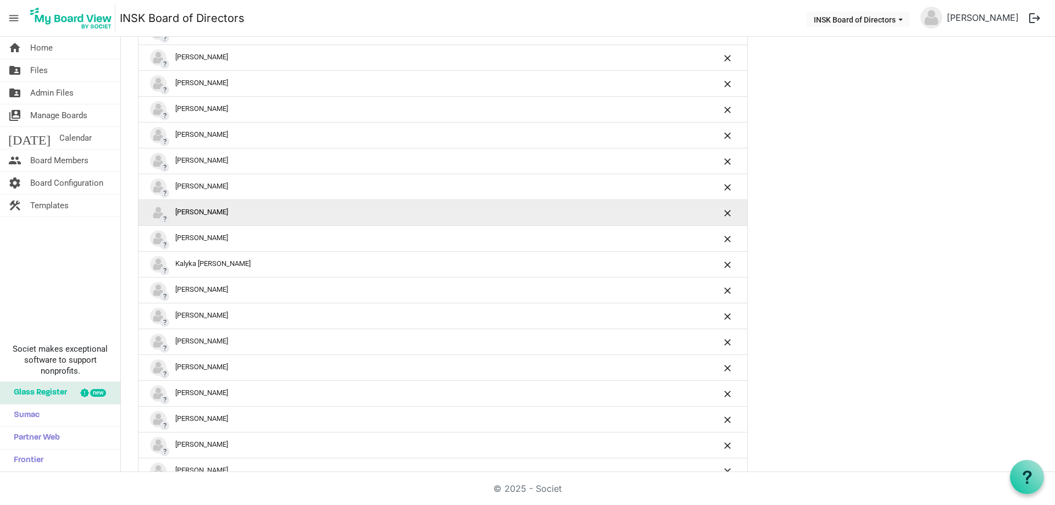
scroll to position [1154, 0]
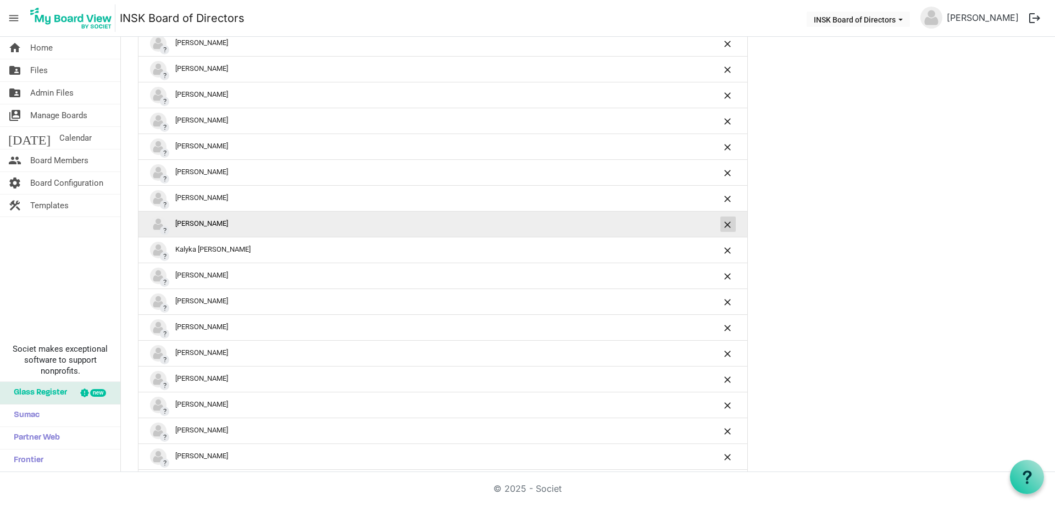
click at [726, 222] on span "is Command column column header" at bounding box center [728, 225] width 7 height 7
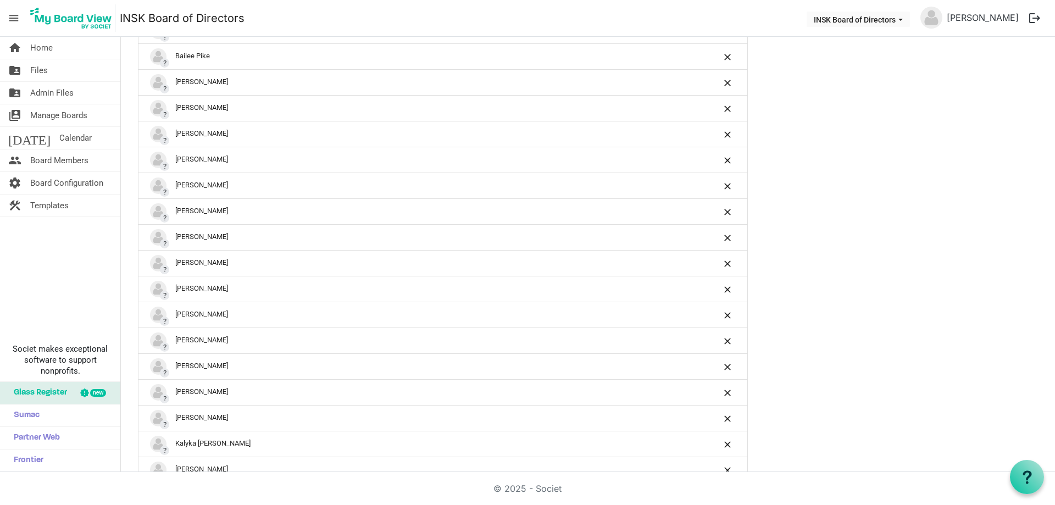
scroll to position [1245, 0]
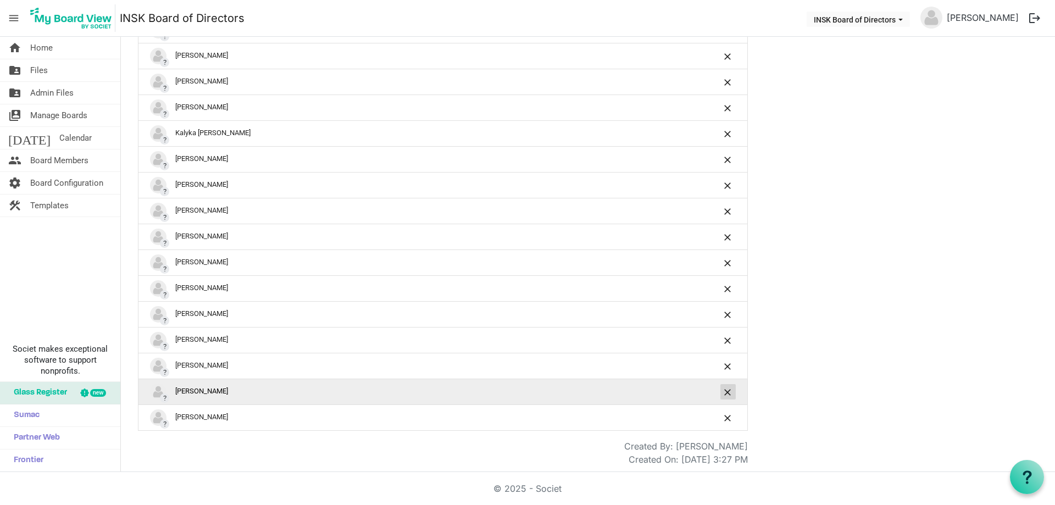
click at [729, 389] on span "is Command column column header" at bounding box center [728, 392] width 7 height 7
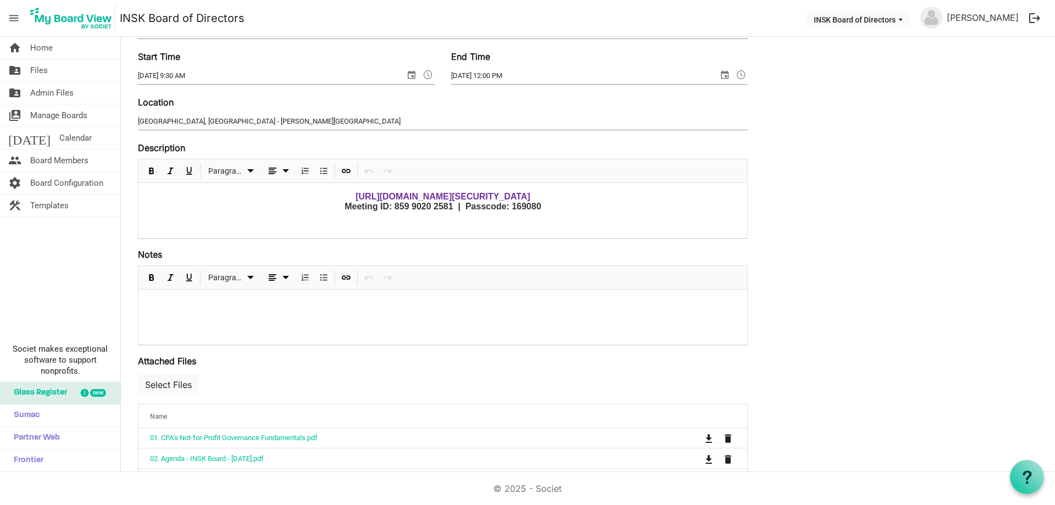
scroll to position [0, 0]
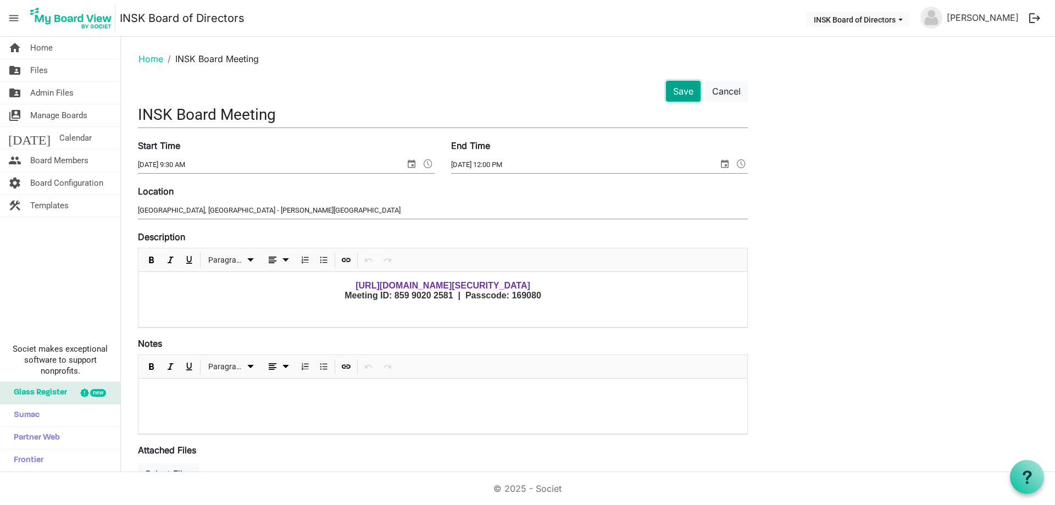
click at [682, 92] on button "Save" at bounding box center [683, 91] width 35 height 21
click at [682, 87] on button "Save" at bounding box center [683, 91] width 35 height 21
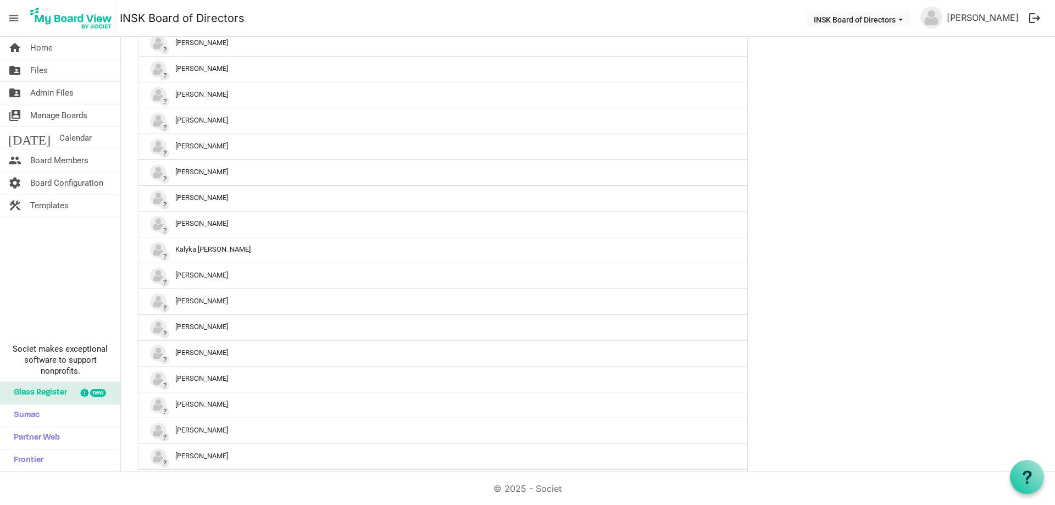
scroll to position [988, 0]
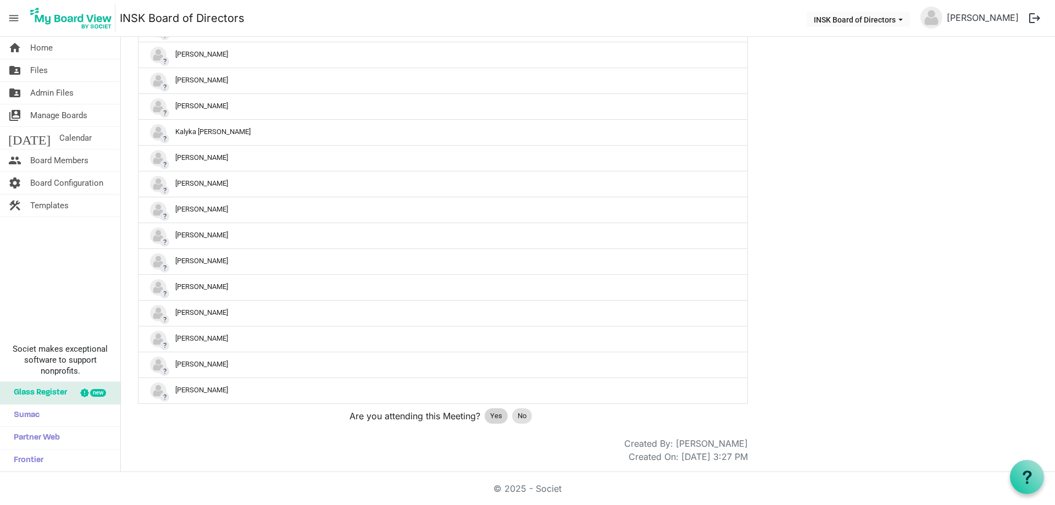
click at [493, 417] on span "Yes" at bounding box center [496, 416] width 12 height 11
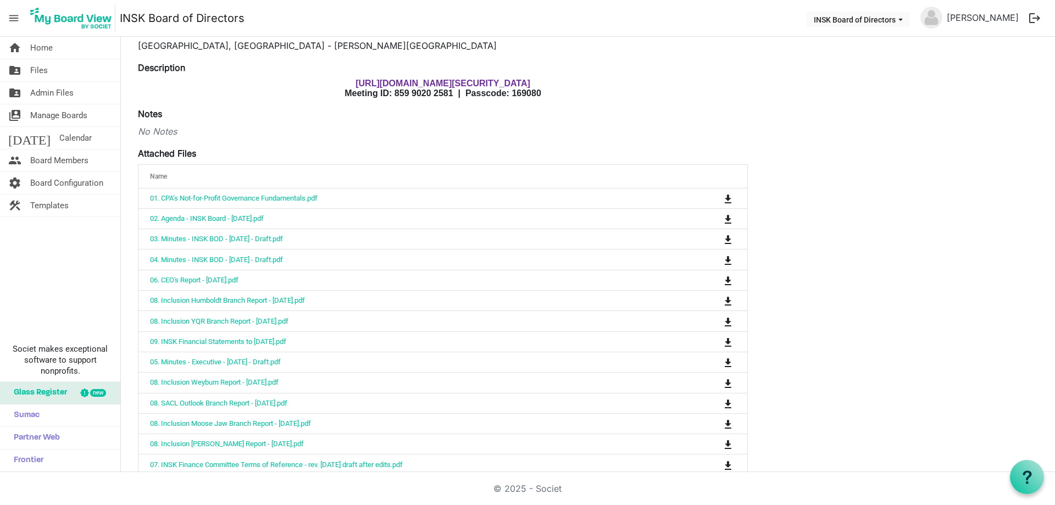
scroll to position [0, 0]
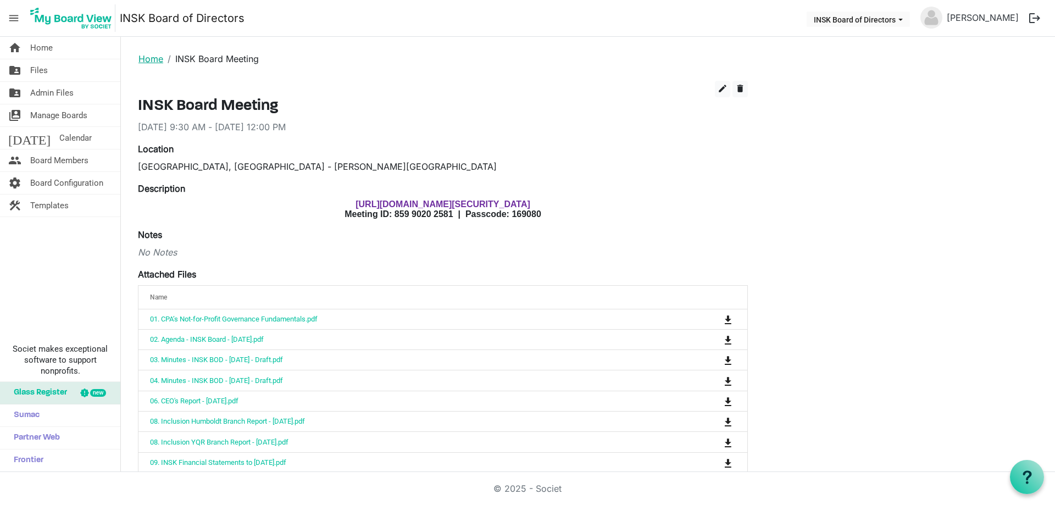
click at [143, 60] on link "Home" at bounding box center [151, 58] width 25 height 11
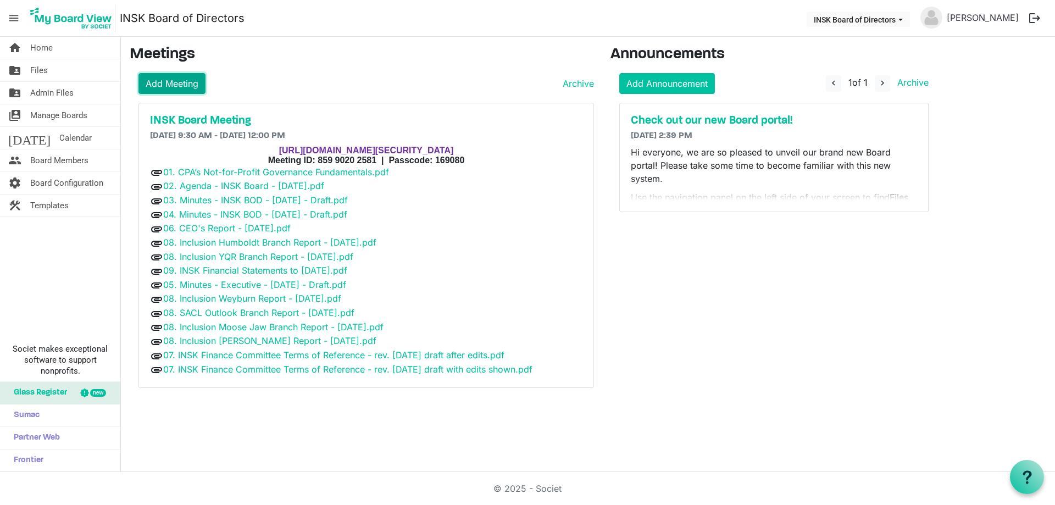
click at [167, 86] on link "Add Meeting" at bounding box center [172, 83] width 67 height 21
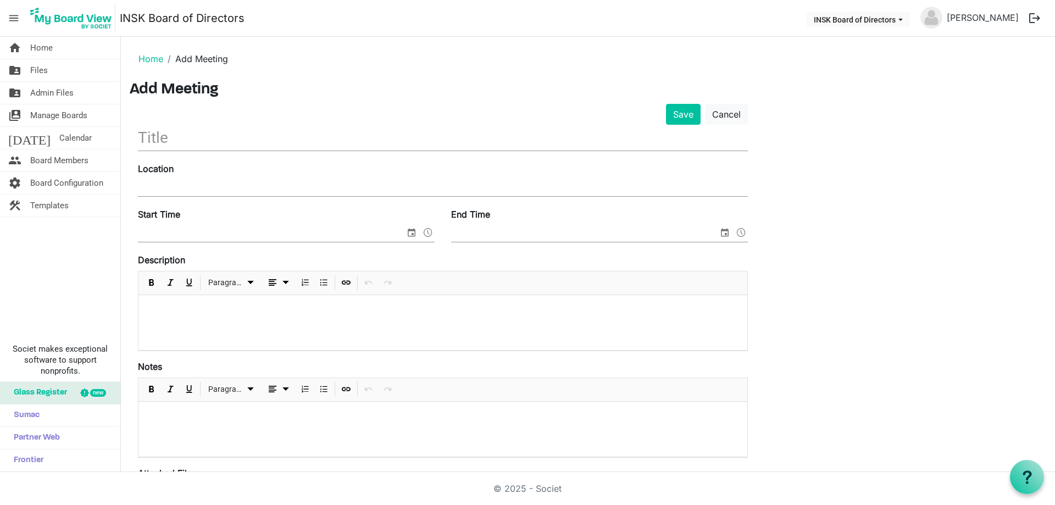
click at [173, 146] on input "text" at bounding box center [443, 138] width 610 height 26
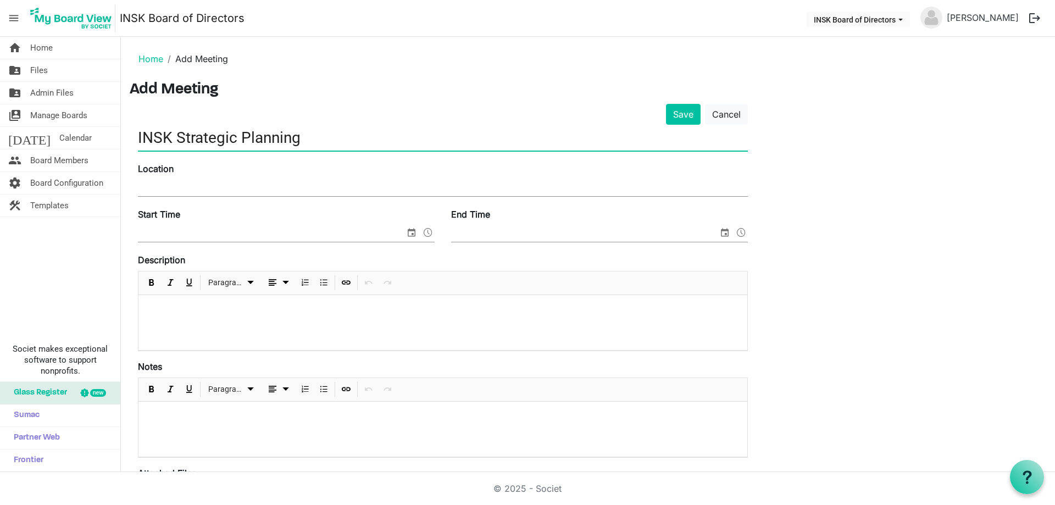
type input "INSK Strategic Planning"
click at [185, 187] on input "Location" at bounding box center [443, 188] width 610 height 16
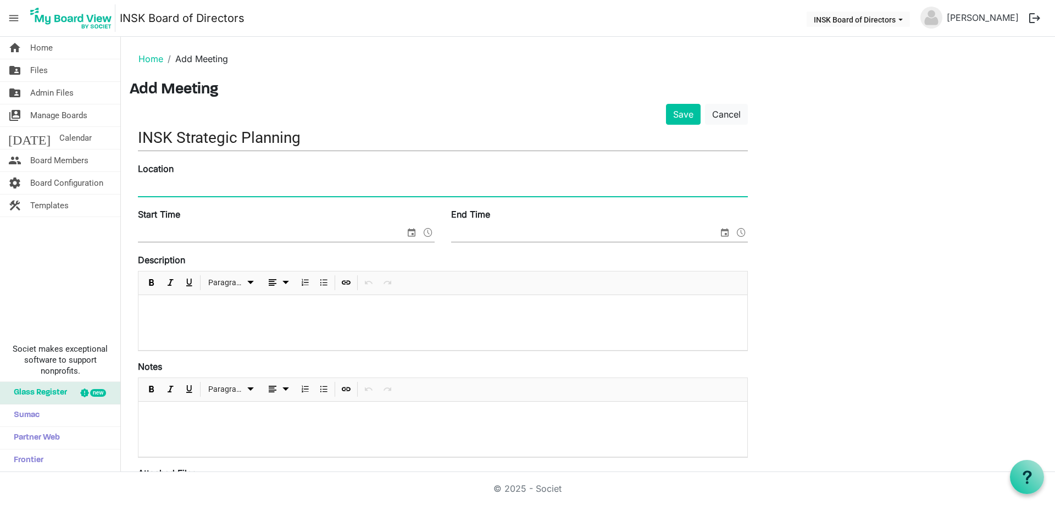
type input "Sandman Hotel South, Saskatoon - Sid Buckwold Room"
click at [413, 232] on span "select" at bounding box center [411, 232] width 13 height 14
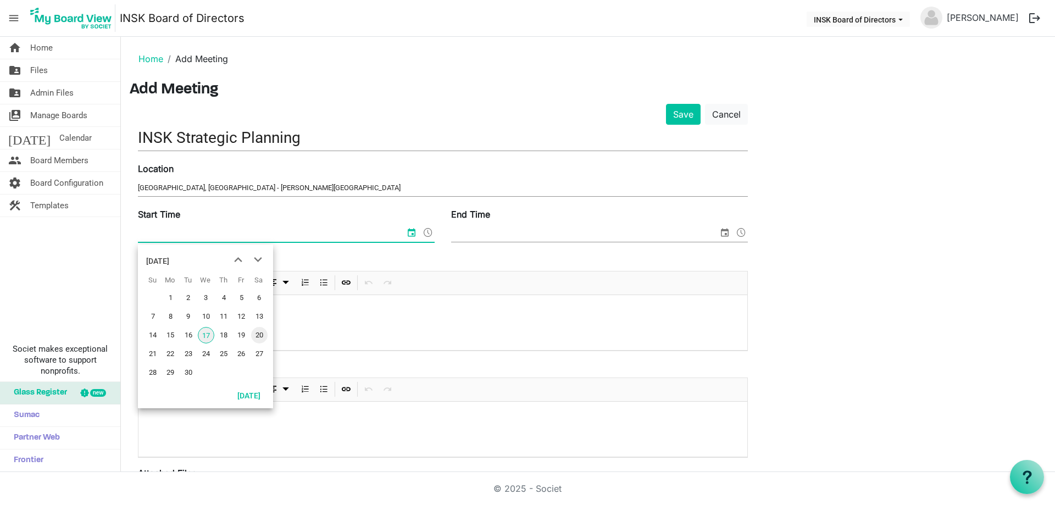
click at [263, 333] on span "20" at bounding box center [259, 335] width 16 height 16
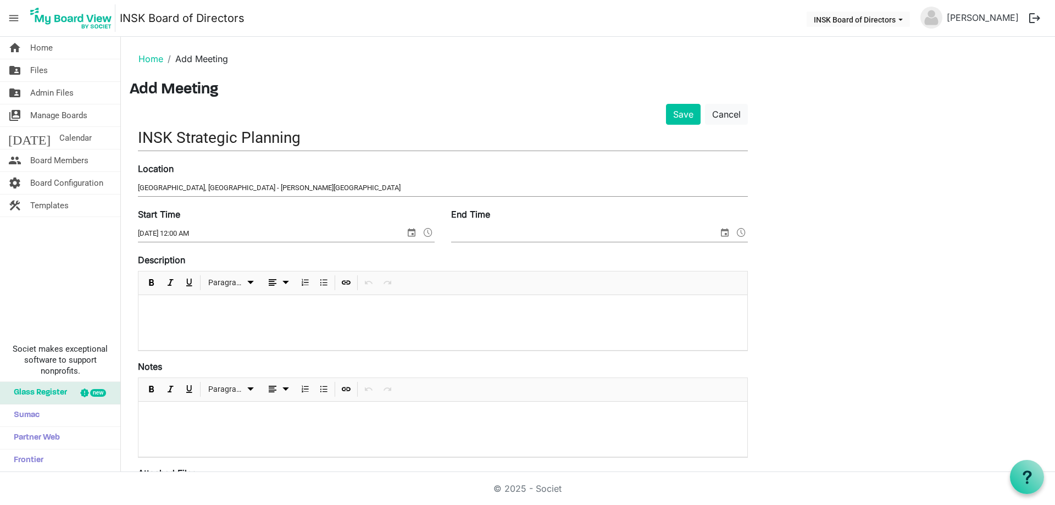
click at [429, 230] on span at bounding box center [428, 232] width 13 height 14
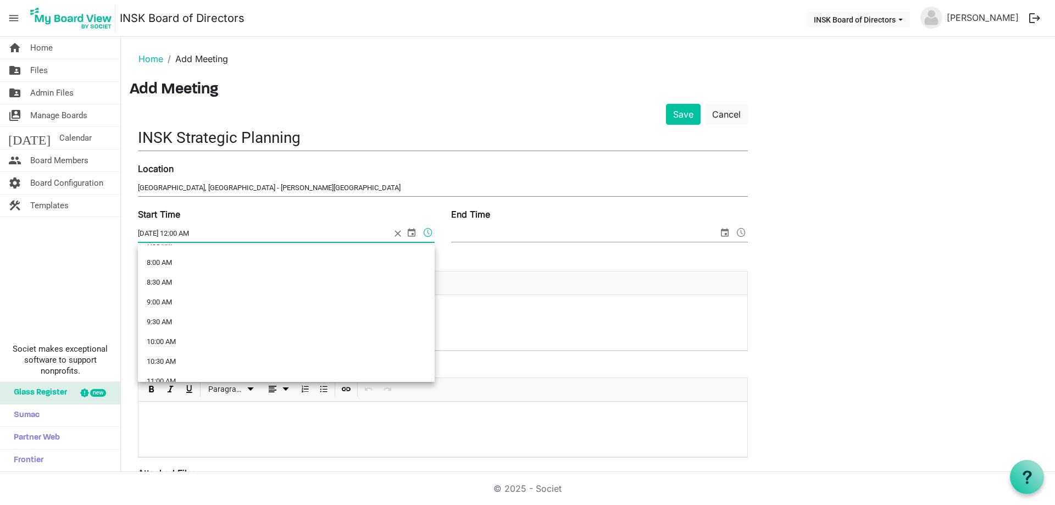
scroll to position [330, 0]
click at [174, 298] on li "9:30 AM" at bounding box center [286, 305] width 297 height 20
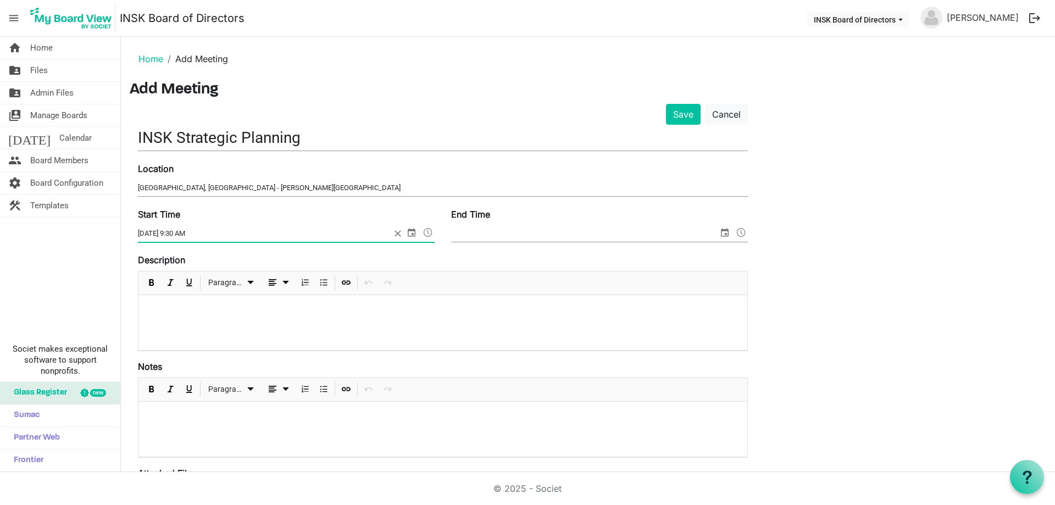
click at [430, 231] on span at bounding box center [428, 232] width 13 height 14
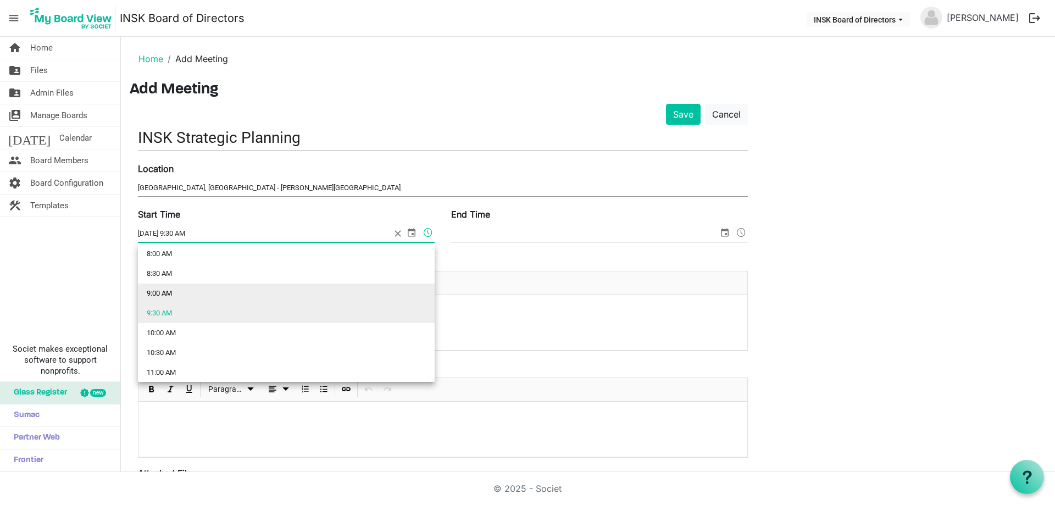
click at [154, 296] on li "9:00 AM" at bounding box center [286, 294] width 297 height 20
type input "9/20/2025 9:00 AM"
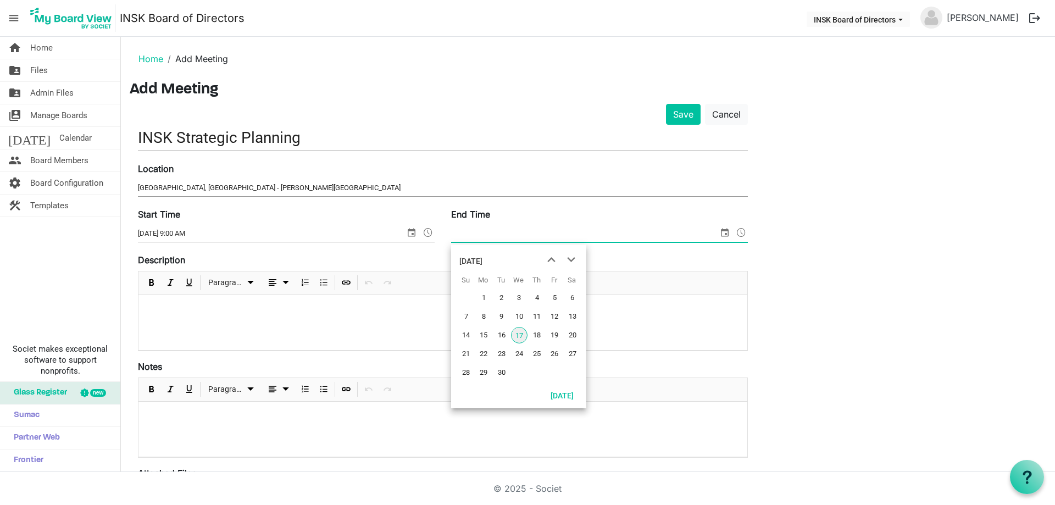
click at [726, 234] on span "select" at bounding box center [724, 232] width 13 height 14
click at [573, 332] on span "20" at bounding box center [573, 335] width 16 height 16
click at [743, 234] on span at bounding box center [741, 232] width 13 height 14
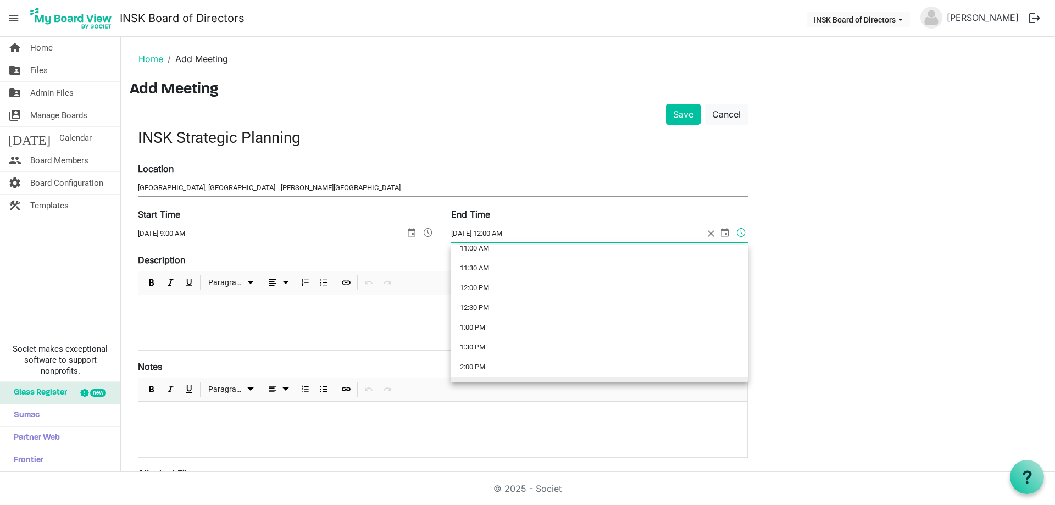
scroll to position [440, 0]
click at [502, 309] on li "12:30 PM" at bounding box center [599, 314] width 297 height 20
type input "9/20/2025 12:30 PM"
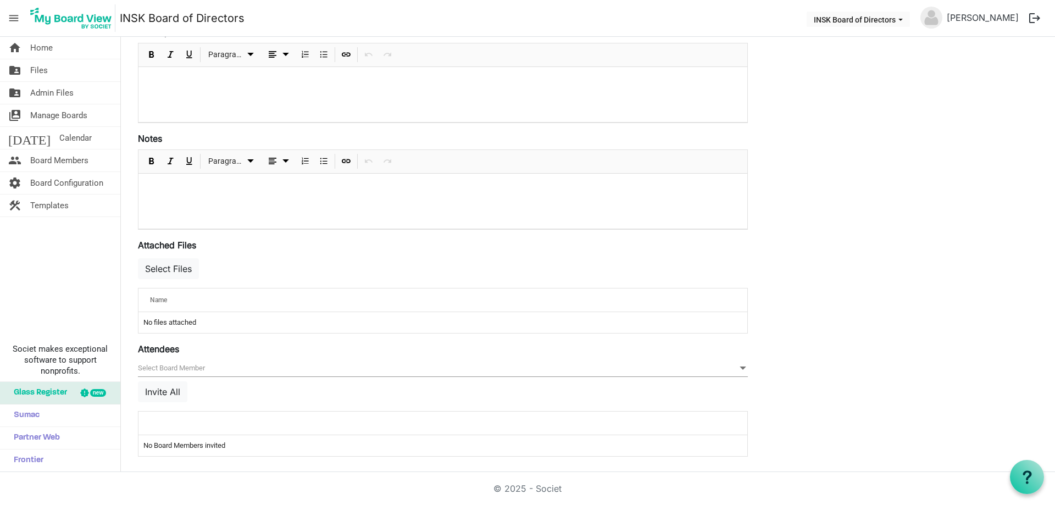
scroll to position [230, 0]
click at [890, 234] on div "Save Cancel INSK Strategic Planning Location Sandman Hotel South, Saskatoon - S…" at bounding box center [588, 169] width 917 height 590
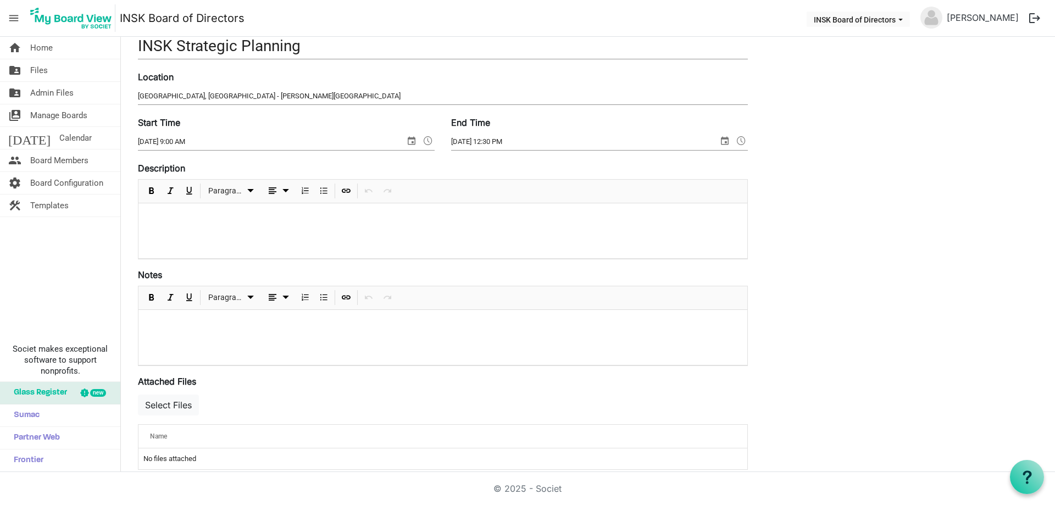
scroll to position [0, 0]
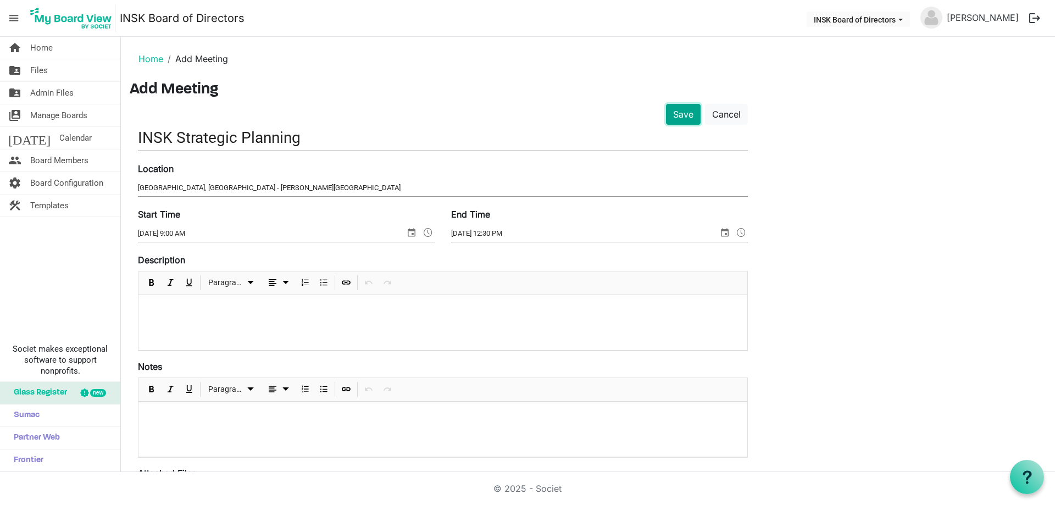
click at [687, 112] on button "Save" at bounding box center [683, 114] width 35 height 21
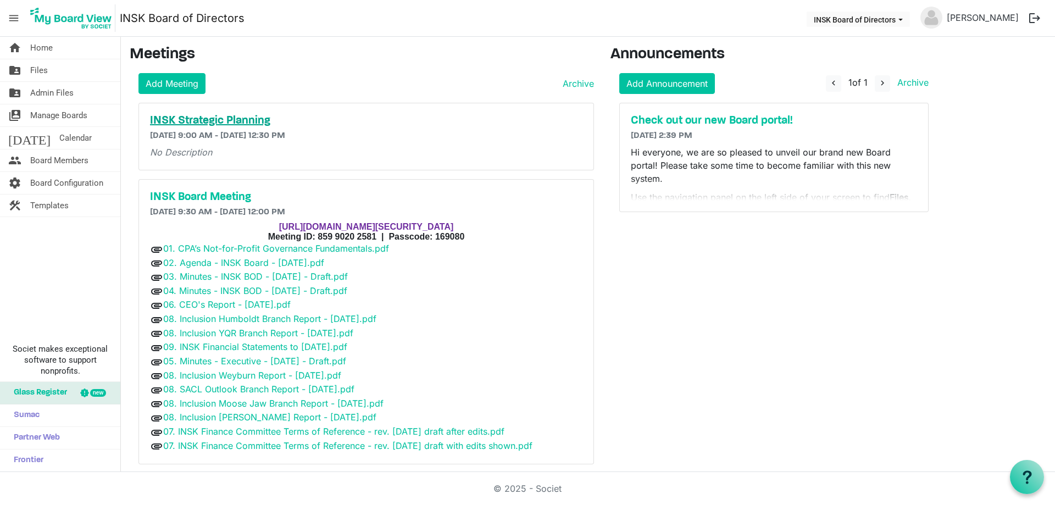
click at [202, 120] on h5 "INSK Strategic Planning" at bounding box center [366, 120] width 433 height 13
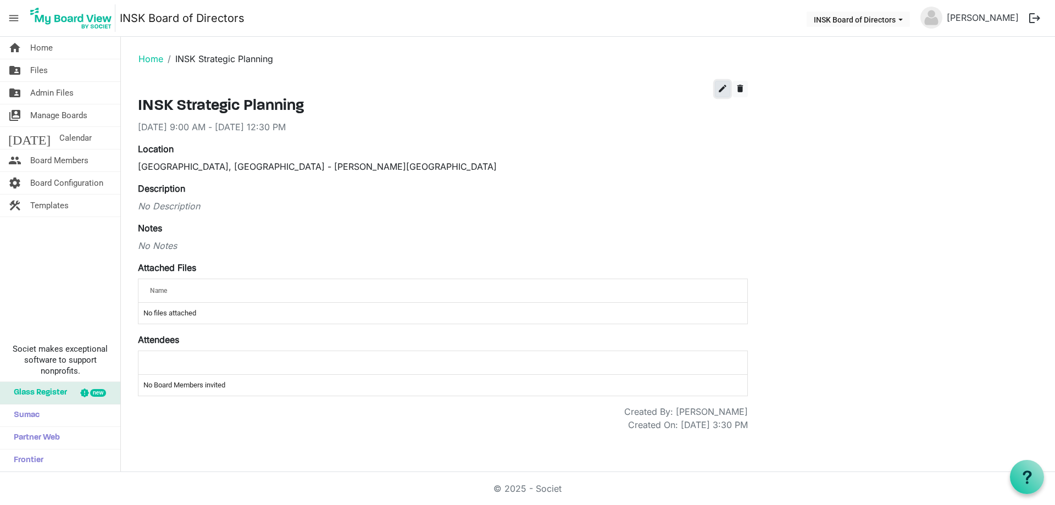
click at [727, 92] on span "edit" at bounding box center [723, 89] width 10 height 10
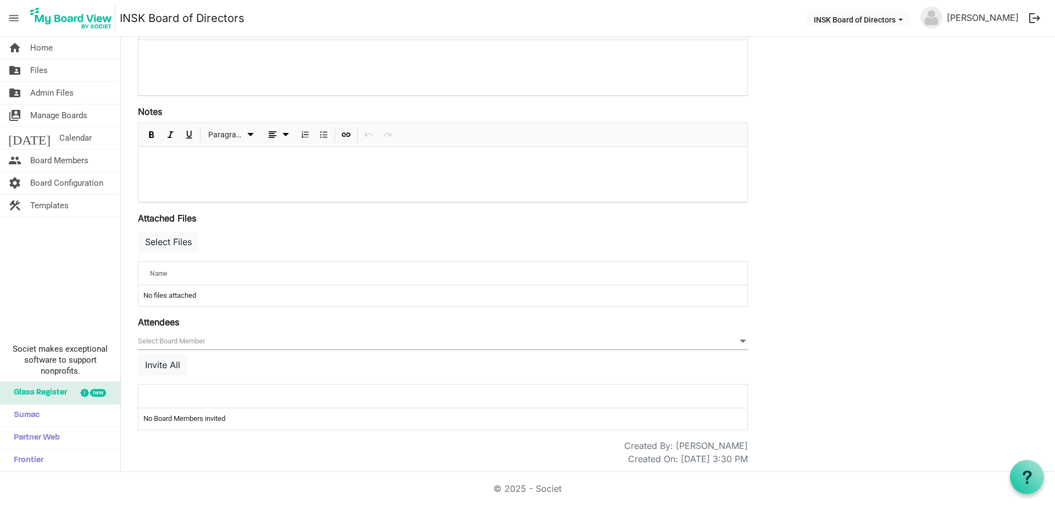
scroll to position [234, 0]
click at [178, 236] on button "Select Files" at bounding box center [168, 239] width 61 height 21
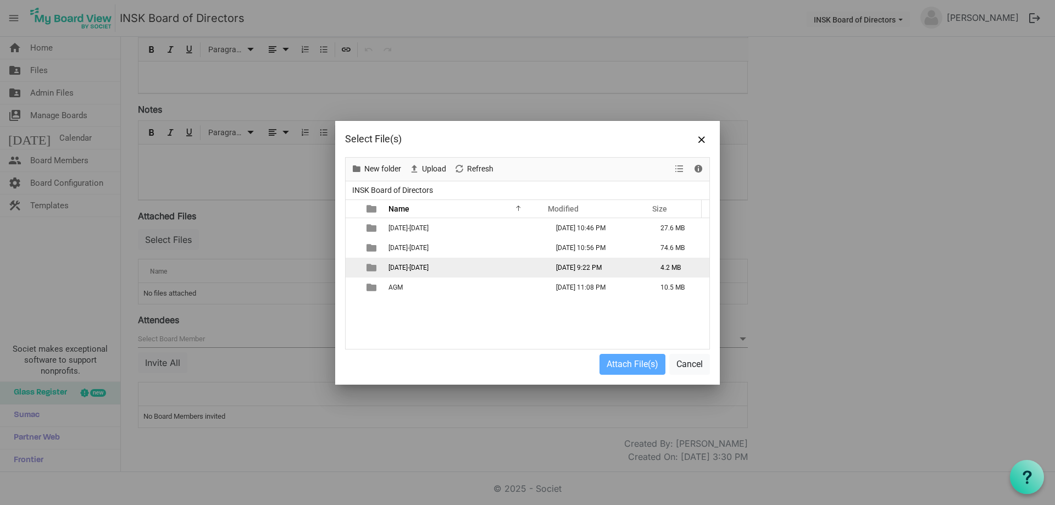
click at [399, 267] on span "2025-2026" at bounding box center [409, 268] width 40 height 8
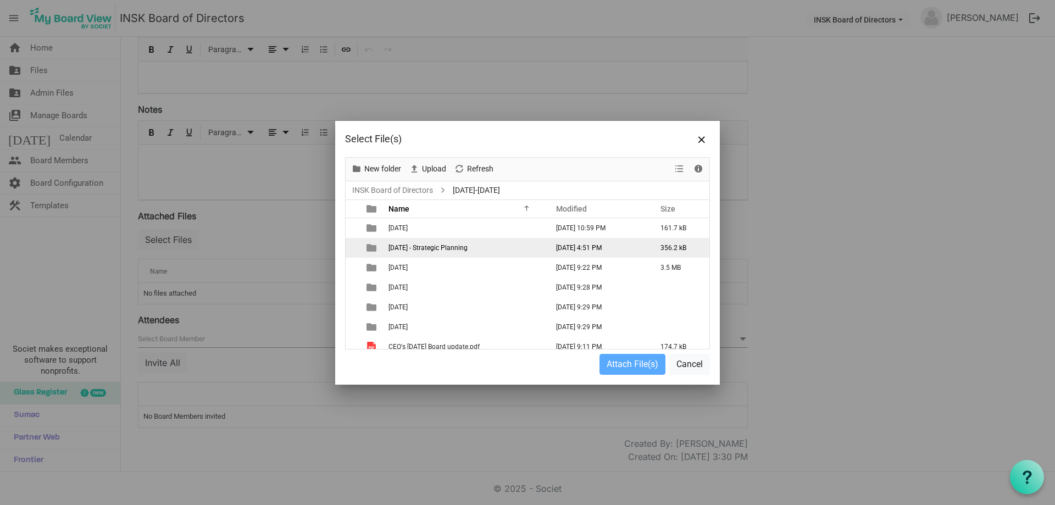
click at [404, 246] on span "2025-09-20 - Strategic Planning" at bounding box center [428, 248] width 79 height 8
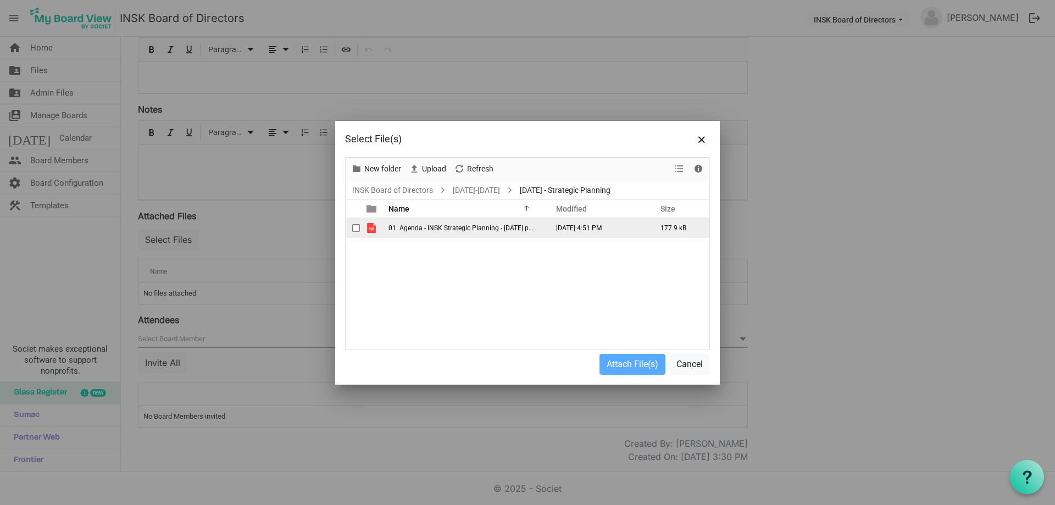
click at [358, 231] on span "checkbox" at bounding box center [356, 228] width 8 height 8
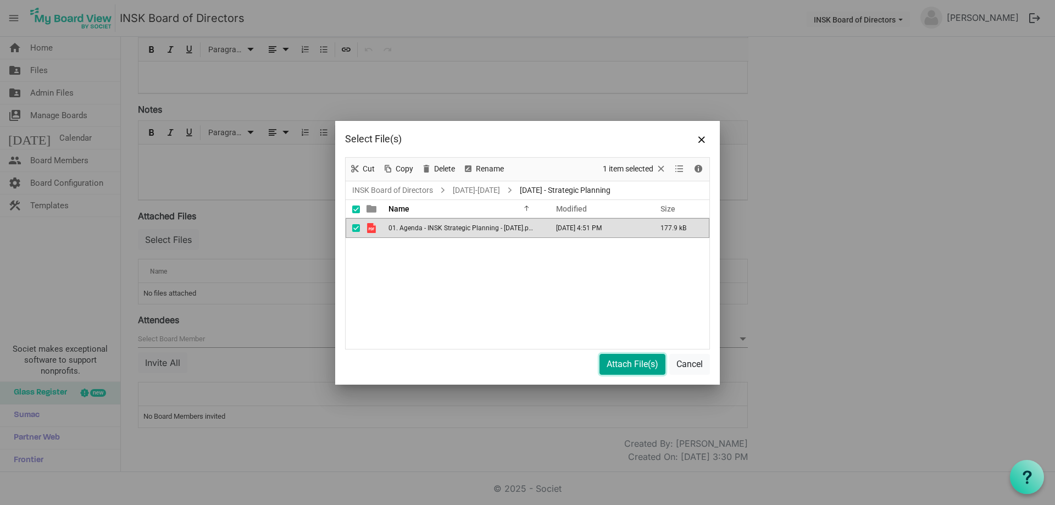
click at [625, 366] on button "Attach File(s)" at bounding box center [633, 364] width 66 height 21
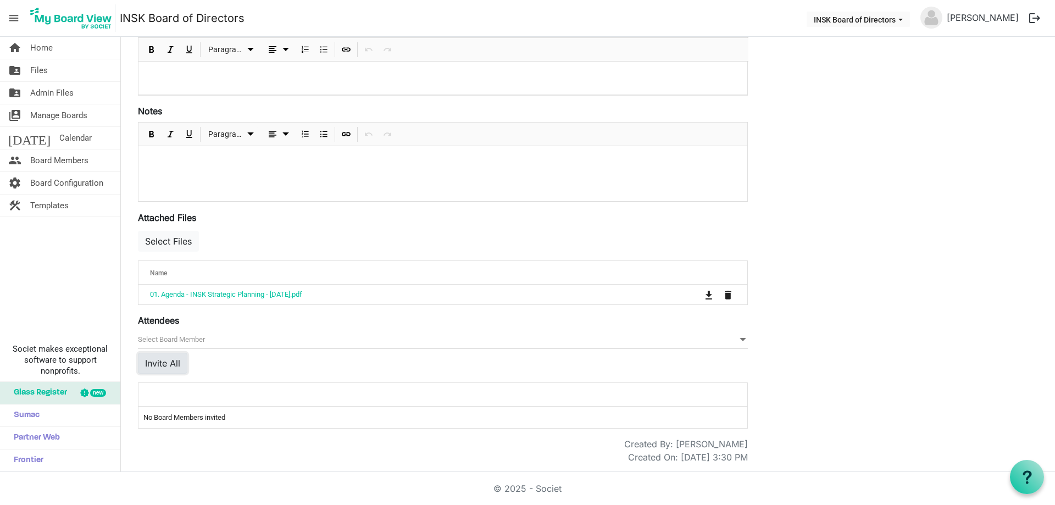
click at [165, 366] on button "Invite All" at bounding box center [162, 363] width 49 height 21
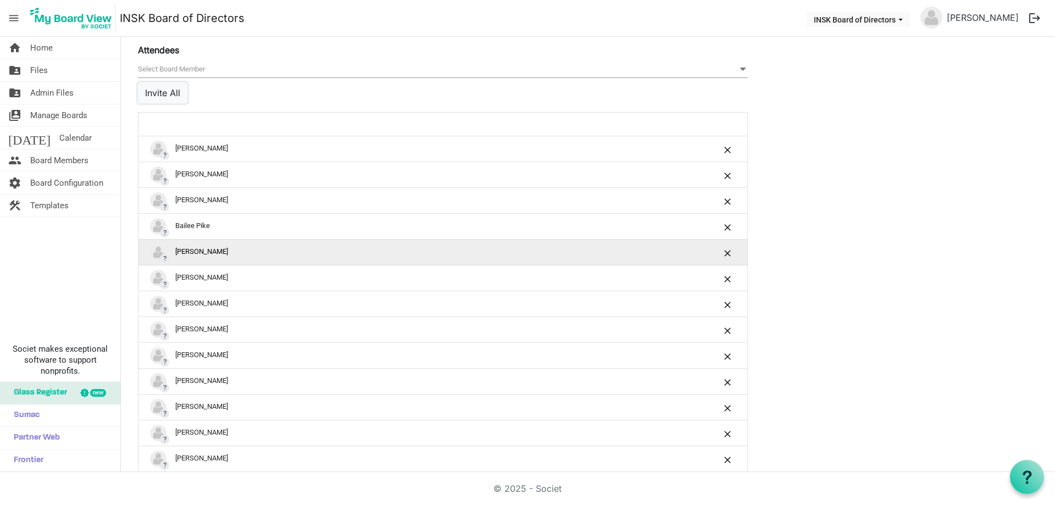
scroll to position [507, 0]
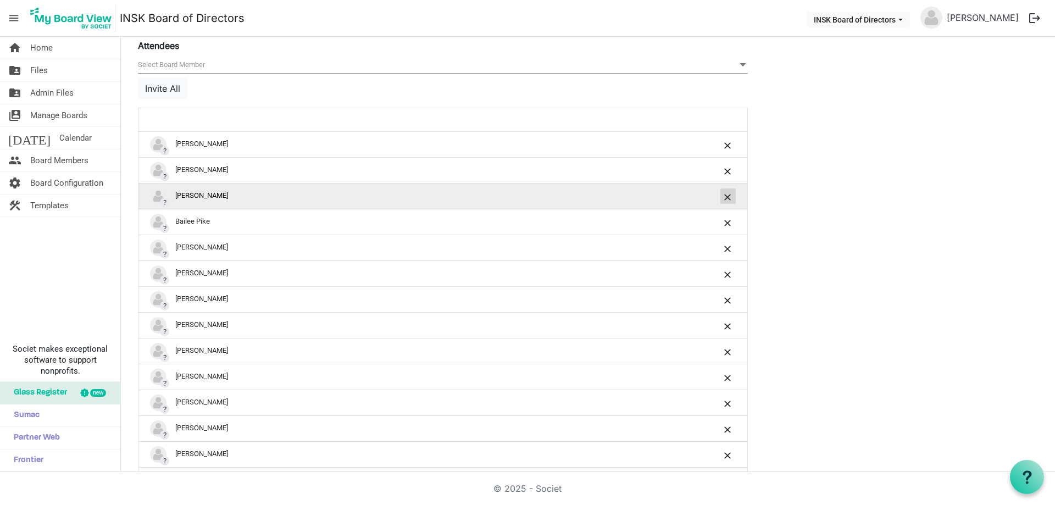
click at [727, 202] on button "is Command column column header" at bounding box center [728, 196] width 15 height 15
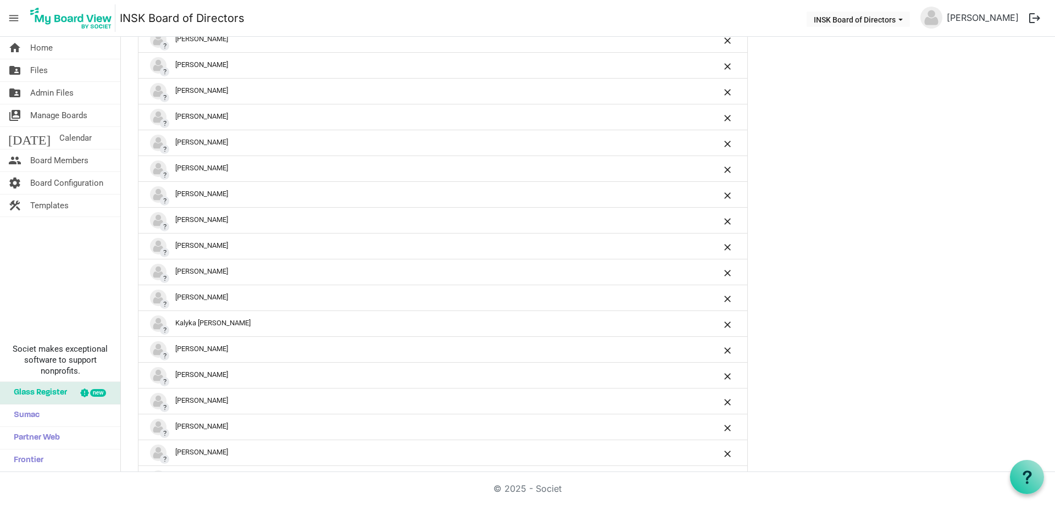
scroll to position [837, 0]
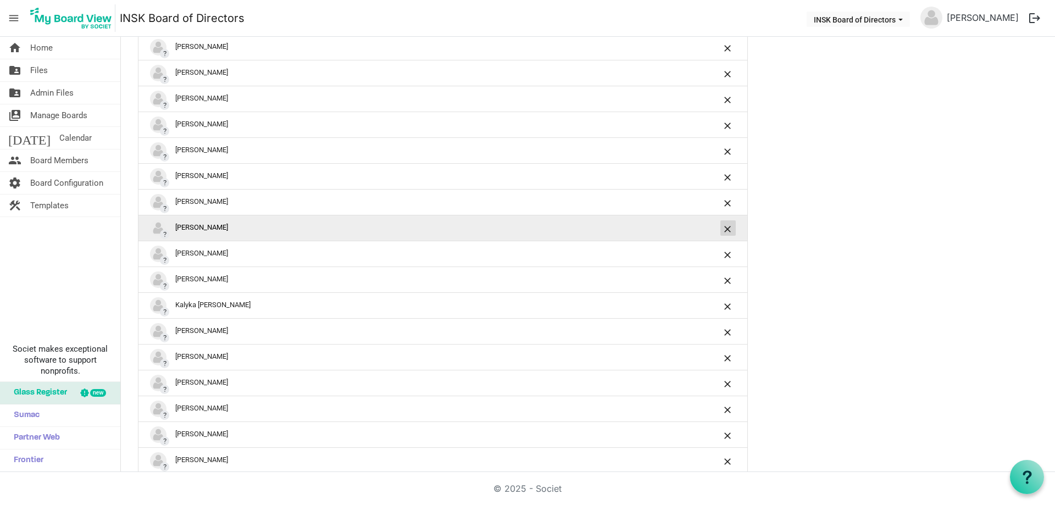
click at [733, 229] on button "is Command column column header" at bounding box center [728, 227] width 15 height 15
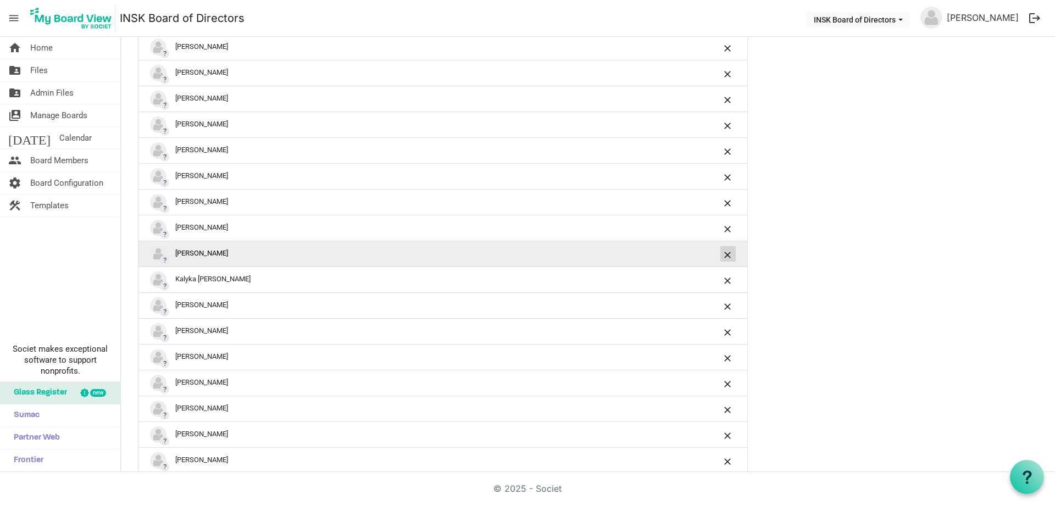
click at [725, 254] on span "is Command column column header" at bounding box center [728, 255] width 7 height 7
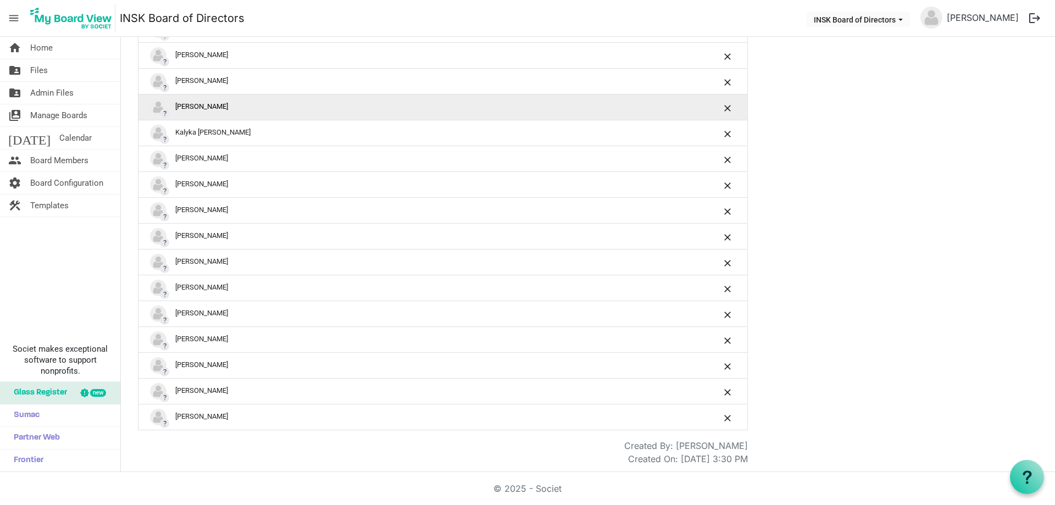
scroll to position [960, 0]
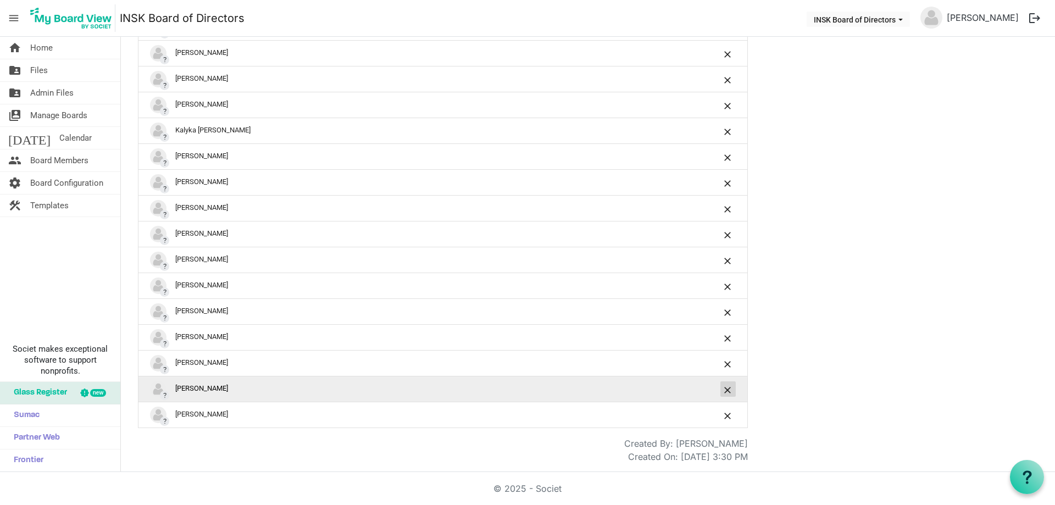
click at [726, 390] on span "is Command column column header" at bounding box center [728, 390] width 7 height 7
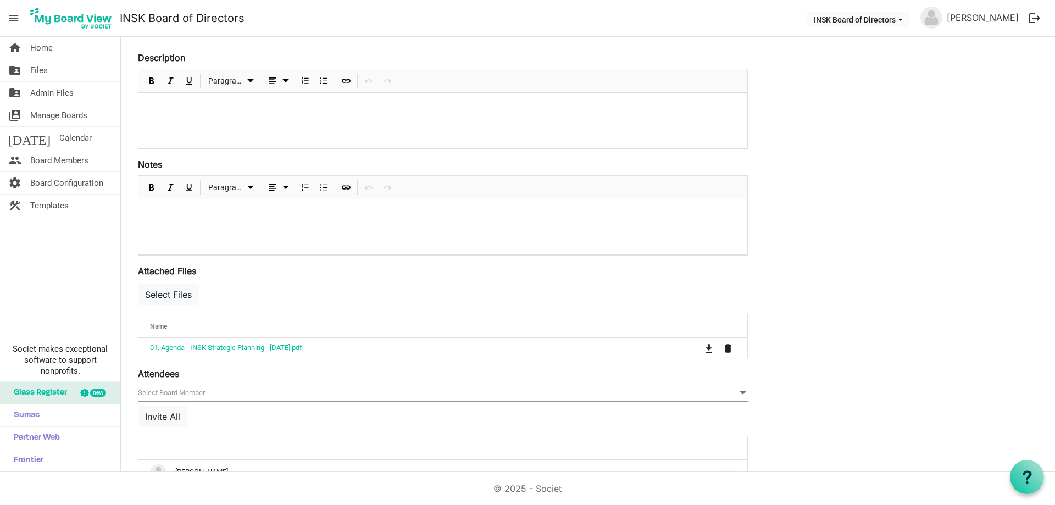
scroll to position [0, 0]
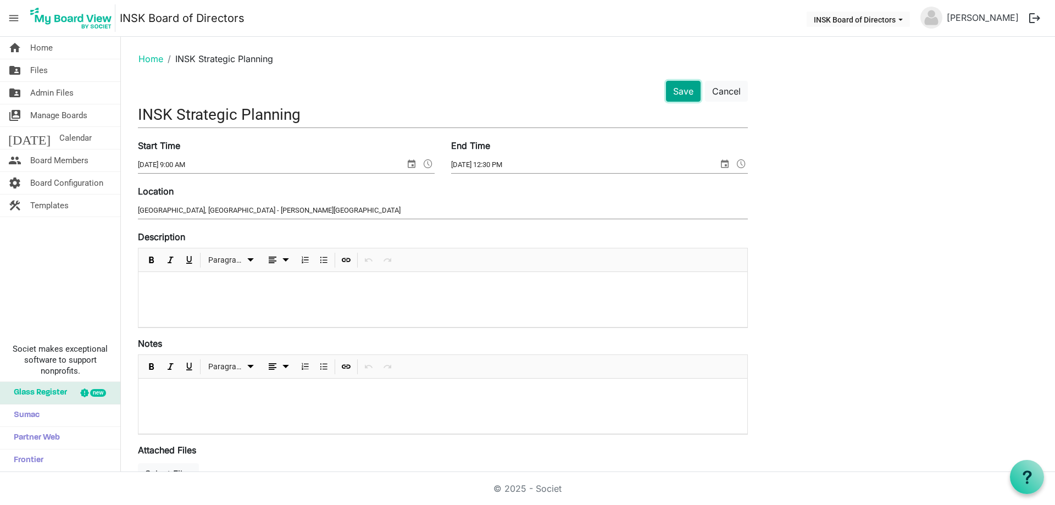
click at [682, 89] on button "Save" at bounding box center [683, 91] width 35 height 21
drag, startPoint x: 1031, startPoint y: 140, endPoint x: 989, endPoint y: 140, distance: 41.8
click at [678, 92] on button "Save" at bounding box center [683, 91] width 35 height 21
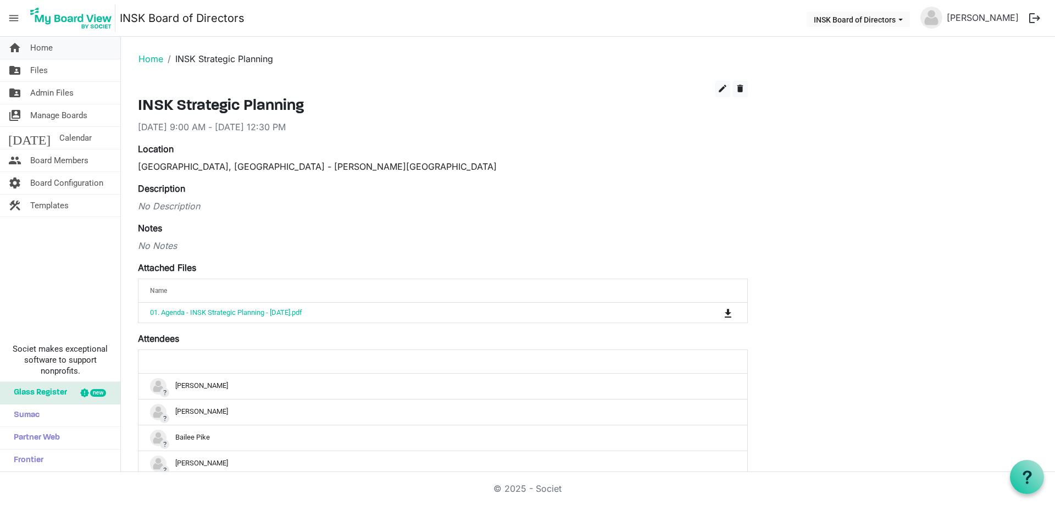
click at [66, 53] on link "home Home" at bounding box center [60, 48] width 120 height 22
